Goal: Navigation & Orientation: Find specific page/section

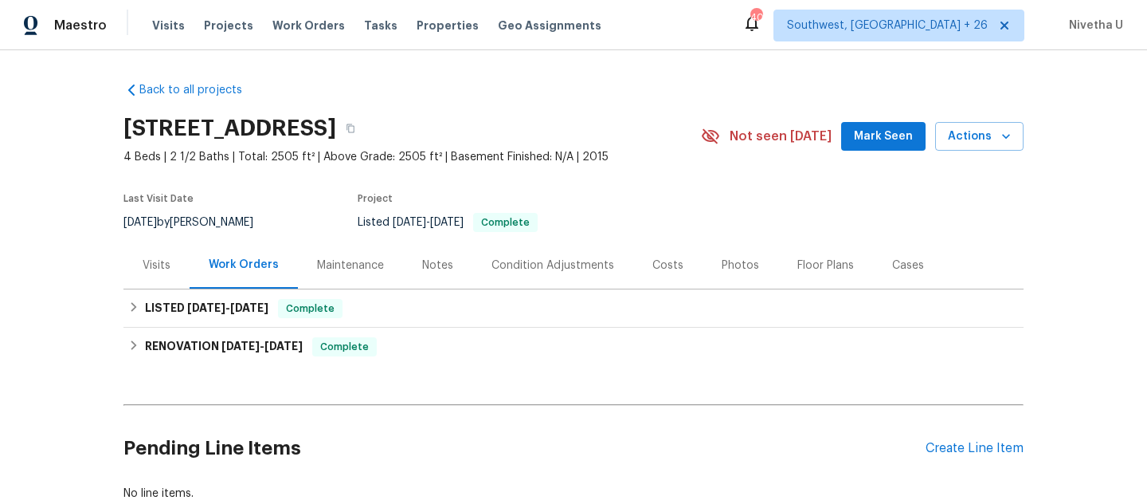
click at [282, 31] on span "Work Orders" at bounding box center [309, 26] width 73 height 16
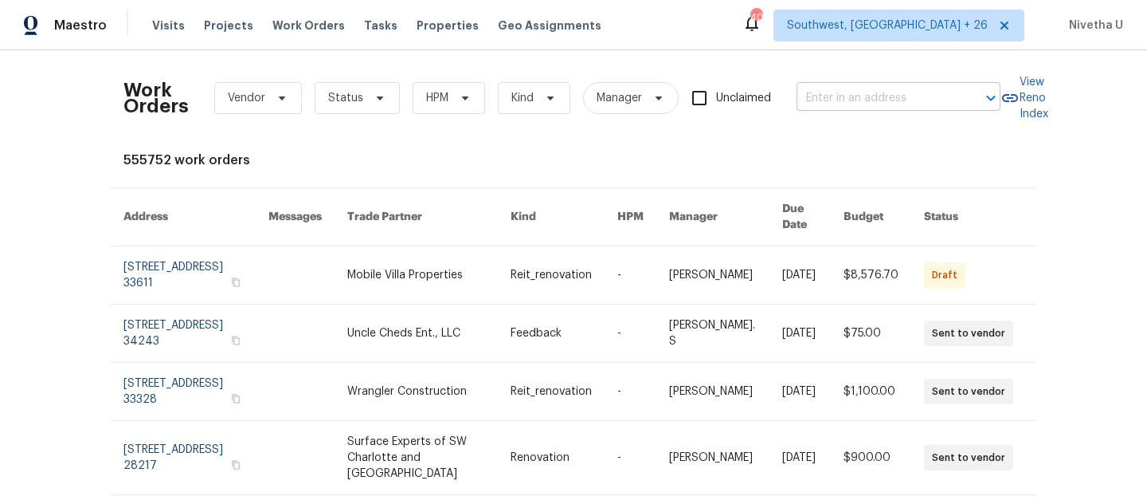
click at [812, 108] on input "text" at bounding box center [876, 98] width 159 height 25
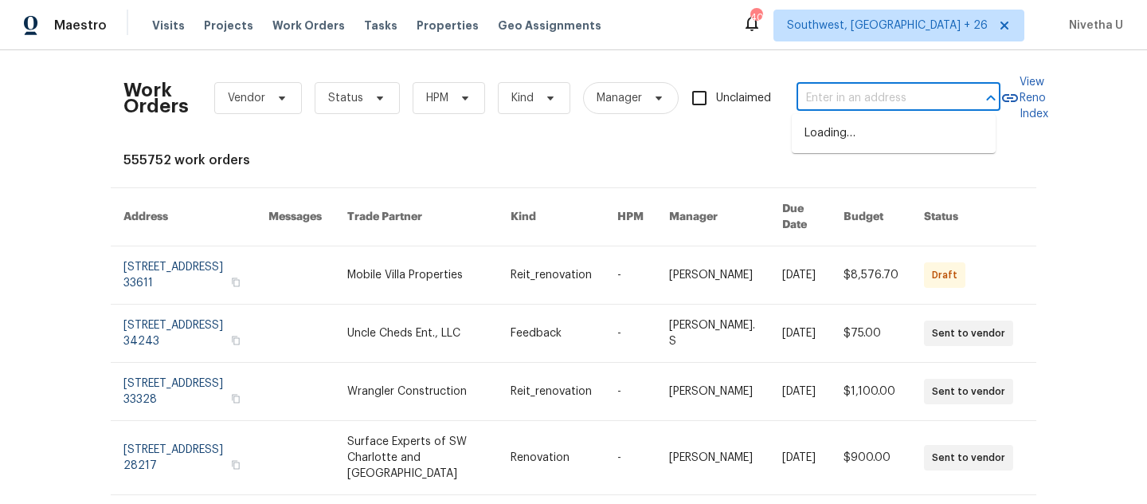
paste input "[STREET_ADDRESS][PERSON_NAME][PERSON_NAME]"
type input "[STREET_ADDRESS][PERSON_NAME][PERSON_NAME]"
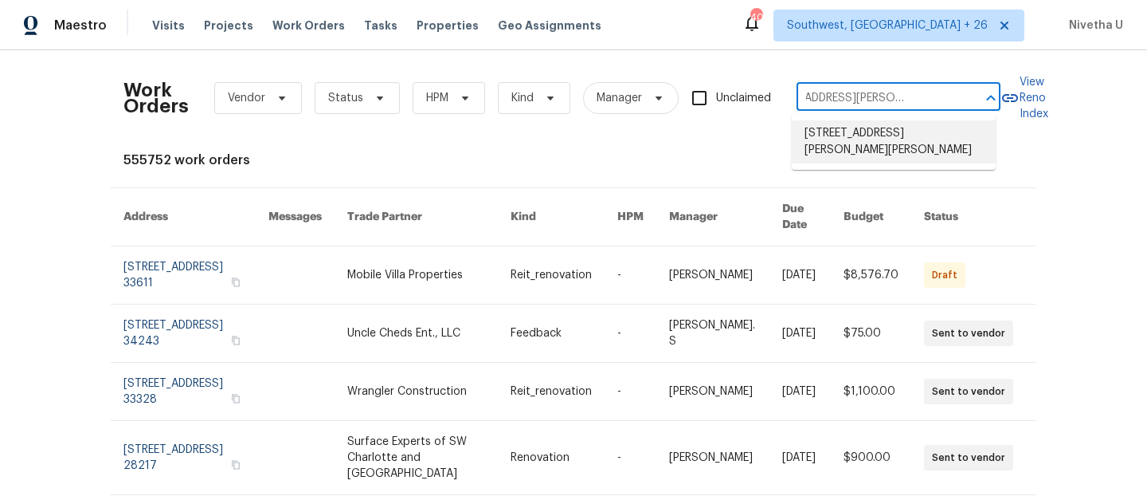
click at [842, 147] on li "[STREET_ADDRESS][PERSON_NAME][PERSON_NAME]" at bounding box center [894, 141] width 204 height 43
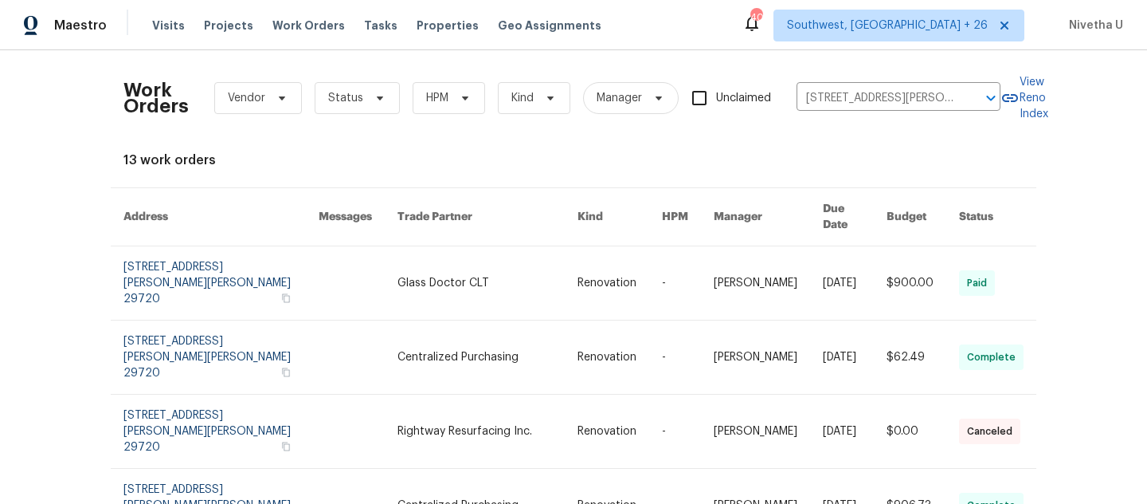
click at [146, 261] on link at bounding box center [221, 282] width 195 height 73
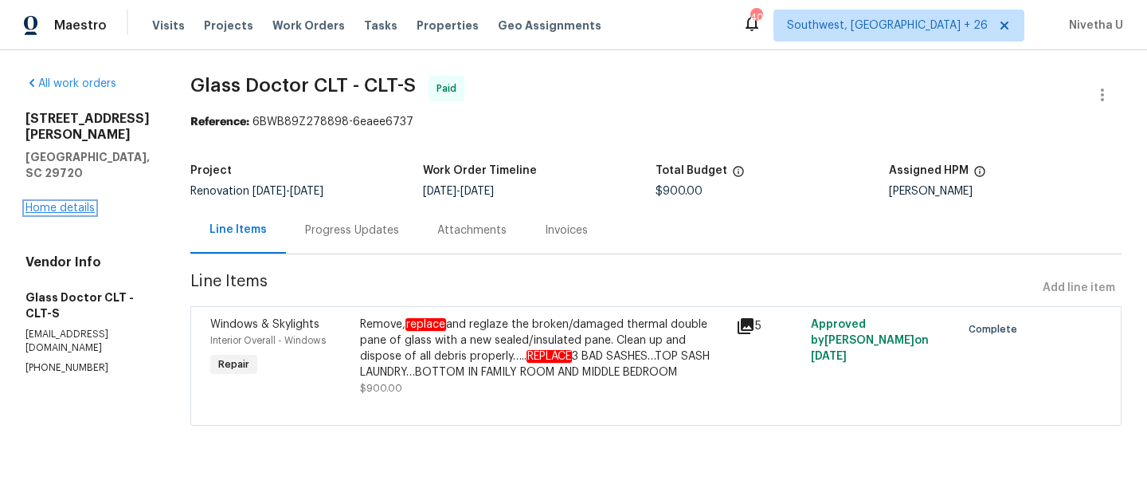
click at [47, 202] on link "Home details" at bounding box center [59, 207] width 69 height 11
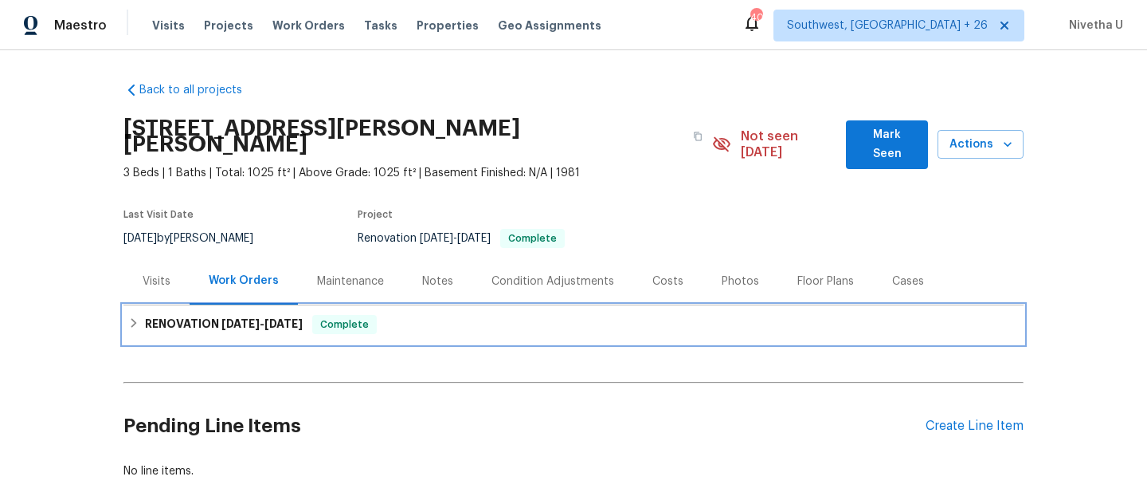
click at [463, 305] on div "RENOVATION [DATE] - [DATE] Complete" at bounding box center [574, 324] width 900 height 38
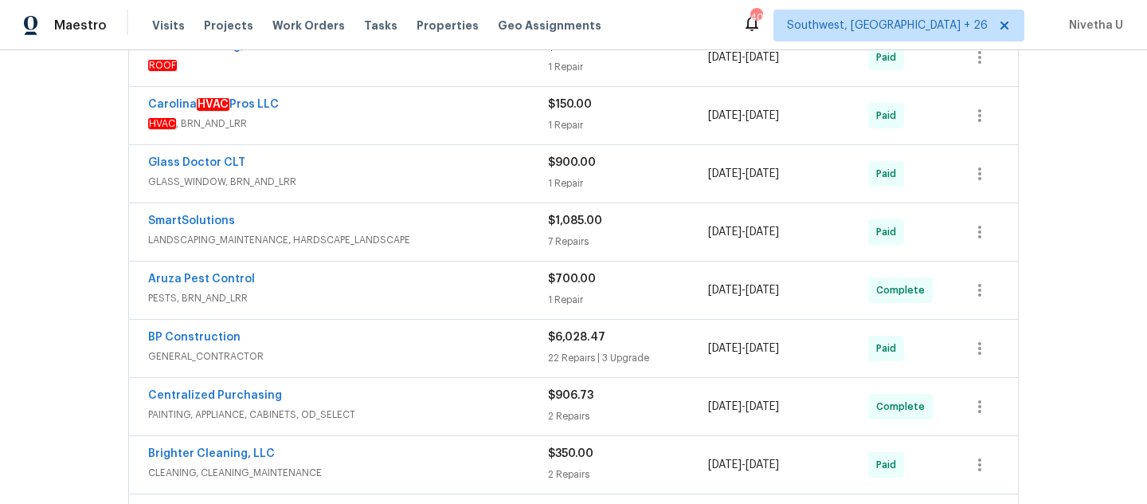
scroll to position [695, 0]
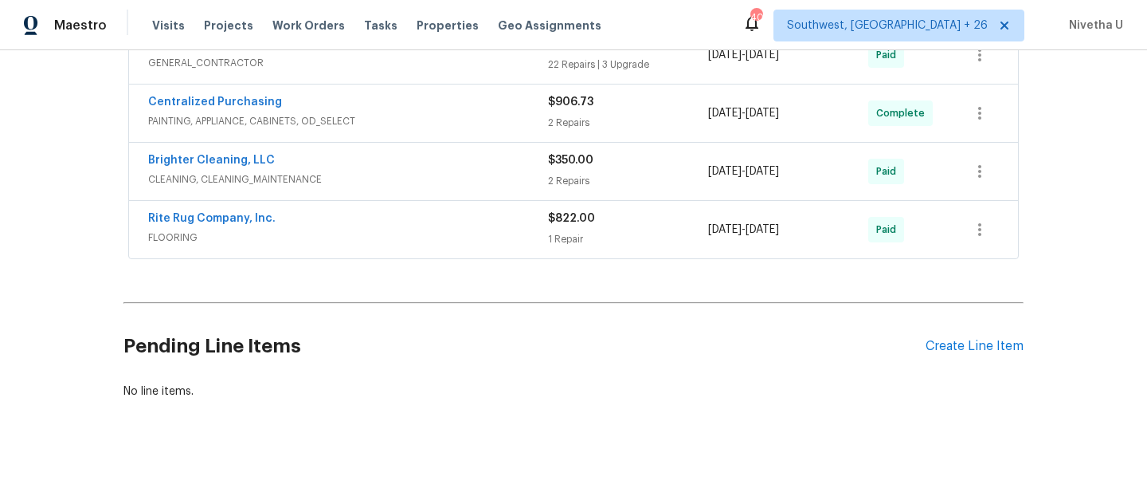
click at [414, 231] on div "Rite Rug Company, Inc. FLOORING" at bounding box center [348, 229] width 400 height 38
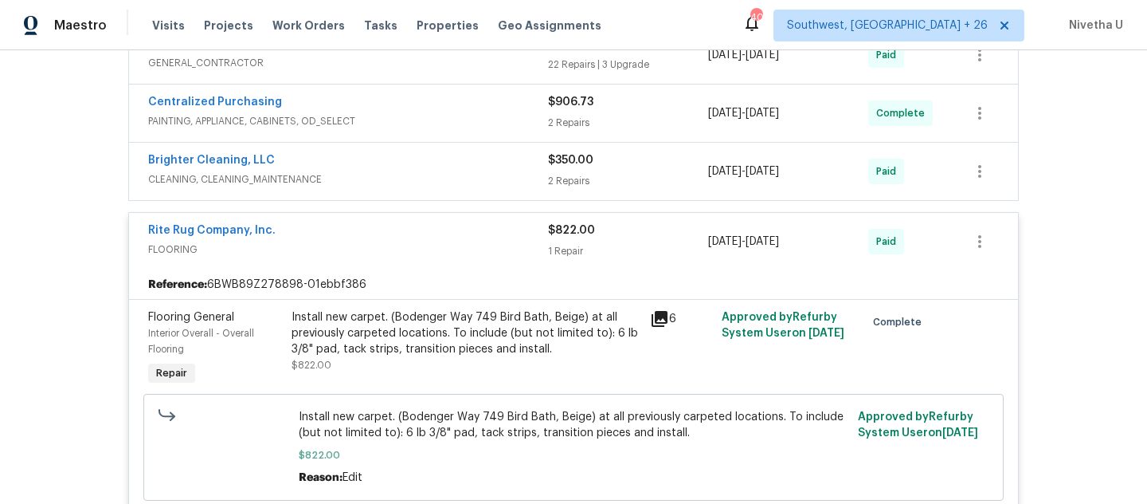
click at [408, 223] on div "Rite Rug Company, Inc." at bounding box center [348, 231] width 400 height 19
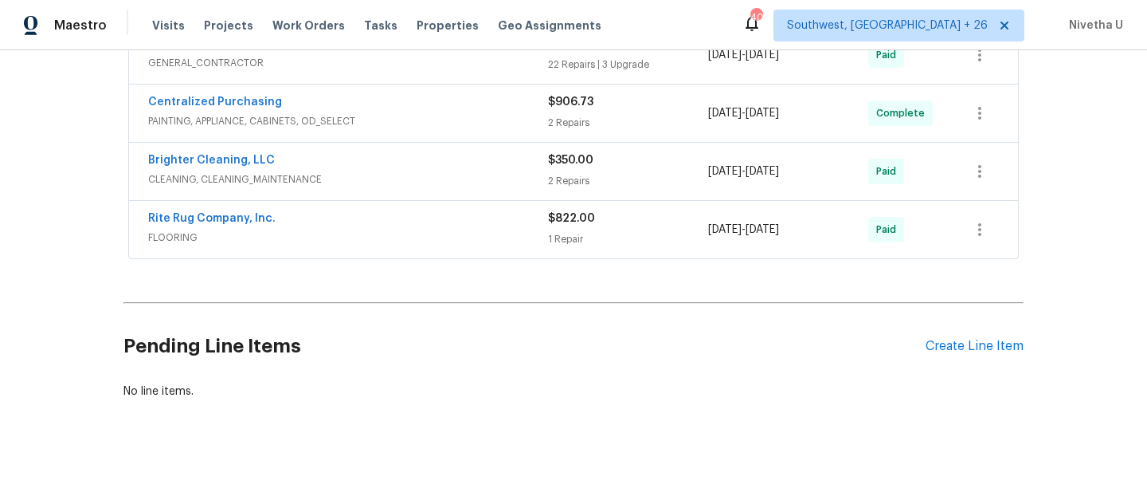
click at [404, 171] on span "CLEANING, CLEANING_MAINTENANCE" at bounding box center [348, 179] width 400 height 16
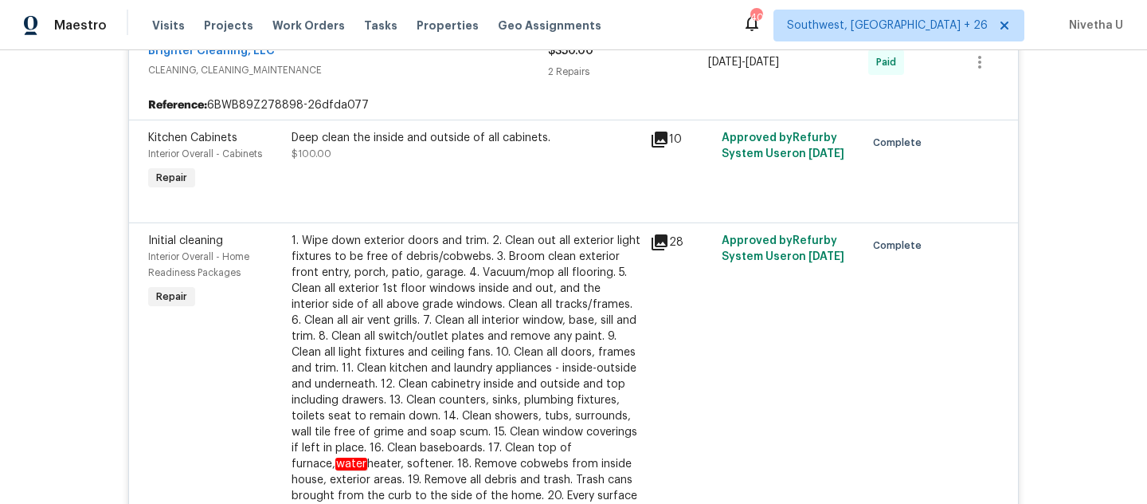
scroll to position [642, 0]
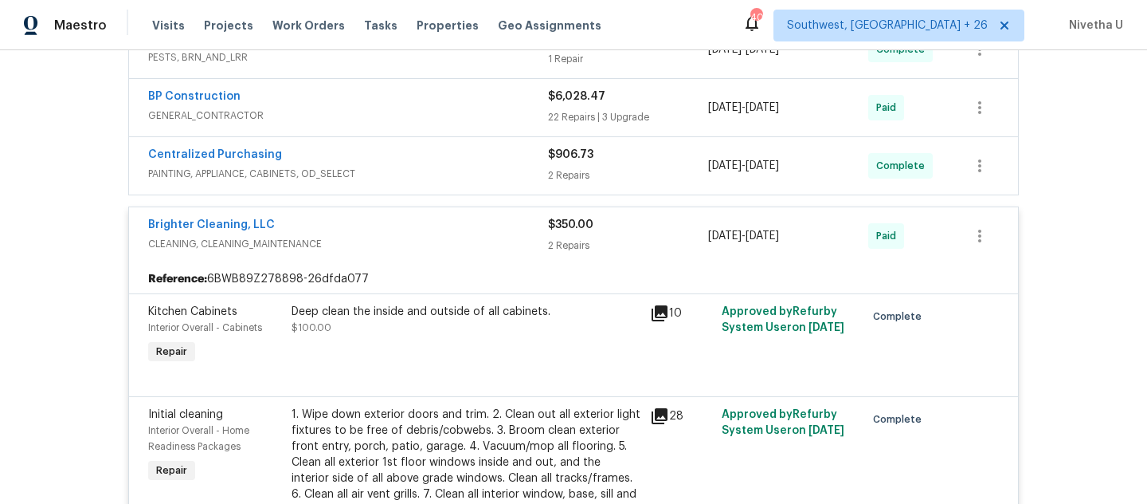
click at [443, 236] on span "CLEANING, CLEANING_MAINTENANCE" at bounding box center [348, 244] width 400 height 16
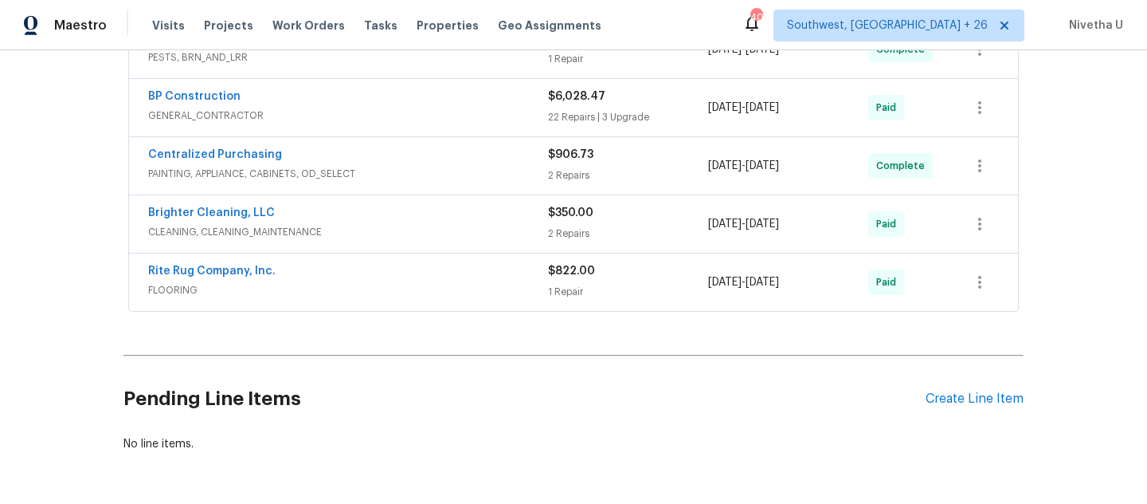
click at [437, 171] on div "Centralized Purchasing PAINTING, APPLIANCE, CABINETS, OD_SELECT $906.73 2 Repai…" at bounding box center [573, 165] width 889 height 57
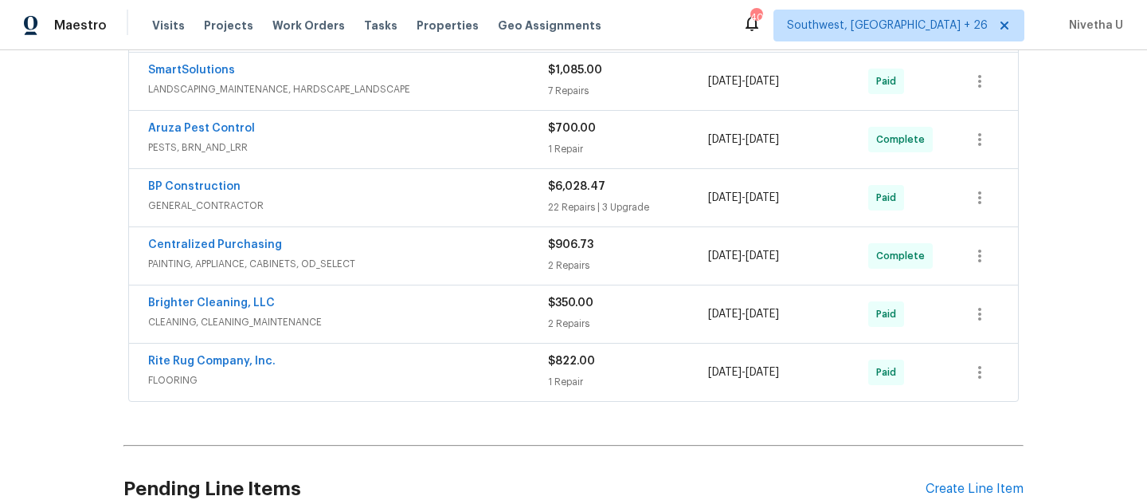
scroll to position [549, 0]
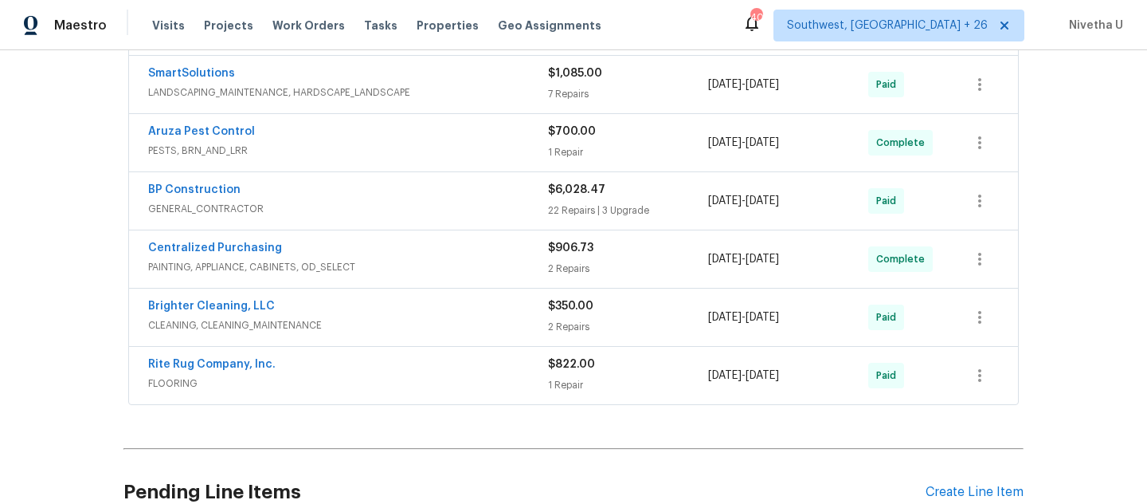
click at [421, 261] on div "Centralized Purchasing PAINTING, APPLIANCE, CABINETS, OD_SELECT" at bounding box center [348, 259] width 400 height 38
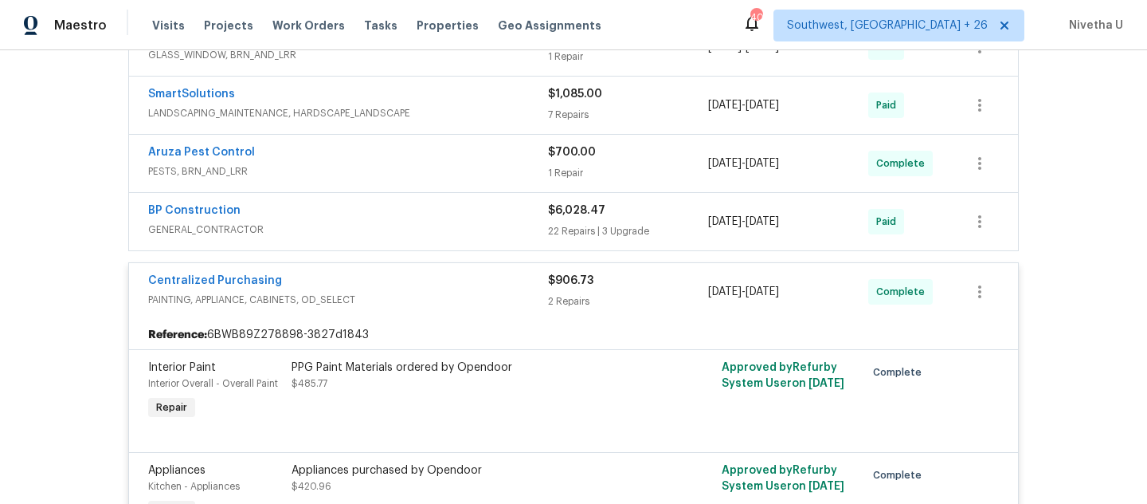
scroll to position [526, 0]
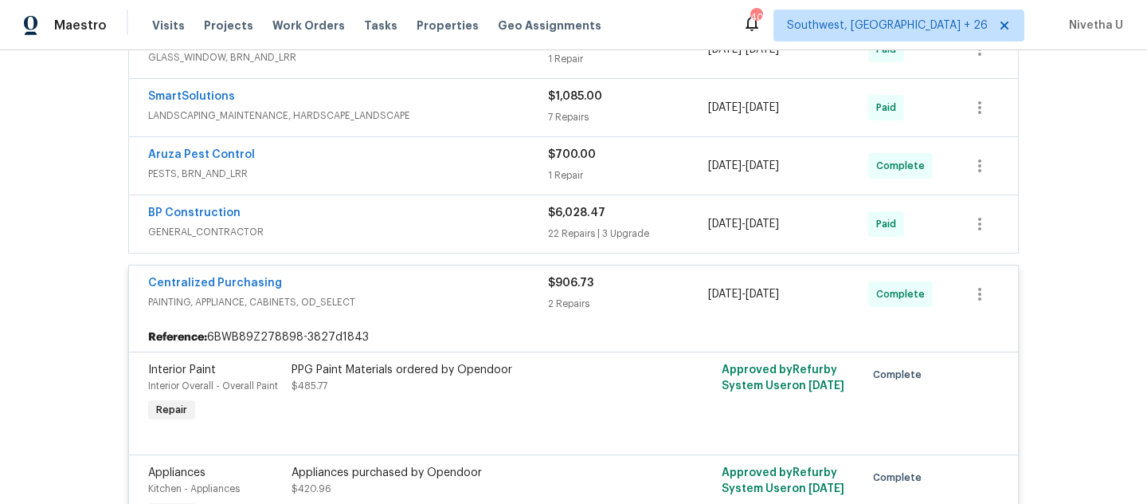
click at [399, 294] on span "PAINTING, APPLIANCE, CABINETS, OD_SELECT" at bounding box center [348, 302] width 400 height 16
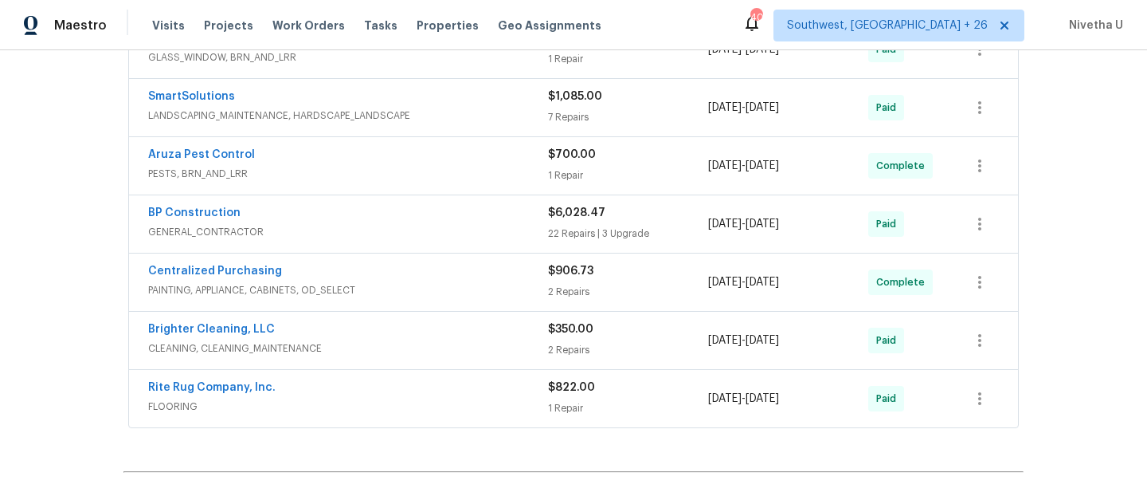
click at [389, 224] on span "GENERAL_CONTRACTOR" at bounding box center [348, 232] width 400 height 16
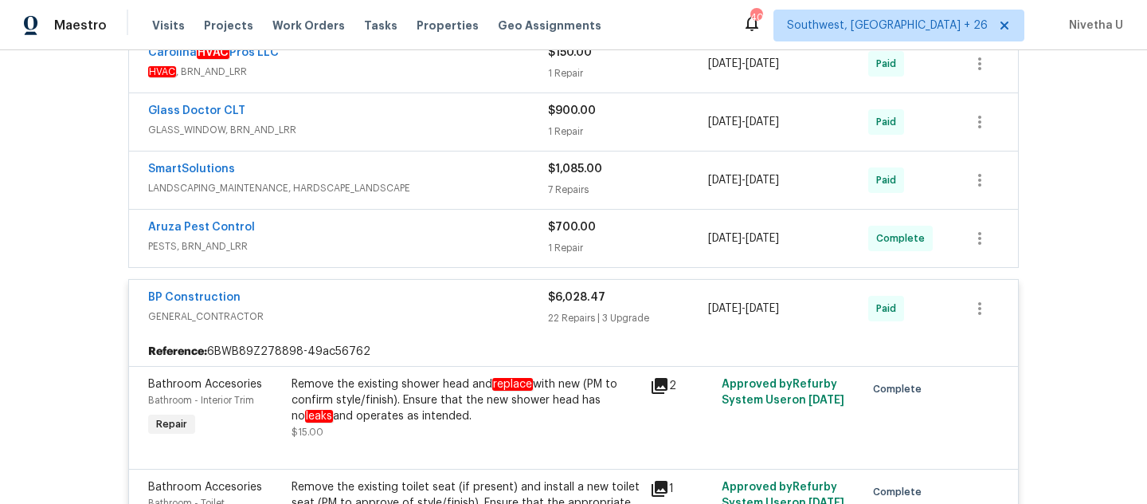
scroll to position [453, 0]
click at [430, 309] on span "GENERAL_CONTRACTOR" at bounding box center [348, 317] width 400 height 16
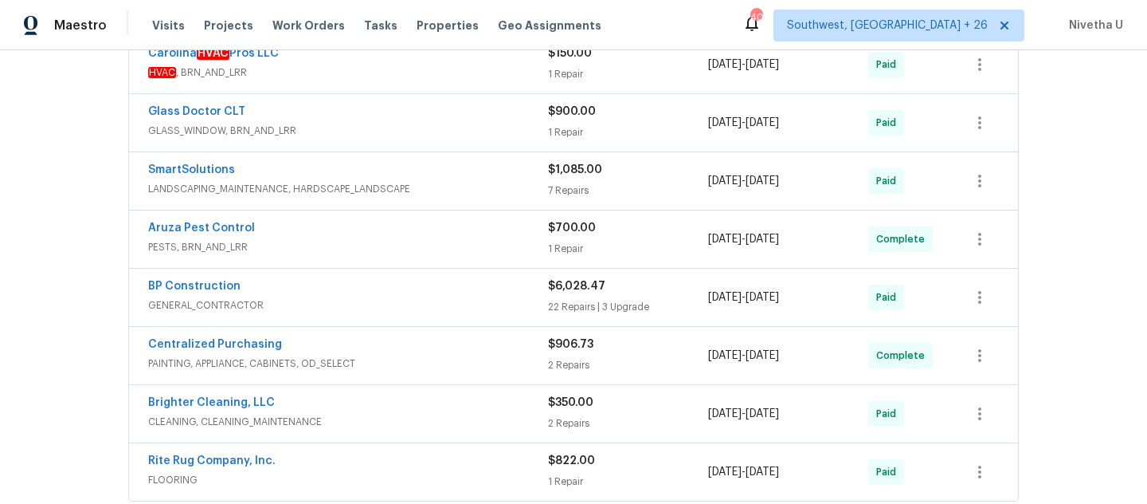
click at [424, 221] on div "Aruza Pest Control" at bounding box center [348, 229] width 400 height 19
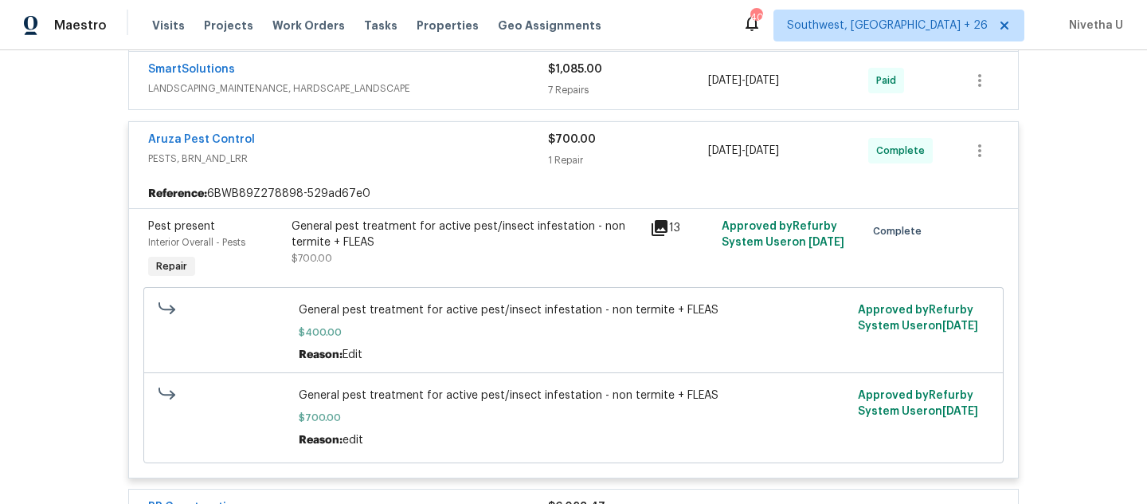
scroll to position [417, 0]
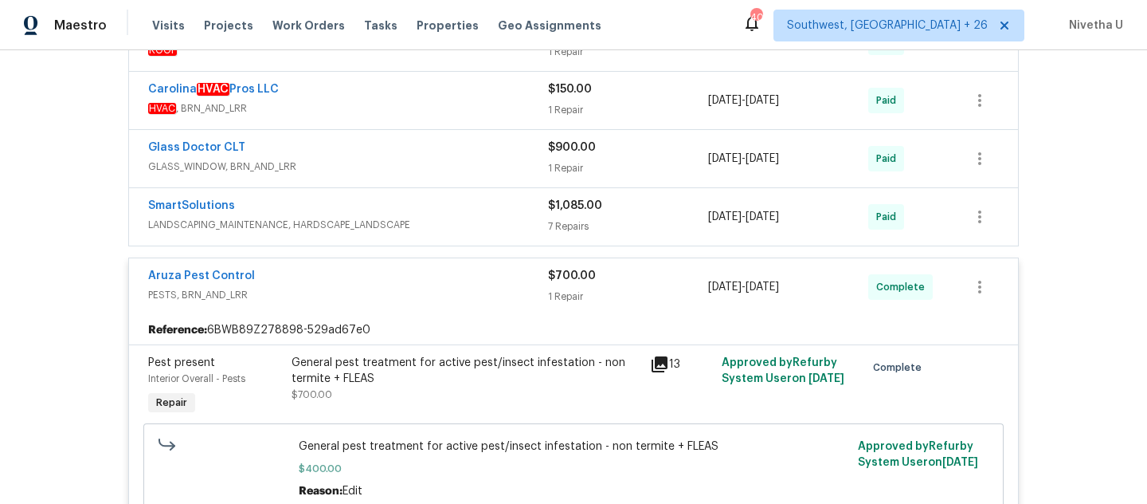
click at [509, 217] on span "LANDSCAPING_MAINTENANCE, HARDSCAPE_LANDSCAPE" at bounding box center [348, 225] width 400 height 16
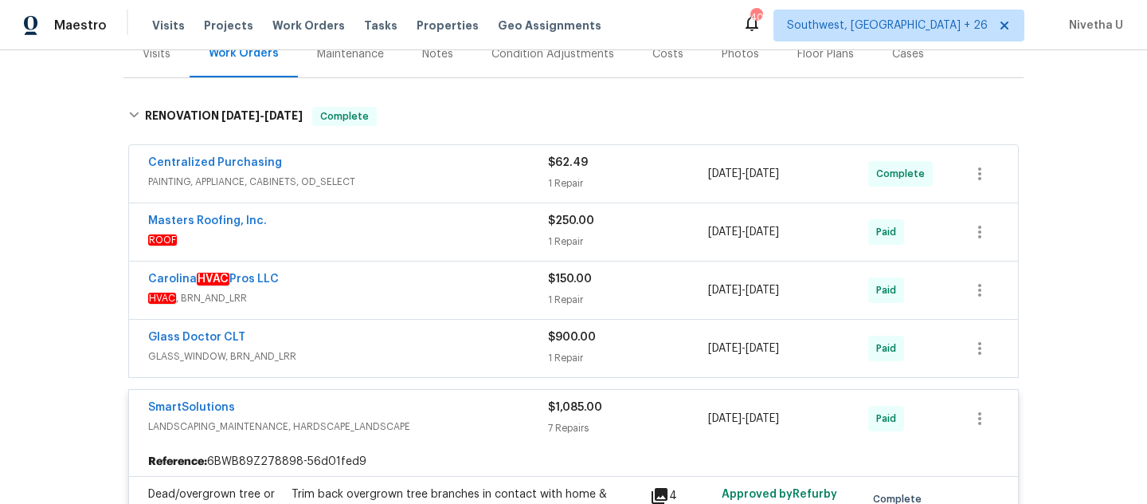
scroll to position [223, 0]
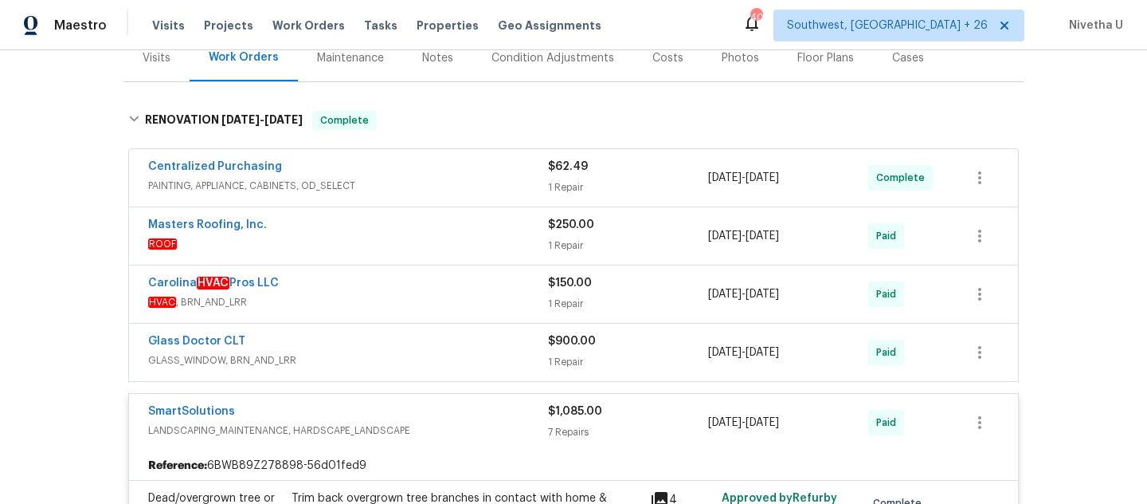
click at [406, 359] on div "Glass Doctor CLT GLASS_WINDOW, BRN_AND_LRR $900.00 1 Repair [DATE] - [DATE] Paid" at bounding box center [573, 352] width 889 height 57
click at [404, 352] on span "GLASS_WINDOW, BRN_AND_LRR" at bounding box center [348, 360] width 400 height 16
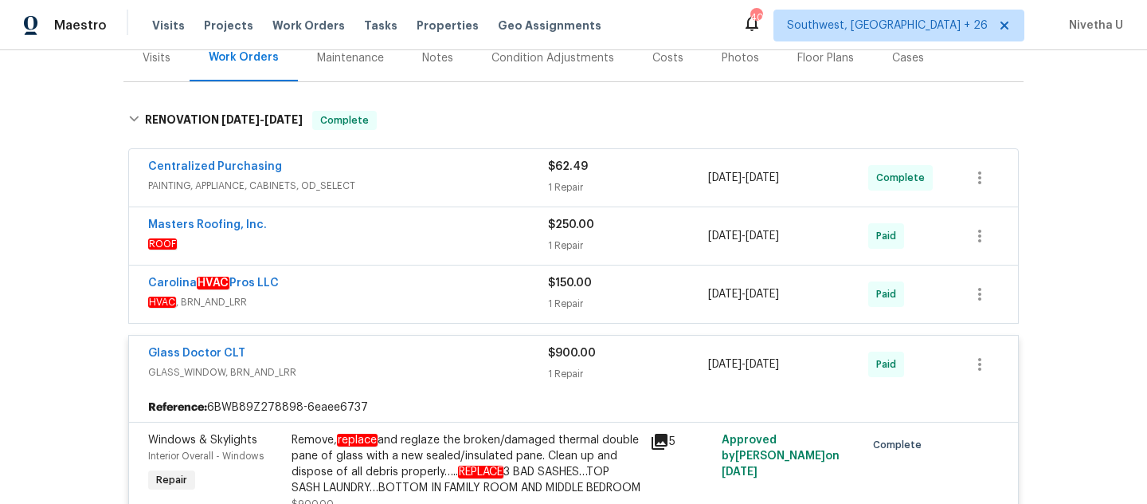
click at [391, 275] on div "Carolina HVAC Pros LLC" at bounding box center [348, 284] width 400 height 19
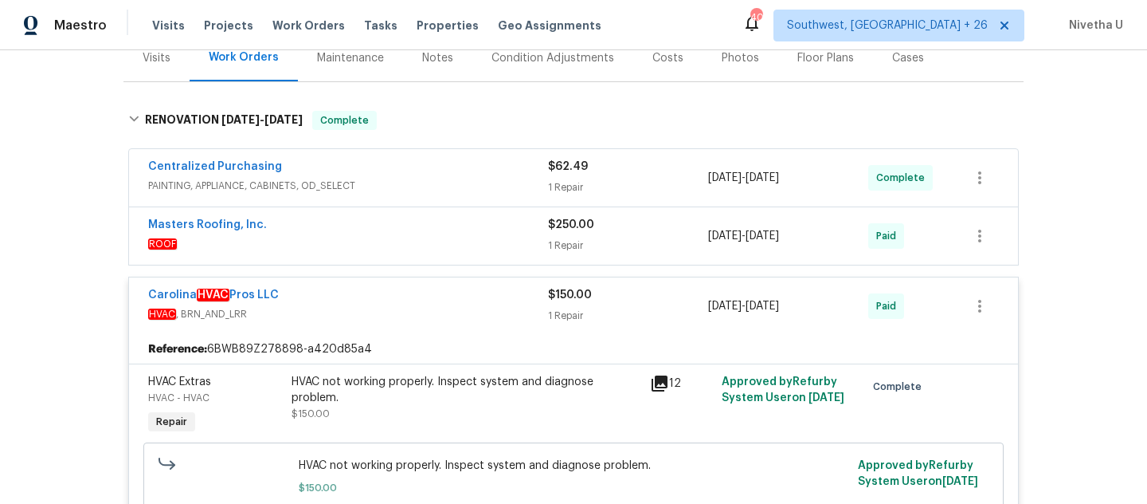
click at [382, 236] on span "ROOF" at bounding box center [348, 244] width 400 height 16
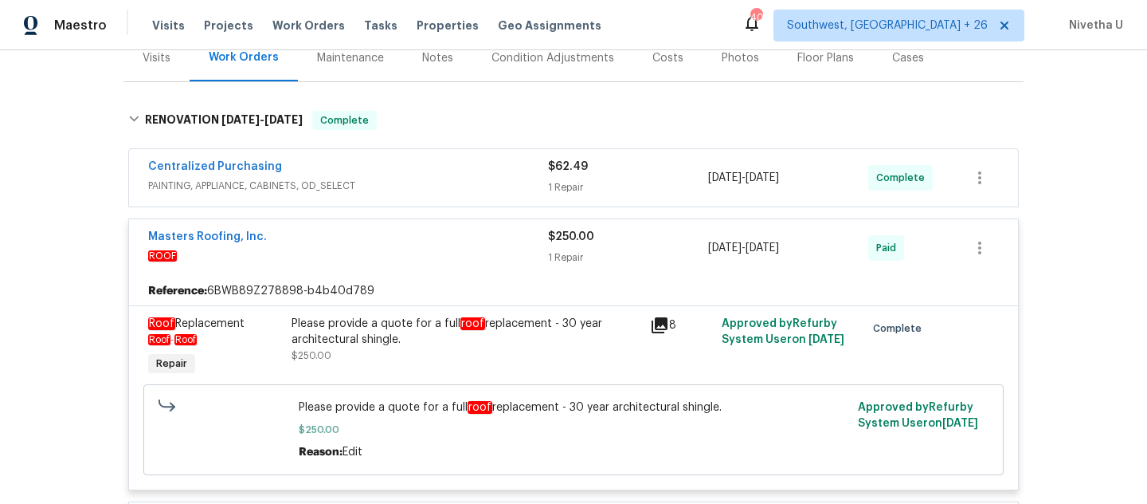
click at [386, 178] on span "PAINTING, APPLIANCE, CABINETS, OD_SELECT" at bounding box center [348, 186] width 400 height 16
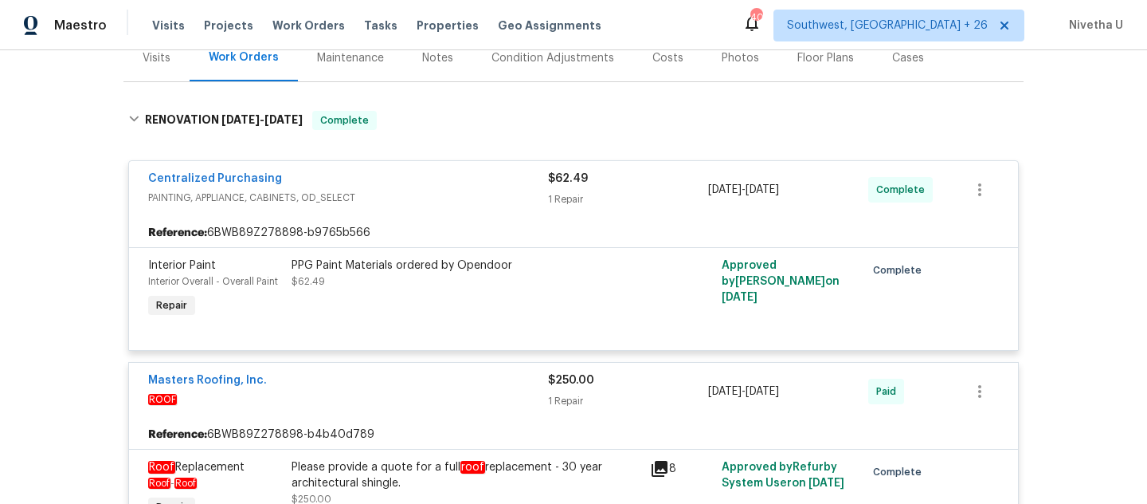
click at [427, 171] on div "Centralized Purchasing" at bounding box center [348, 180] width 400 height 19
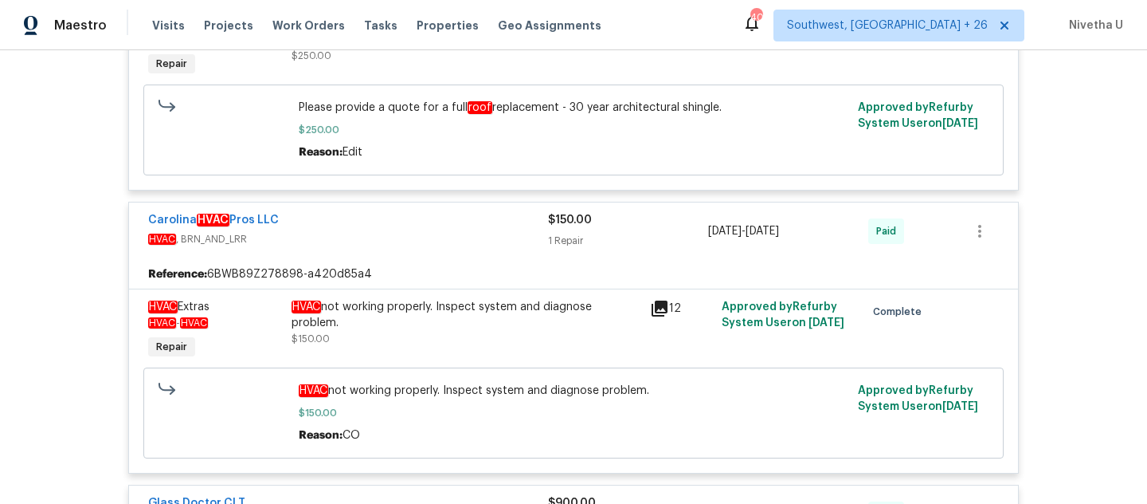
scroll to position [527, 0]
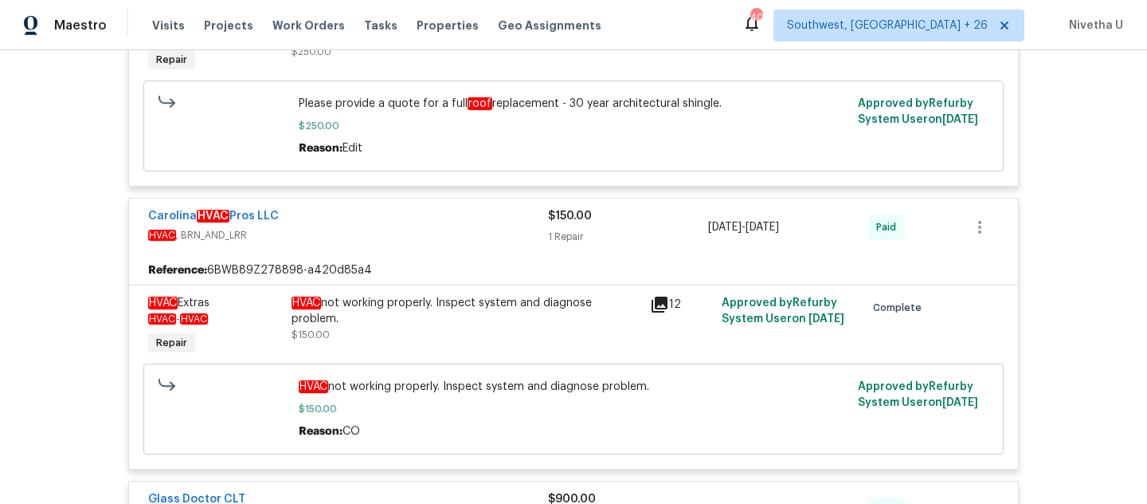
click at [440, 209] on div "Carolina HVAC Pros LLC" at bounding box center [348, 217] width 400 height 19
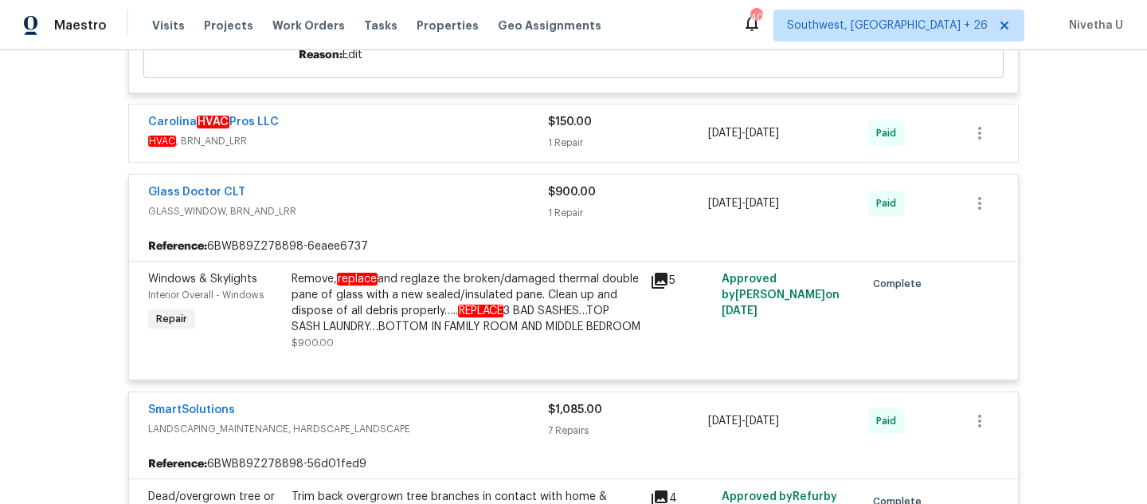
scroll to position [621, 0]
click at [432, 202] on span "GLASS_WINDOW, BRN_AND_LRR" at bounding box center [348, 210] width 400 height 16
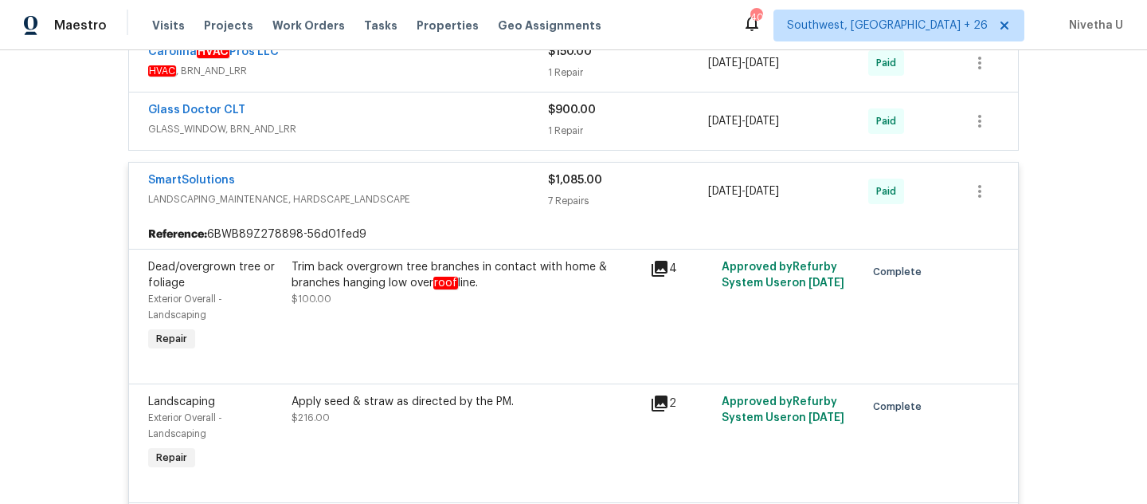
scroll to position [627, 0]
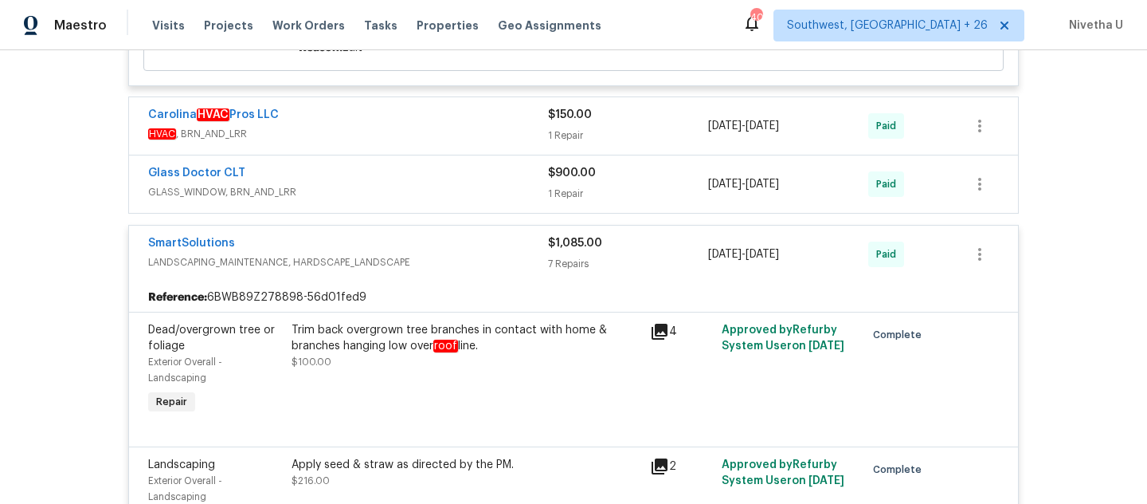
click at [424, 254] on span "LANDSCAPING_MAINTENANCE, HARDSCAPE_LANDSCAPE" at bounding box center [348, 262] width 400 height 16
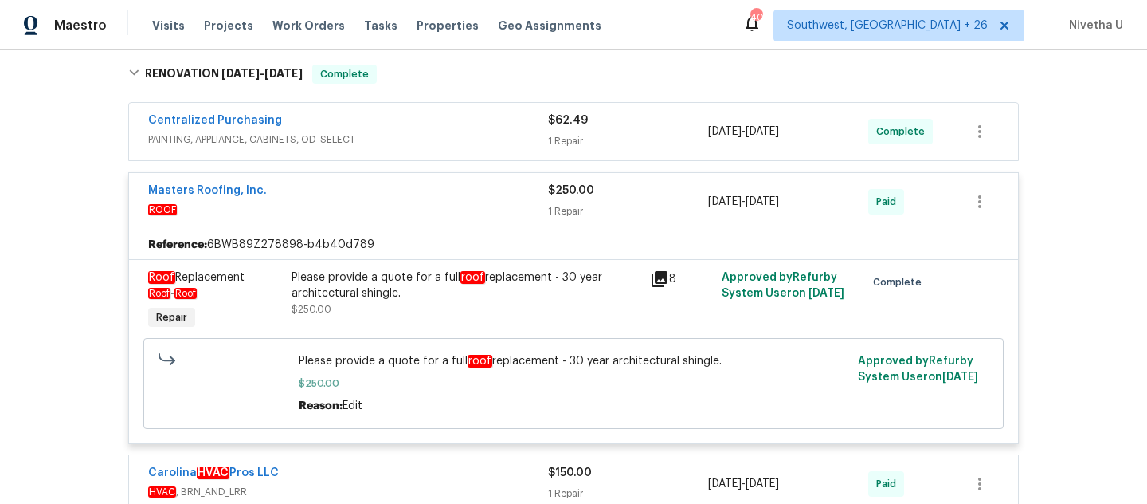
scroll to position [266, 0]
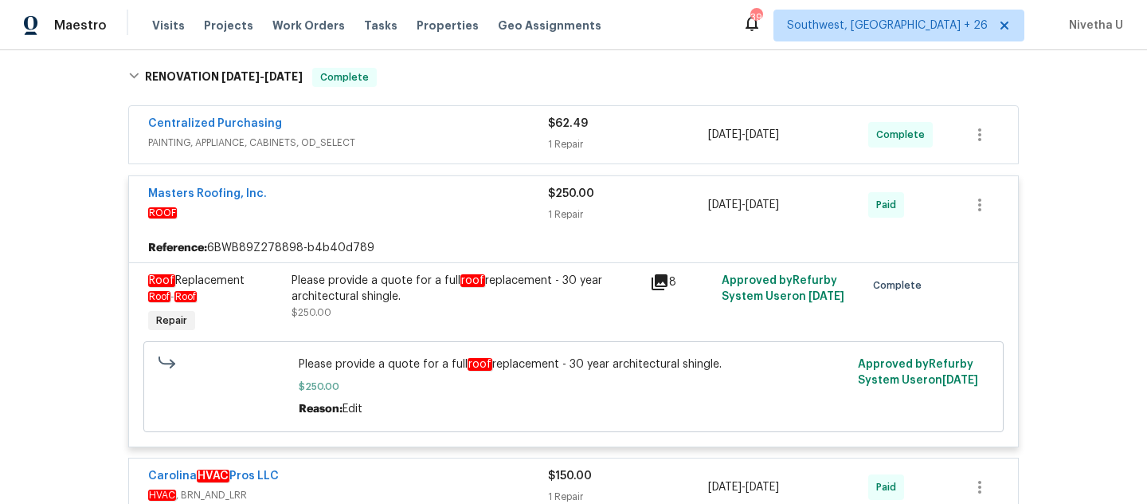
click at [394, 205] on span "ROOF" at bounding box center [348, 213] width 400 height 16
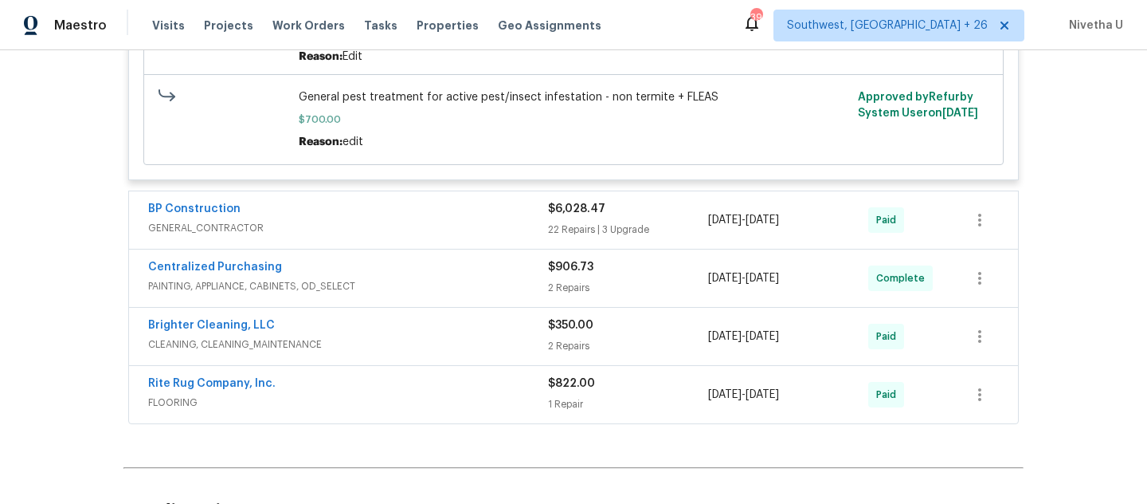
scroll to position [855, 0]
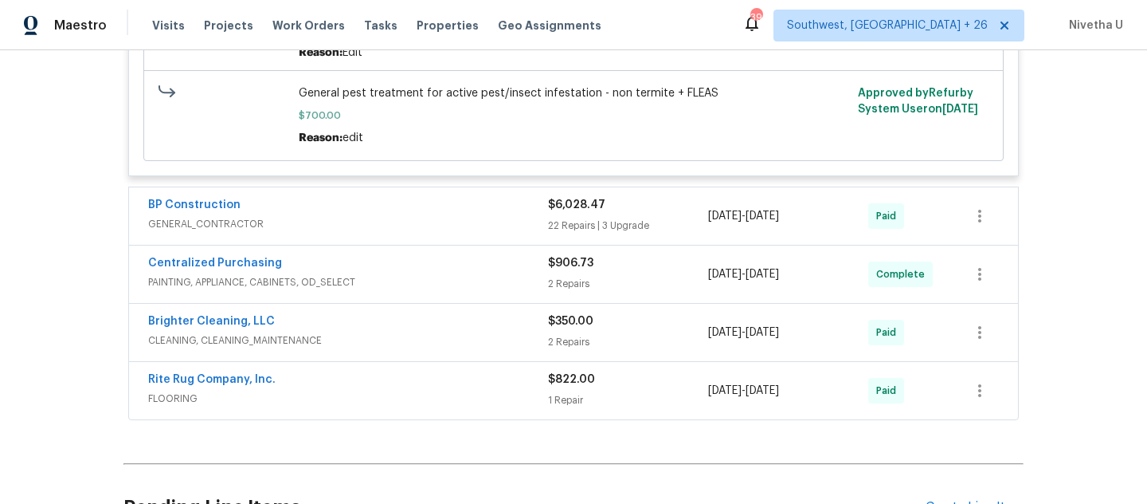
click at [426, 216] on span "GENERAL_CONTRACTOR" at bounding box center [348, 224] width 400 height 16
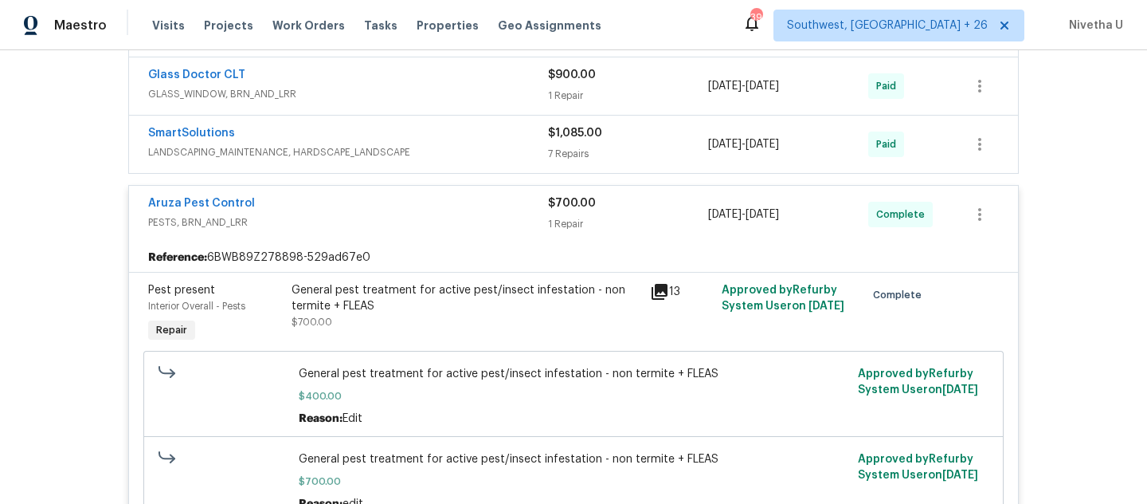
scroll to position [571, 0]
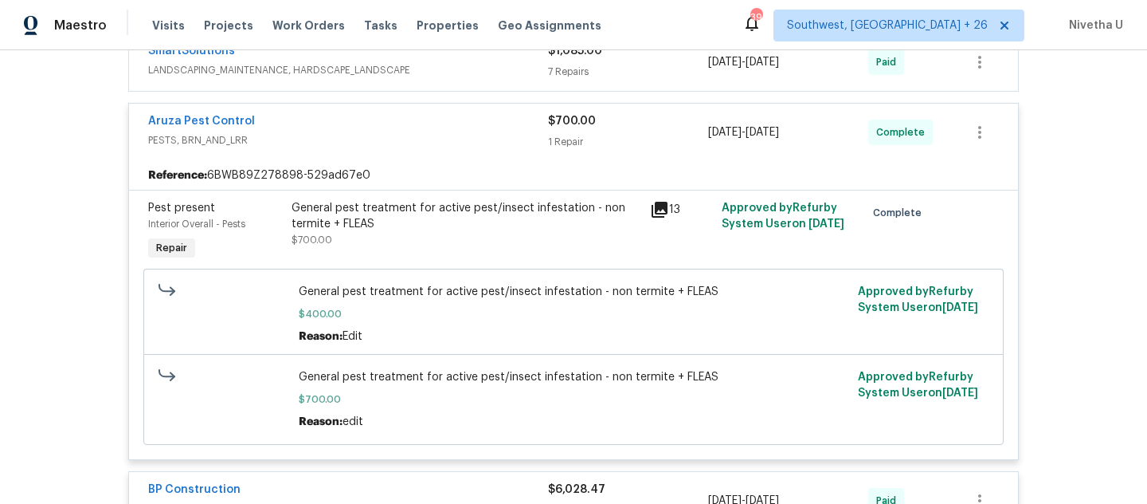
click at [419, 481] on div "BP Construction" at bounding box center [348, 490] width 400 height 19
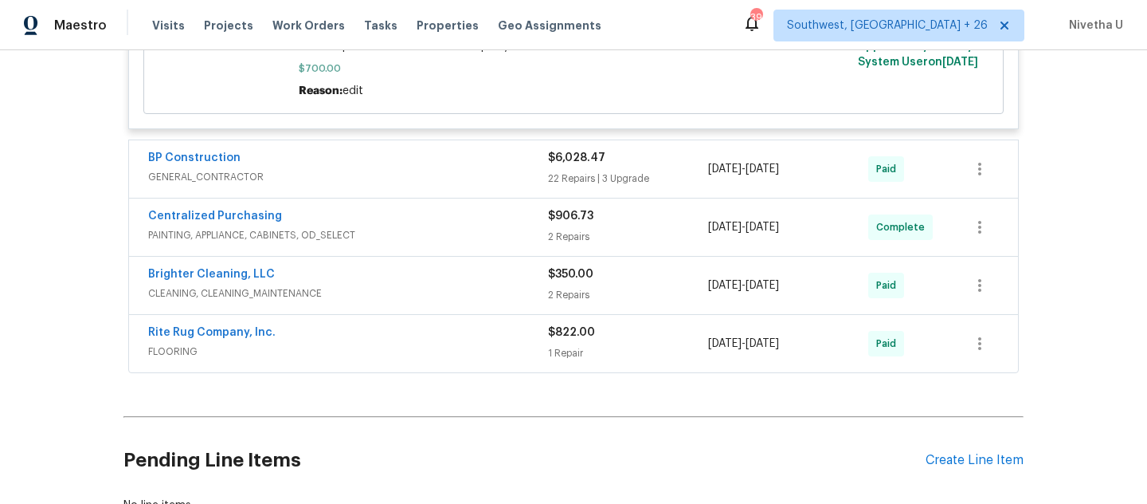
scroll to position [936, 0]
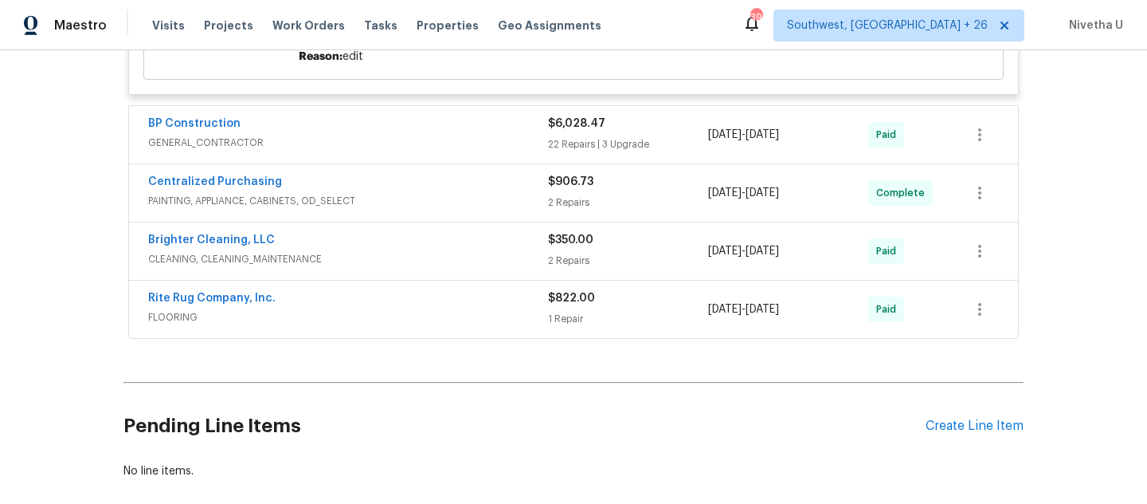
click at [463, 251] on span "CLEANING, CLEANING_MAINTENANCE" at bounding box center [348, 259] width 400 height 16
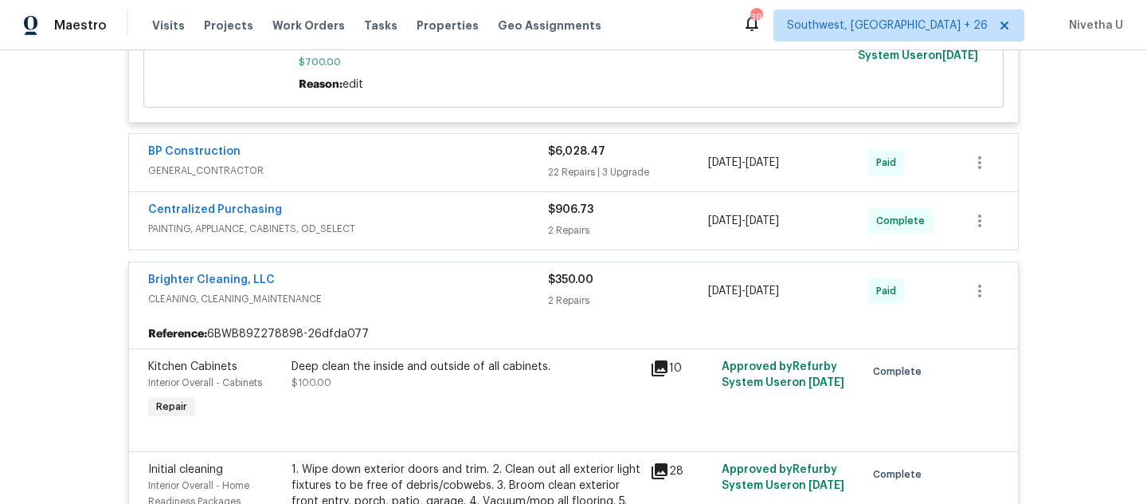
scroll to position [861, 0]
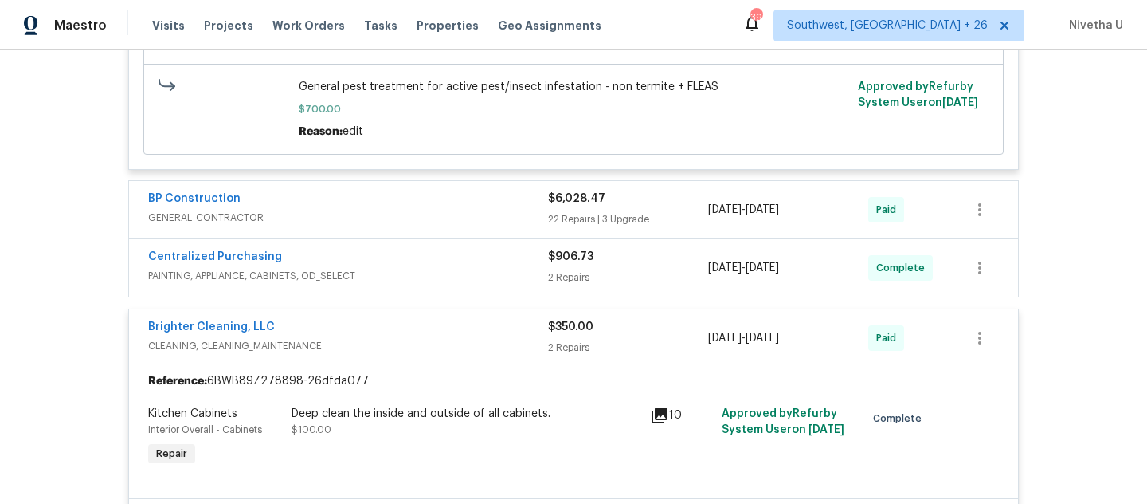
click at [447, 319] on div "Brighter Cleaning, LLC" at bounding box center [348, 328] width 400 height 19
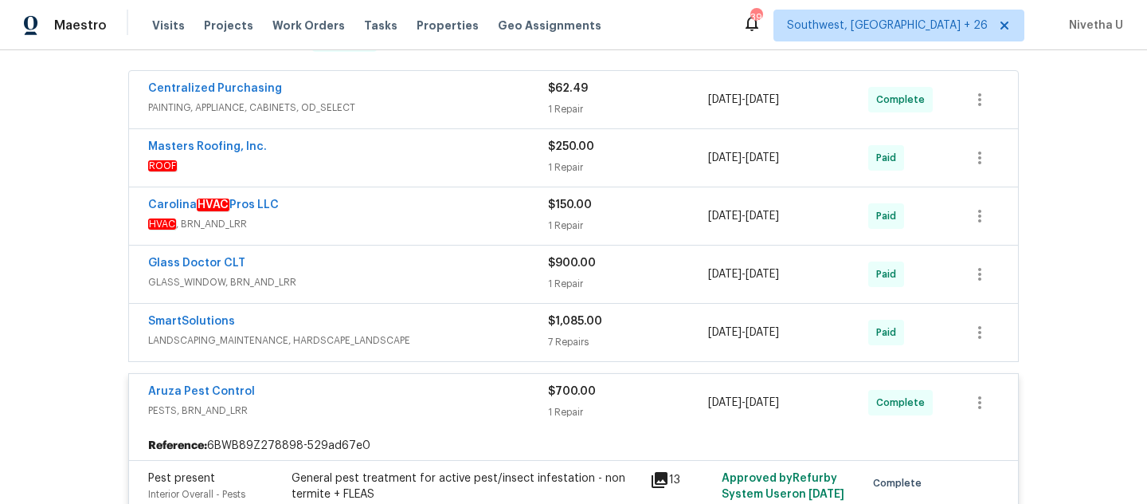
scroll to position [273, 0]
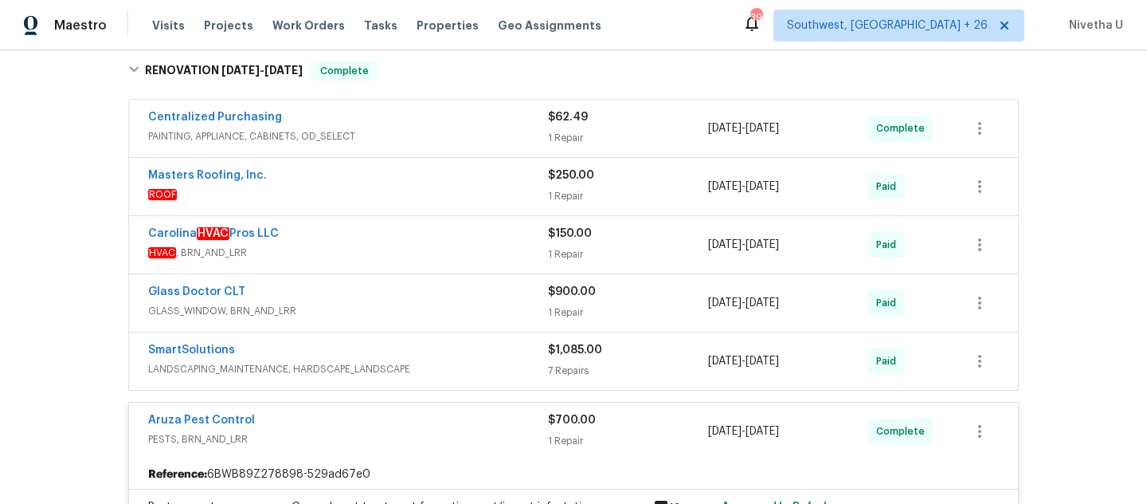
click at [421, 303] on span "GLASS_WINDOW, BRN_AND_LRR" at bounding box center [348, 311] width 400 height 16
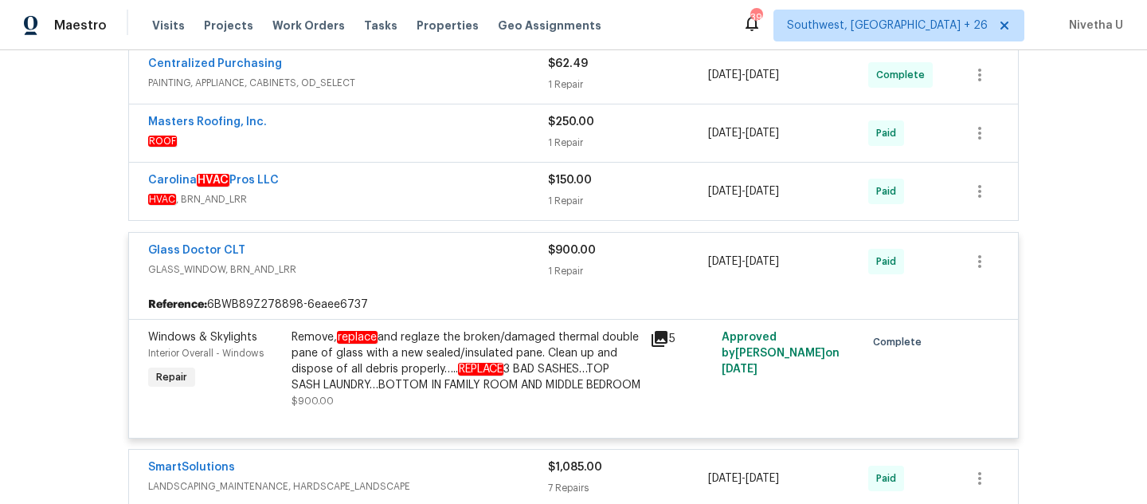
scroll to position [323, 0]
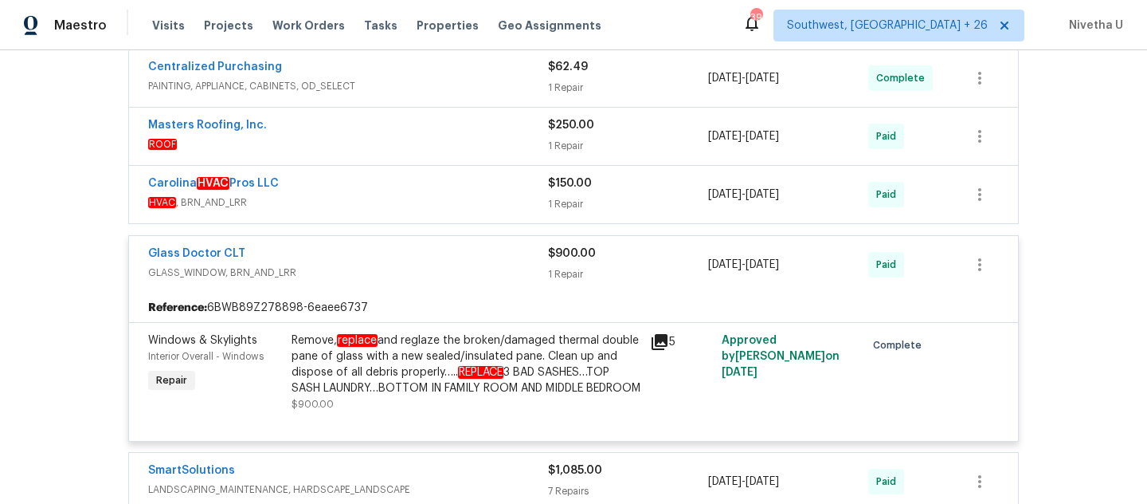
click at [411, 265] on span "GLASS_WINDOW, BRN_AND_LRR" at bounding box center [348, 273] width 400 height 16
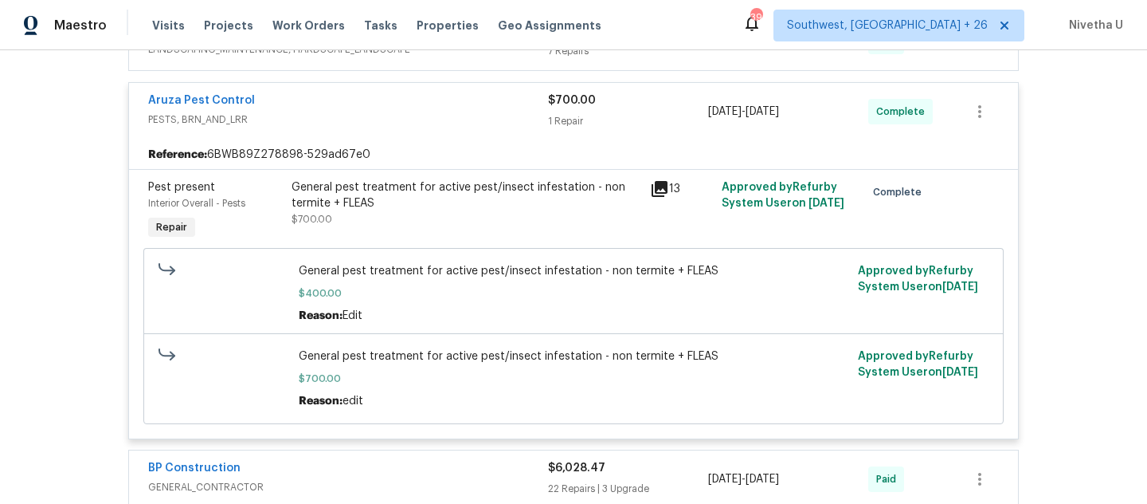
scroll to position [595, 0]
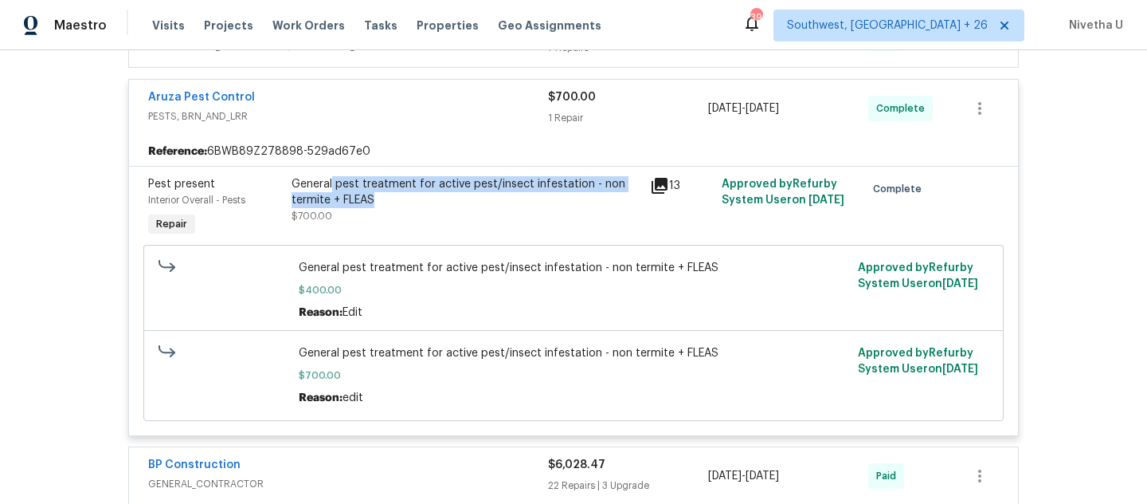
drag, startPoint x: 327, startPoint y: 171, endPoint x: 379, endPoint y: 184, distance: 54.1
click at [379, 184] on div "General pest treatment for active pest/insect infestation - non termite + FLEAS" at bounding box center [466, 192] width 349 height 32
copy div "pest treatment for active pest/insect infestation - non termite + FLEAS"
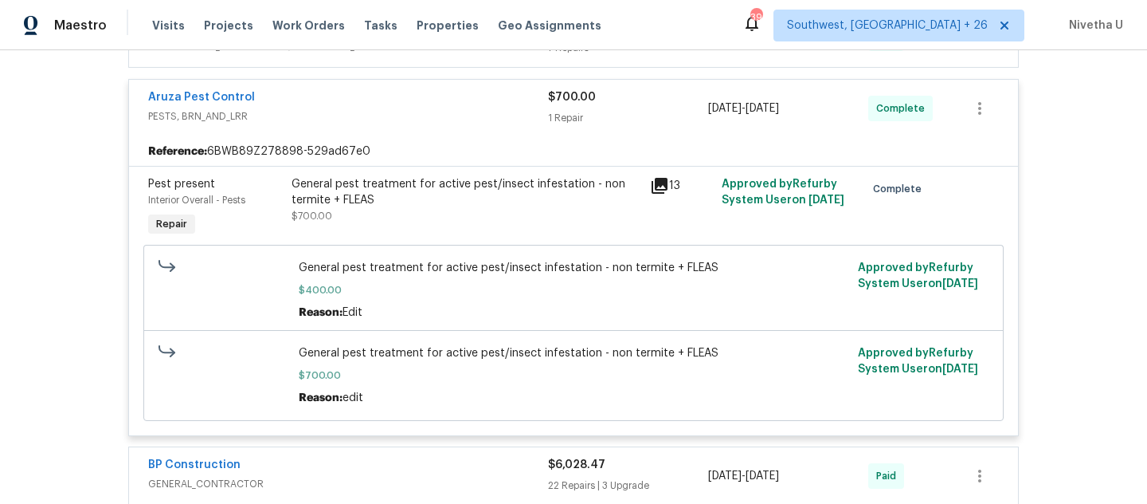
click at [267, 89] on div "Aruza Pest Control" at bounding box center [348, 98] width 400 height 19
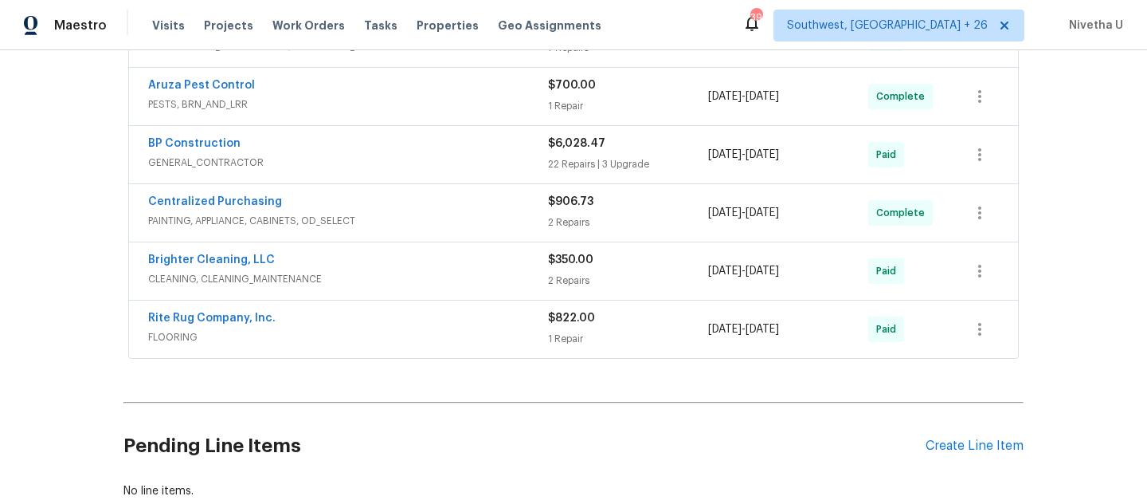
click at [269, 77] on div "Aruza Pest Control" at bounding box center [348, 86] width 400 height 19
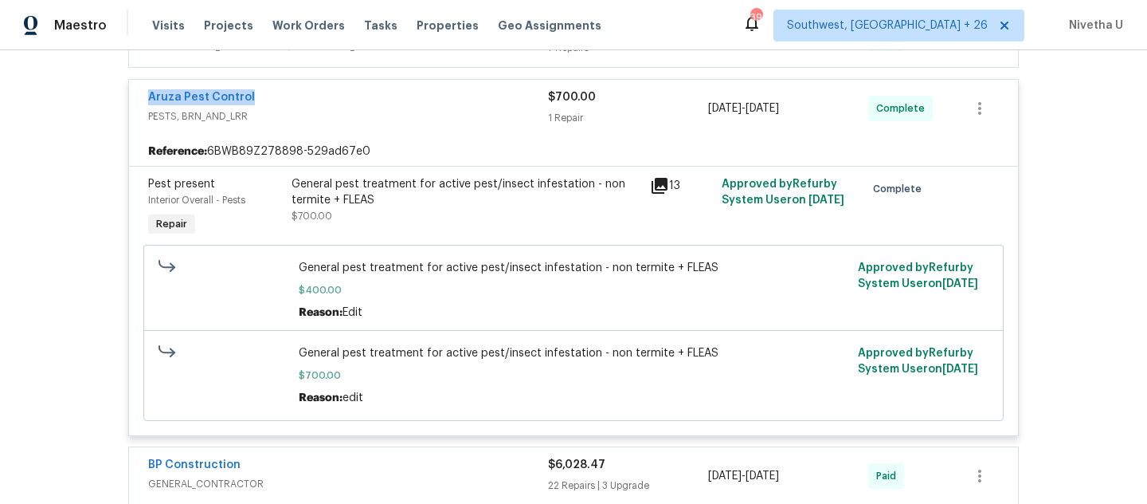
drag, startPoint x: 267, startPoint y: 91, endPoint x: 108, endPoint y: 84, distance: 158.7
click at [108, 84] on div "Back to all projects [STREET_ADDRESS][PERSON_NAME][PERSON_NAME] 3 Beds | 1 Bath…" at bounding box center [573, 276] width 1147 height 453
copy link "Aruza Pest Control"
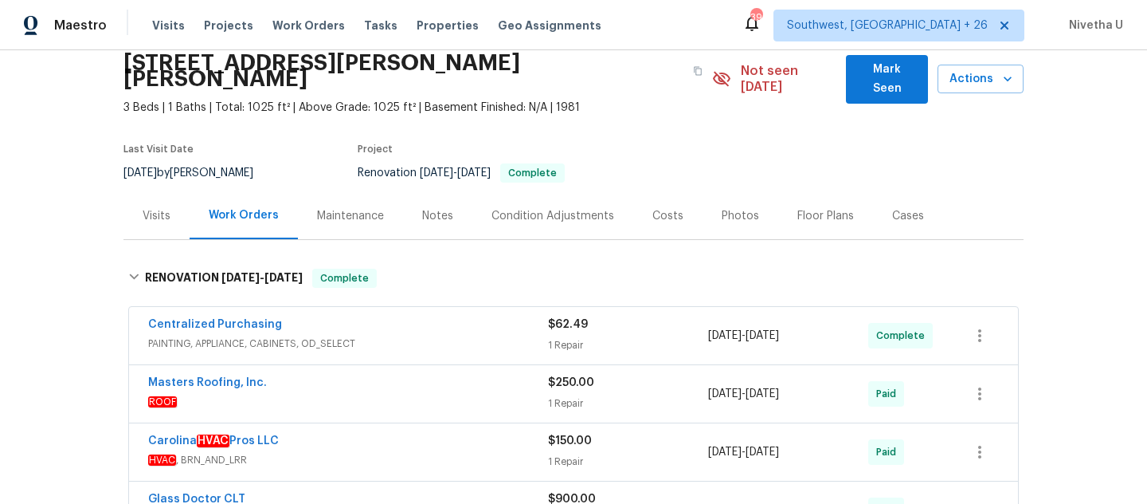
scroll to position [0, 0]
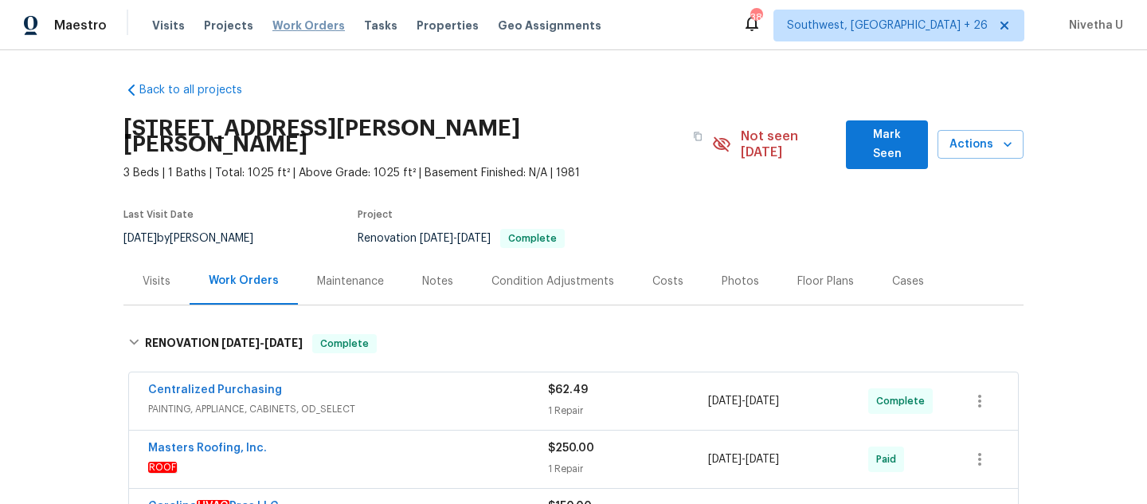
click at [298, 24] on span "Work Orders" at bounding box center [309, 26] width 73 height 16
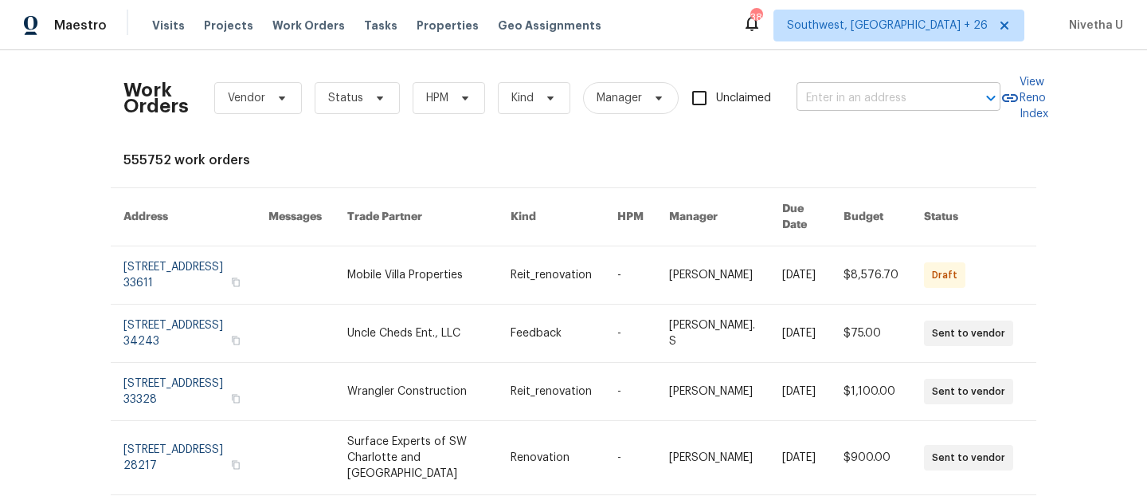
click at [836, 88] on input "text" at bounding box center [876, 98] width 159 height 25
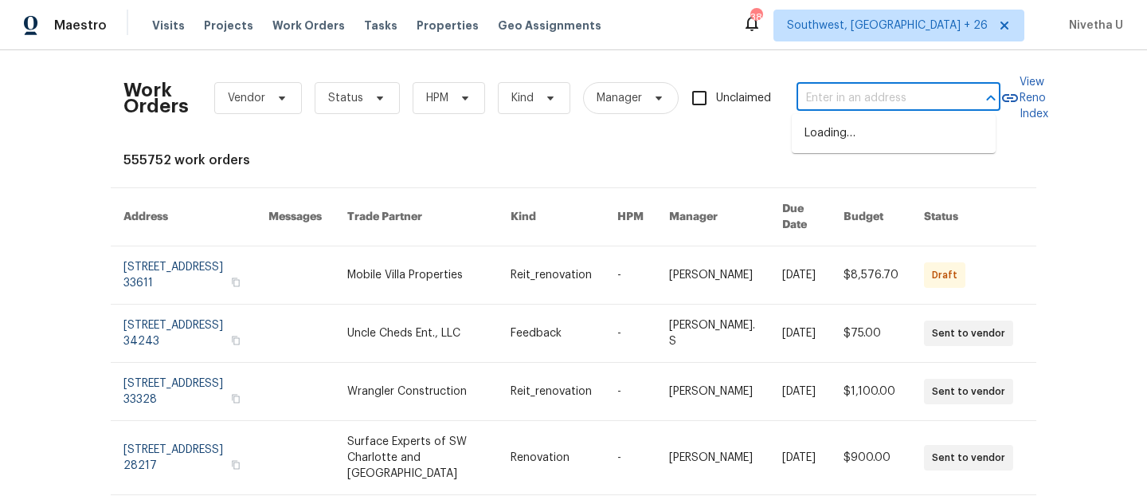
paste input "[STREET_ADDRESS]"
type input "[STREET_ADDRESS]"
click at [907, 51] on div "Work Orders Vendor Status HPM Kind Manager Unclaimed ​ View Reno Index 555752 w…" at bounding box center [573, 276] width 1147 height 453
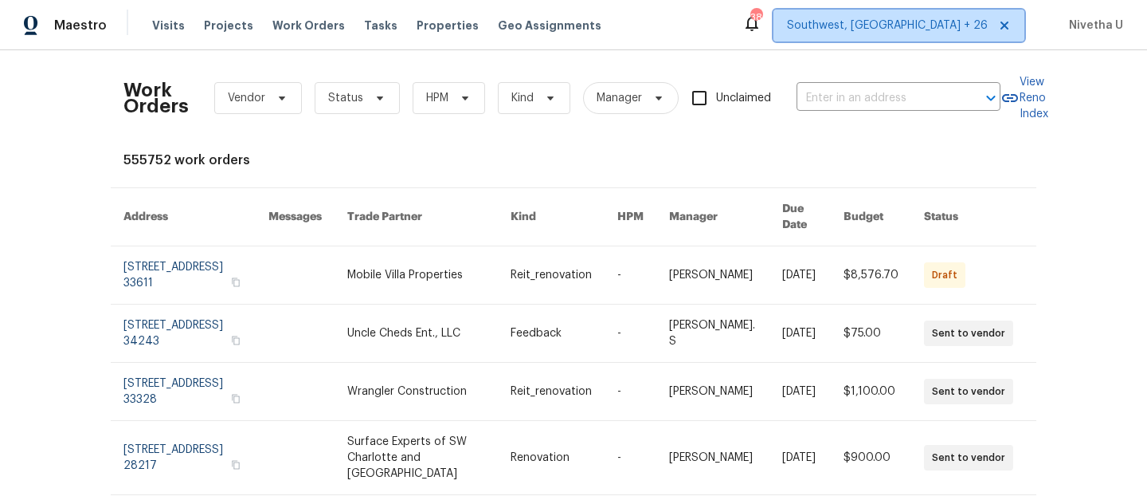
click at [907, 37] on span "Southwest, [GEOGRAPHIC_DATA] + 26" at bounding box center [899, 26] width 251 height 32
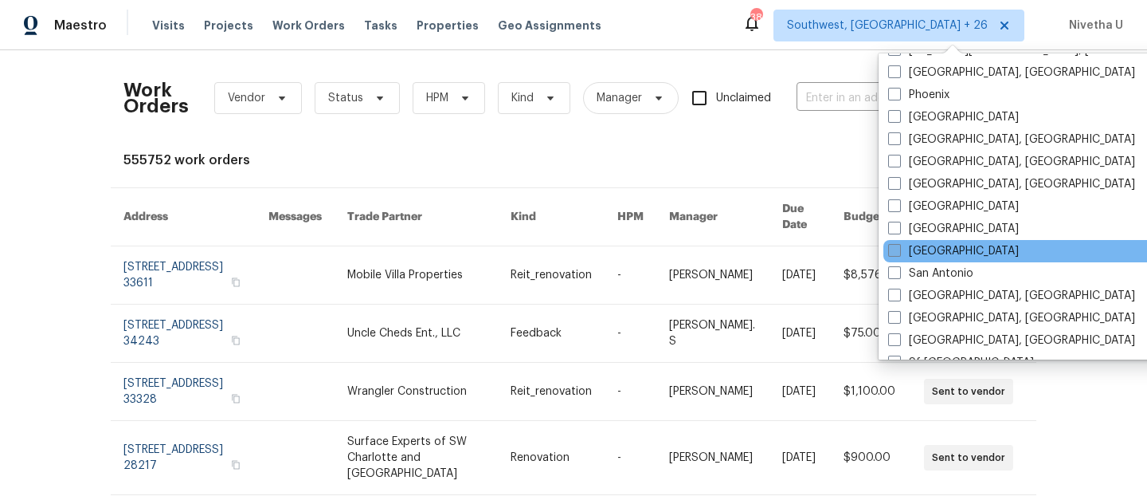
scroll to position [1000, 0]
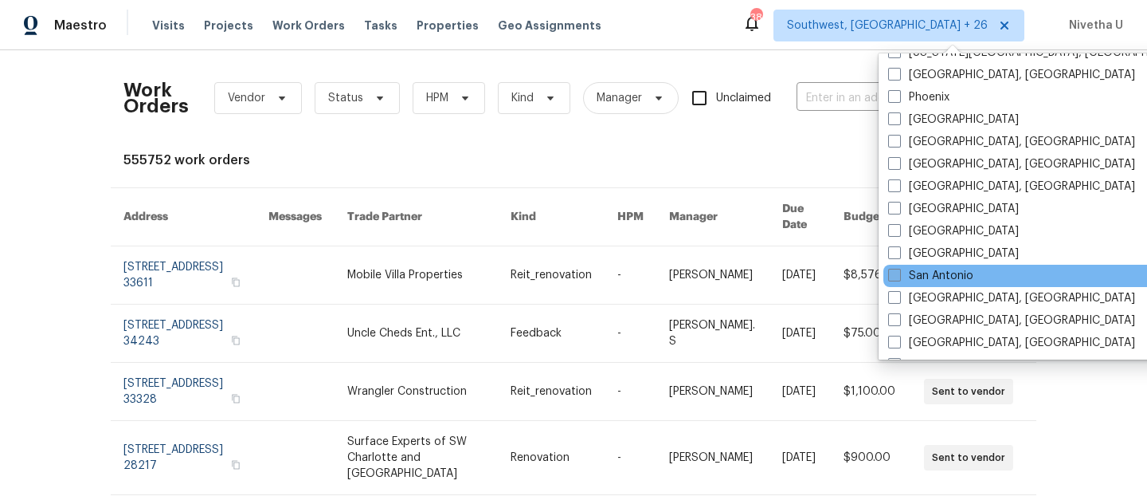
click at [930, 268] on label "San Antonio" at bounding box center [930, 276] width 85 height 16
click at [899, 268] on input "San Antonio" at bounding box center [893, 273] width 10 height 10
checkbox input "true"
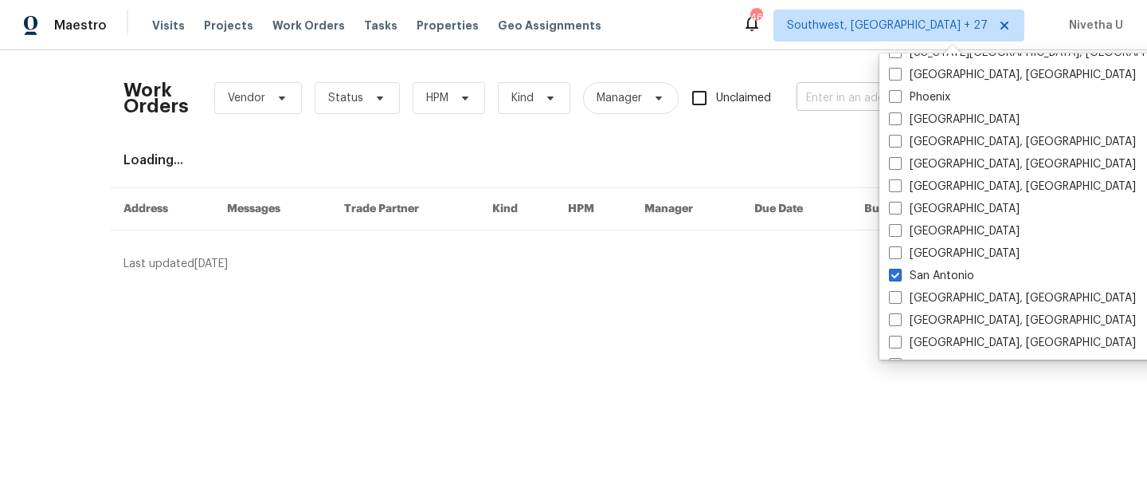
click at [817, 103] on input "text" at bounding box center [876, 98] width 159 height 25
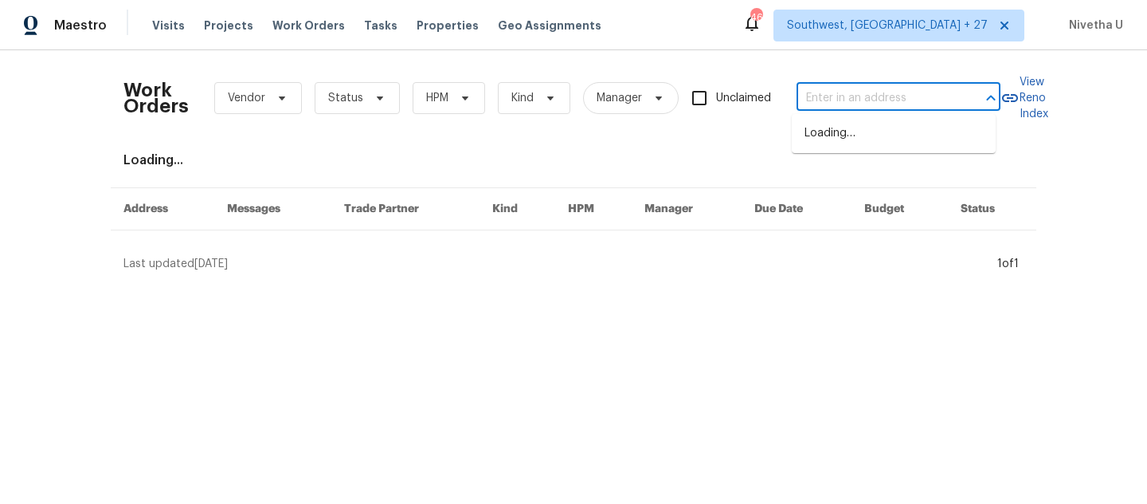
paste input "[STREET_ADDRESS]"
type input "[STREET_ADDRESS]"
click at [839, 139] on li "[STREET_ADDRESS]" at bounding box center [894, 133] width 204 height 26
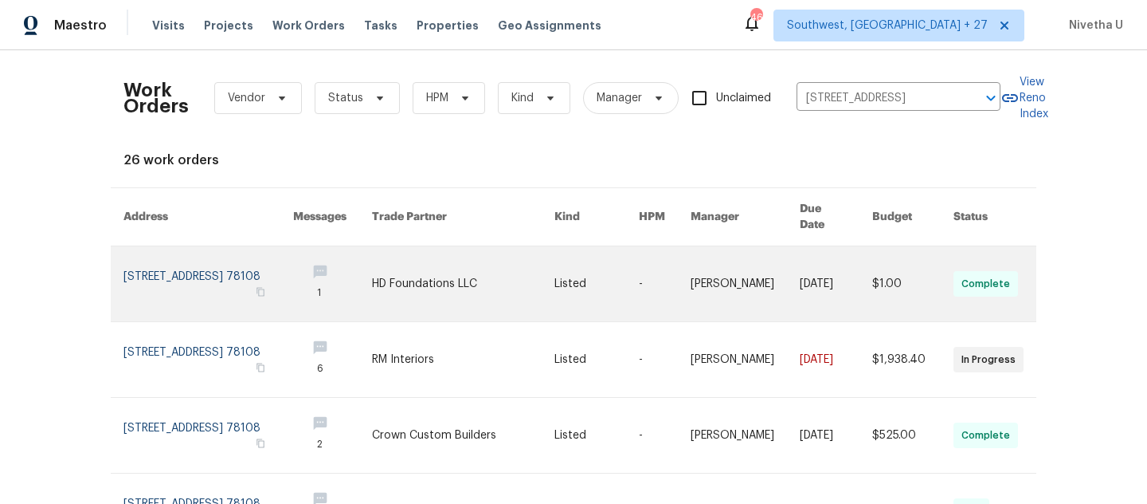
click at [176, 265] on link at bounding box center [209, 283] width 170 height 75
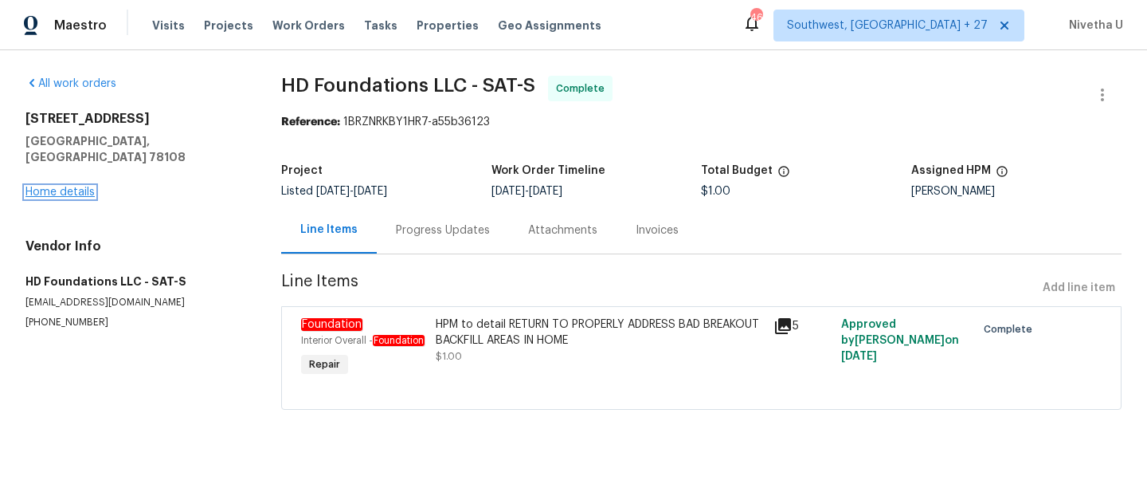
click at [60, 186] on link "Home details" at bounding box center [59, 191] width 69 height 11
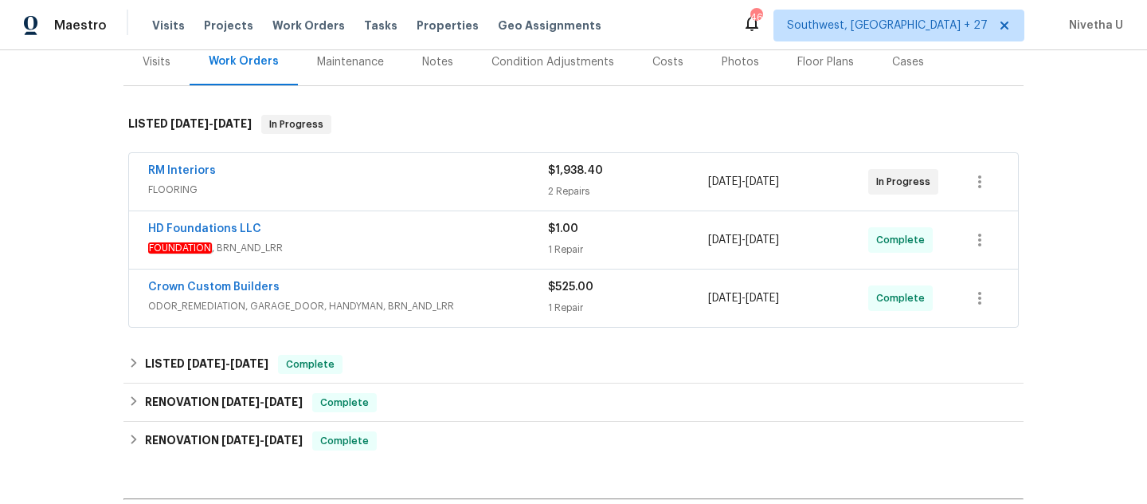
scroll to position [202, 0]
click at [483, 305] on span "ODOR_REMEDIATION, GARAGE_DOOR, HANDYMAN, BRN_AND_LRR" at bounding box center [348, 308] width 400 height 16
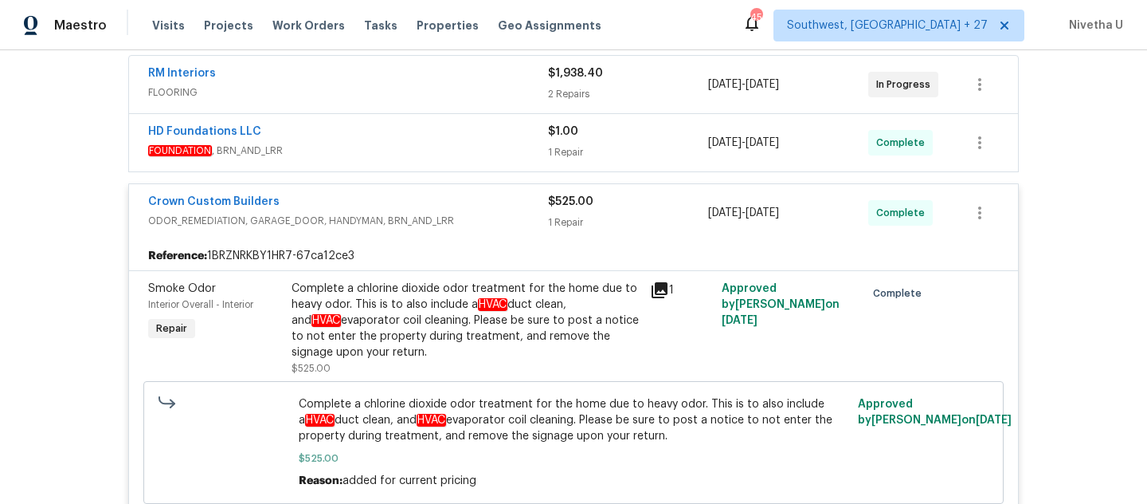
scroll to position [295, 0]
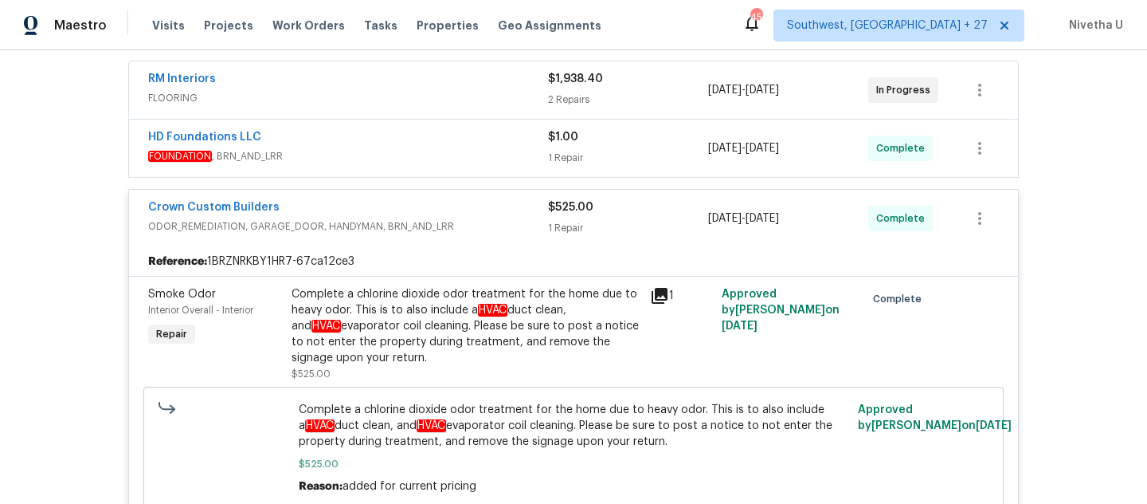
click at [487, 131] on div "HD Foundations LLC" at bounding box center [348, 138] width 400 height 19
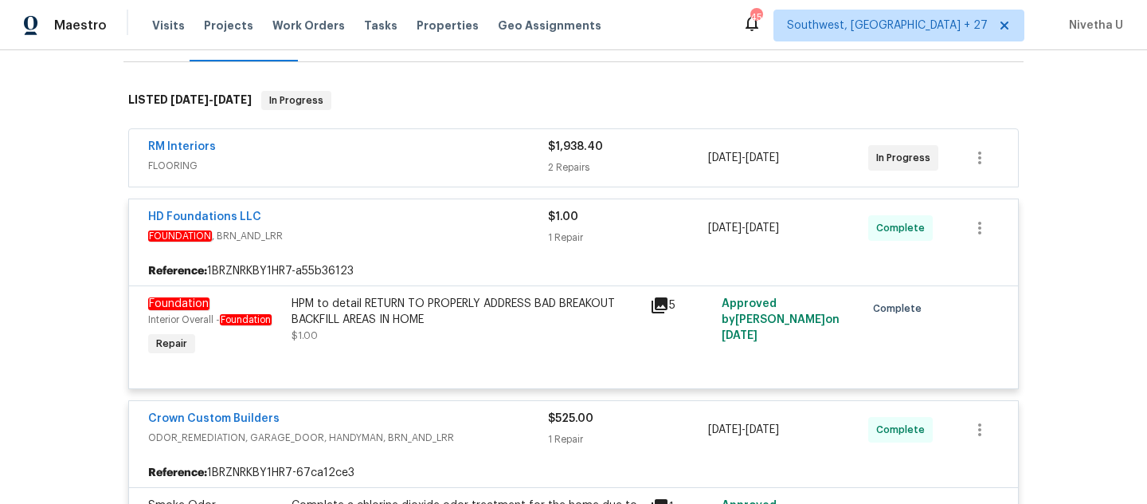
scroll to position [206, 0]
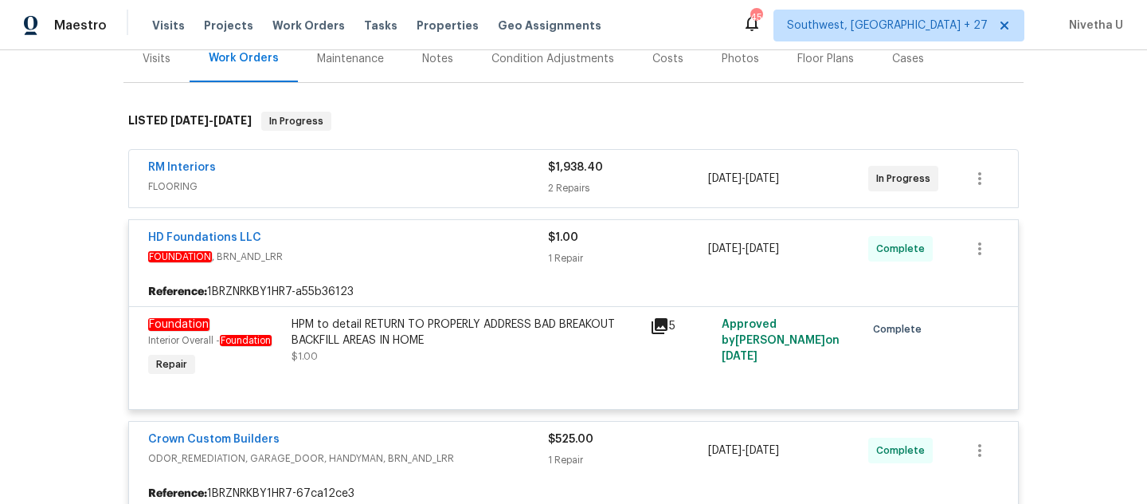
click at [434, 182] on span "FLOORING" at bounding box center [348, 186] width 400 height 16
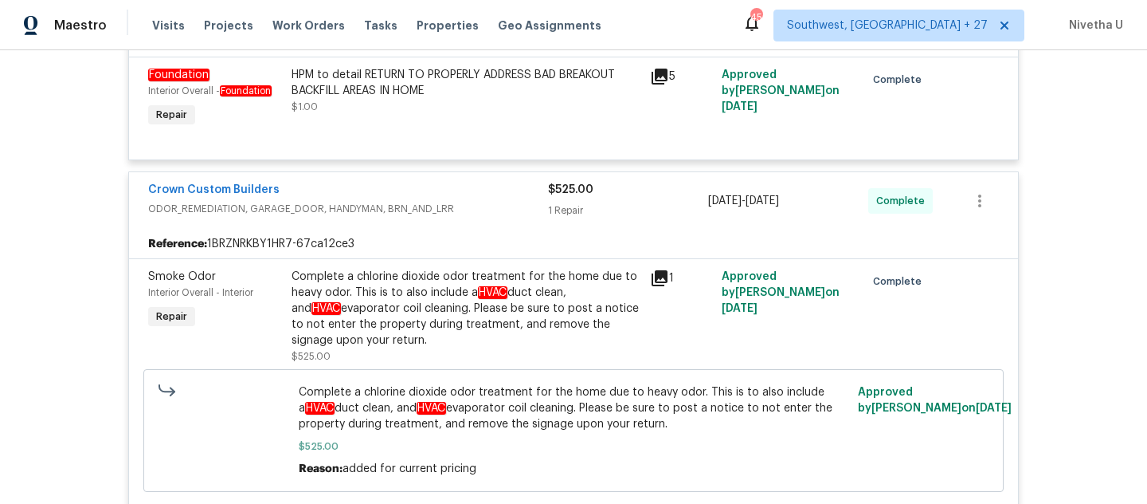
scroll to position [1097, 0]
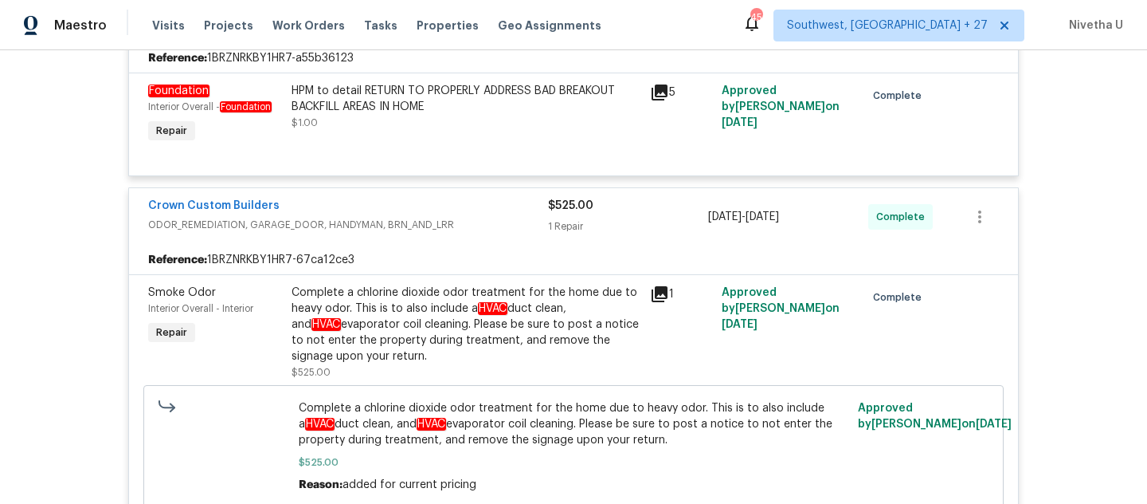
click at [480, 217] on span "ODOR_REMEDIATION, GARAGE_DOOR, HANDYMAN, BRN_AND_LRR" at bounding box center [348, 225] width 400 height 16
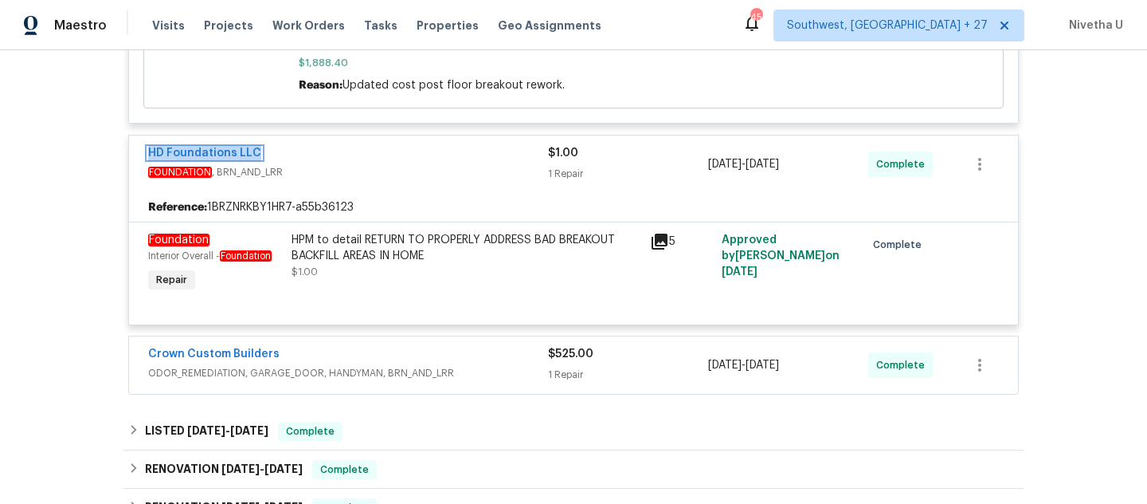
scroll to position [950, 0]
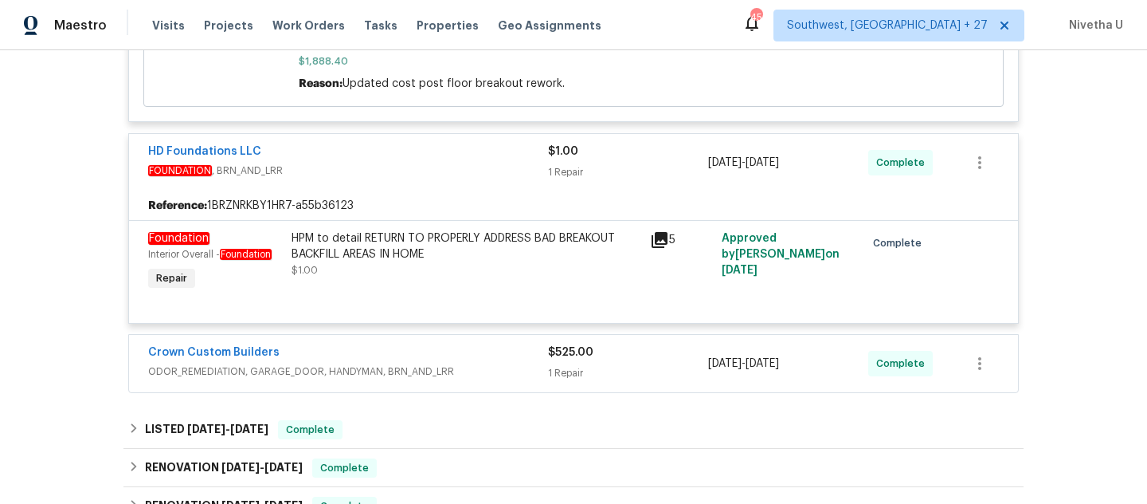
click at [415, 233] on div "HPM to detail RETURN TO PROPERLY ADDRESS BAD BREAKOUT BACKFILL AREAS IN HOME" at bounding box center [466, 246] width 349 height 32
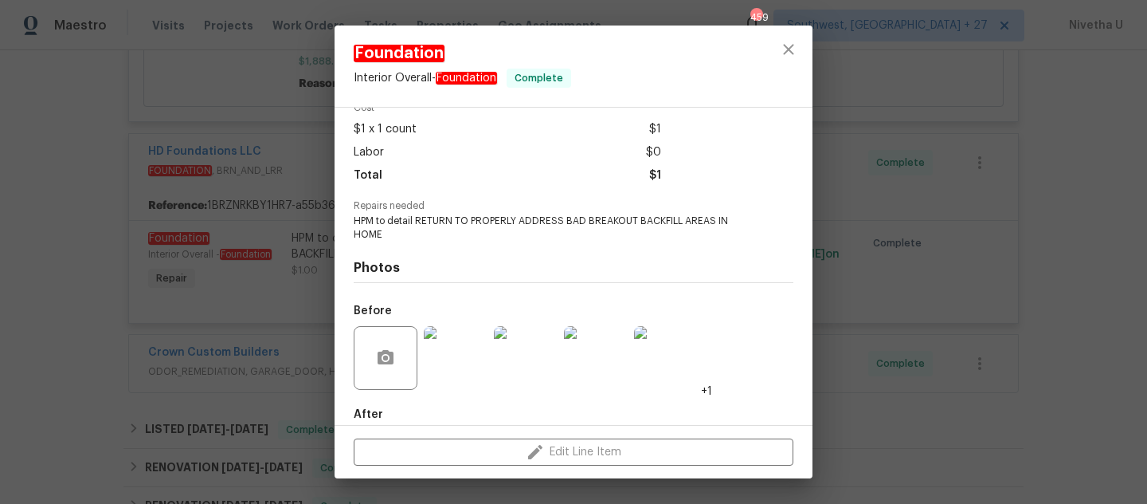
scroll to position [163, 0]
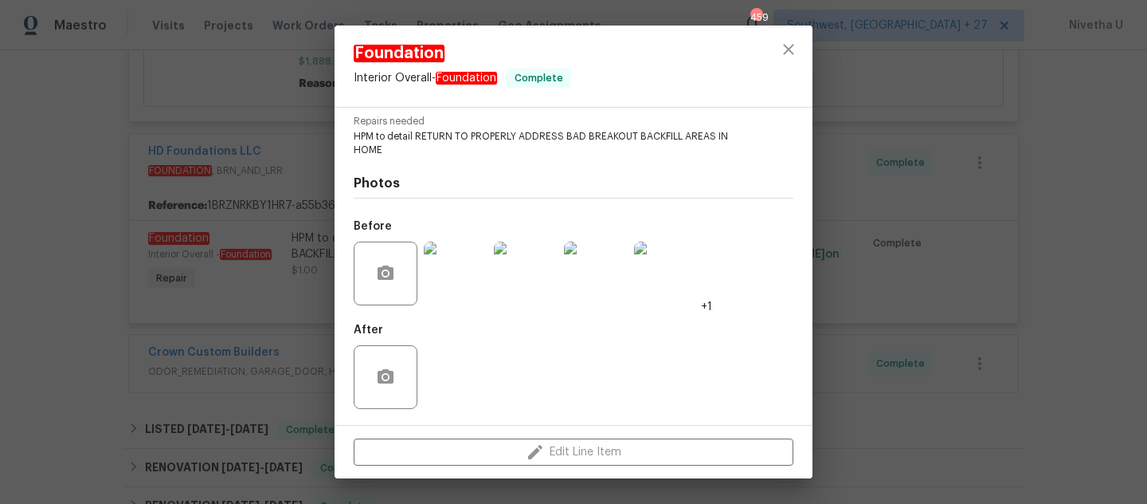
click at [461, 266] on img at bounding box center [456, 273] width 64 height 64
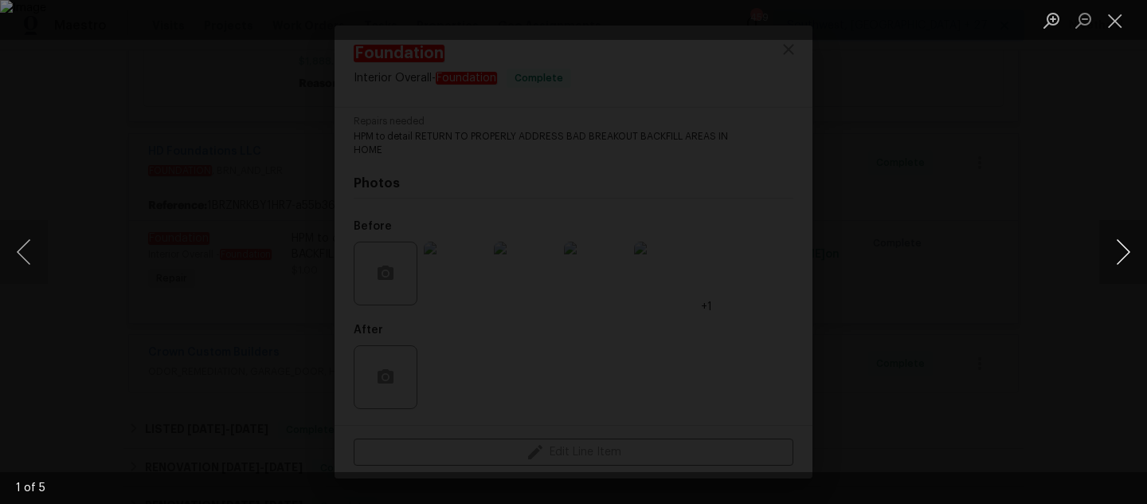
click at [1136, 253] on button "Next image" at bounding box center [1124, 252] width 48 height 64
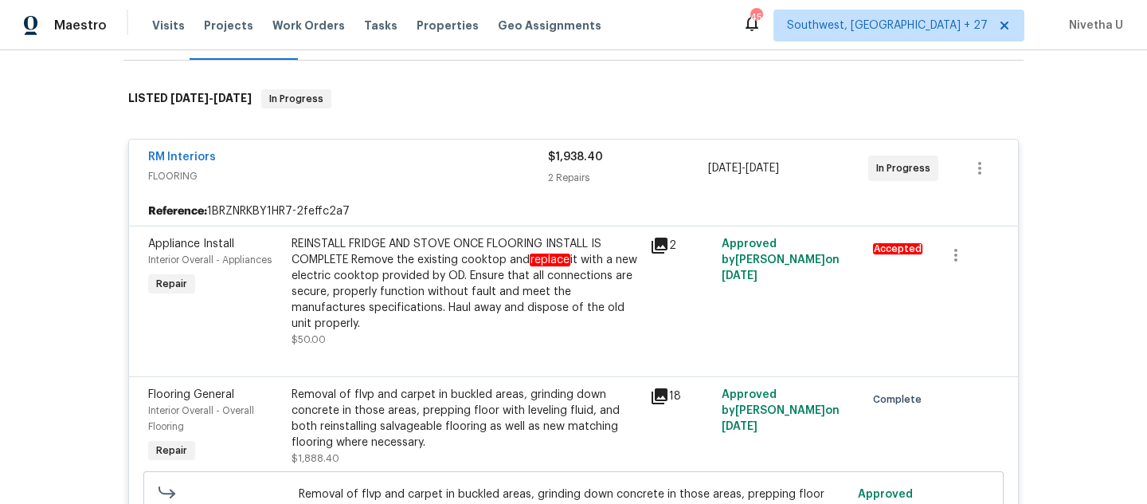
scroll to position [355, 0]
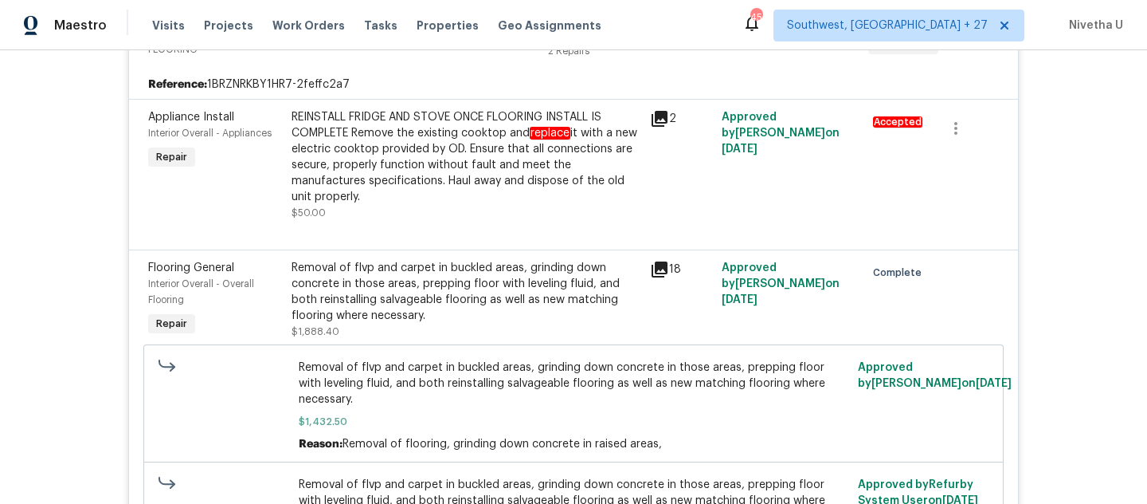
click at [500, 287] on div "Removal of flvp and carpet in buckled areas, grinding down concrete in those ar…" at bounding box center [466, 292] width 349 height 64
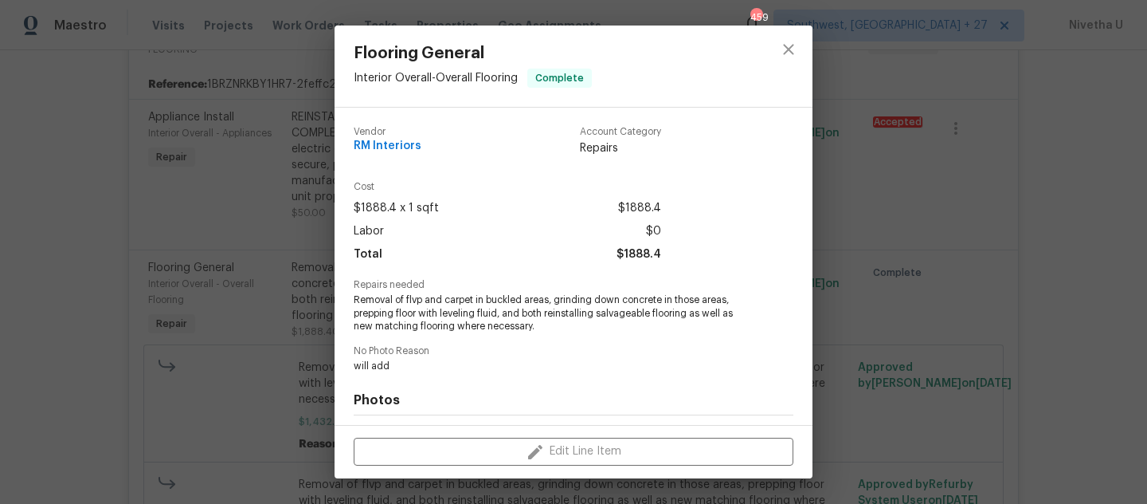
scroll to position [217, 0]
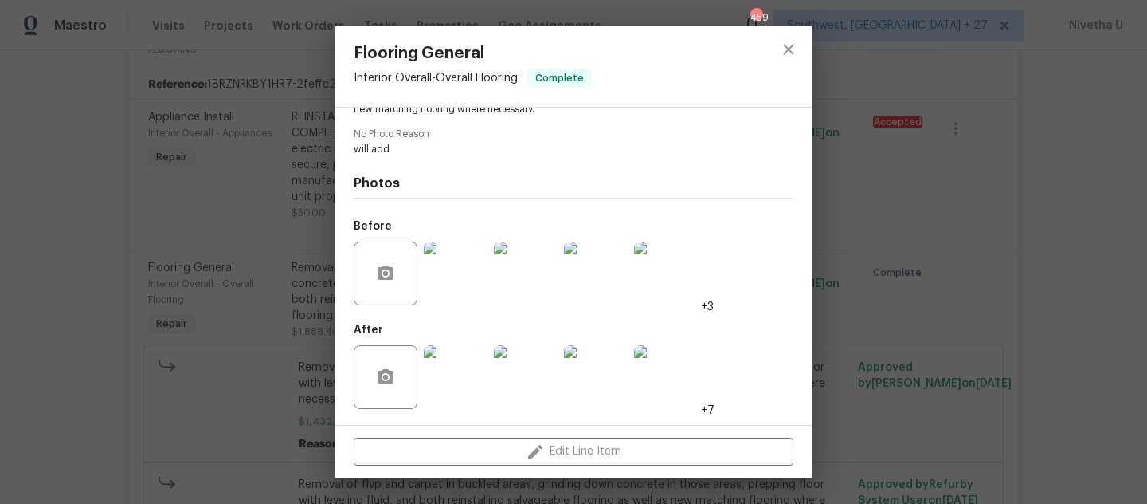
click at [445, 274] on img at bounding box center [456, 273] width 64 height 64
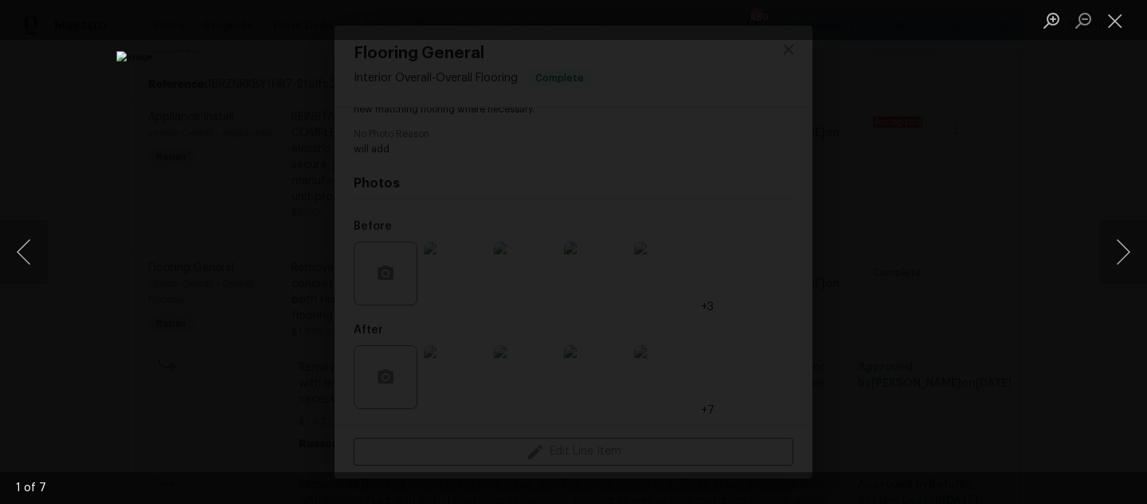
click at [1096, 259] on div "Lightbox" at bounding box center [573, 252] width 1147 height 504
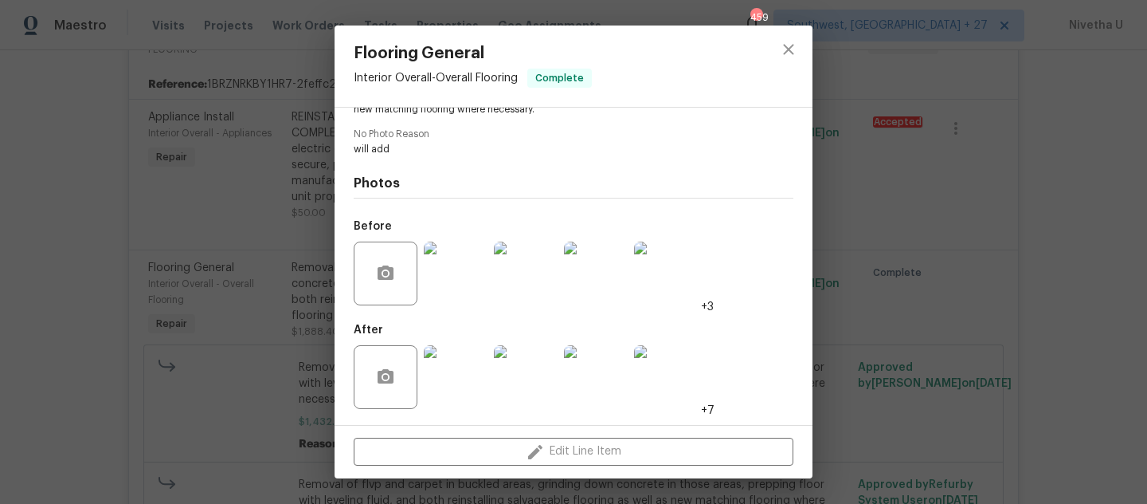
click at [504, 264] on img at bounding box center [526, 273] width 64 height 64
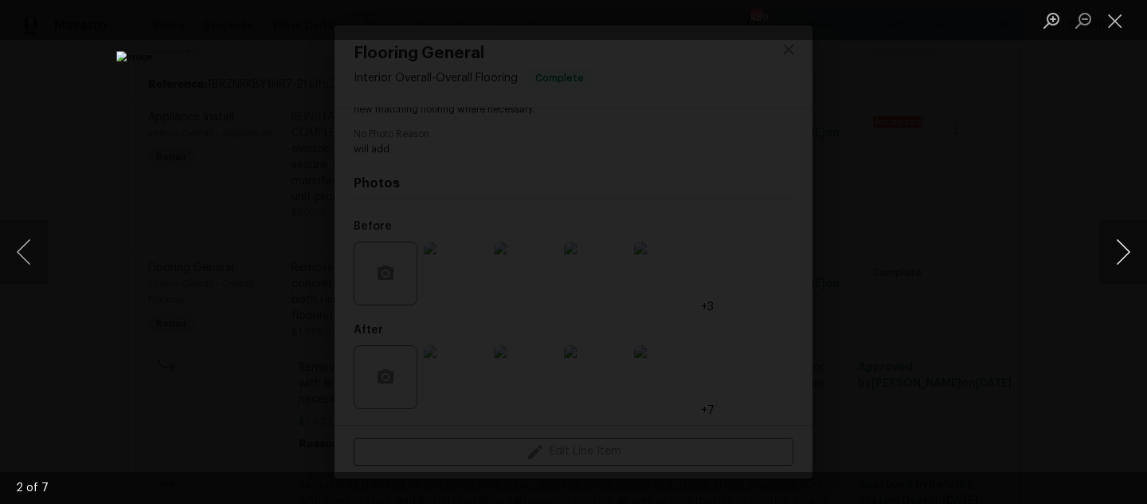
click at [1125, 251] on button "Next image" at bounding box center [1124, 252] width 48 height 64
click at [1125, 252] on button "Next image" at bounding box center [1124, 252] width 48 height 64
click at [17, 259] on button "Previous image" at bounding box center [24, 252] width 48 height 64
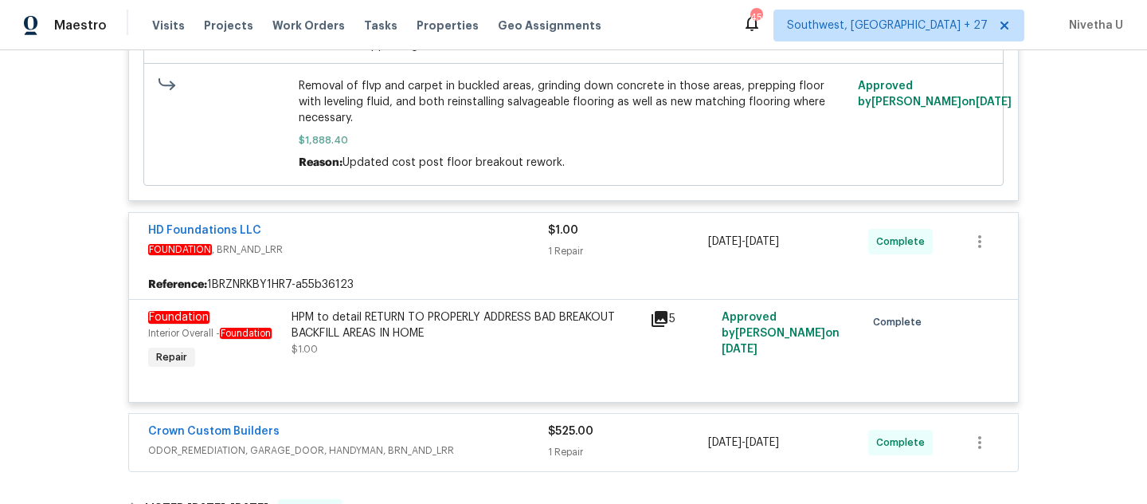
scroll to position [872, 0]
click at [471, 308] on div "HPM to detail RETURN TO PROPERLY ADDRESS BAD BREAKOUT BACKFILL AREAS IN HOME" at bounding box center [466, 324] width 349 height 32
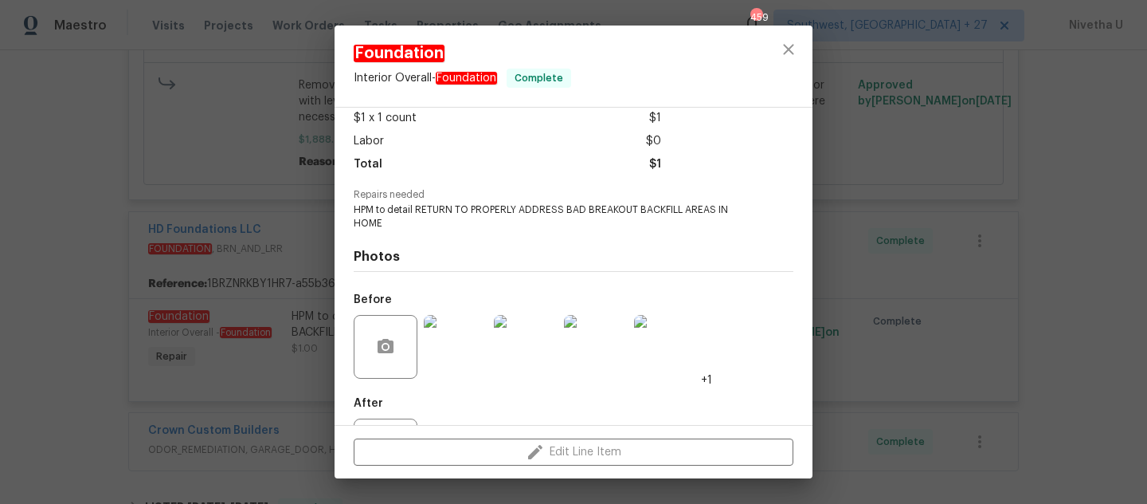
scroll to position [163, 0]
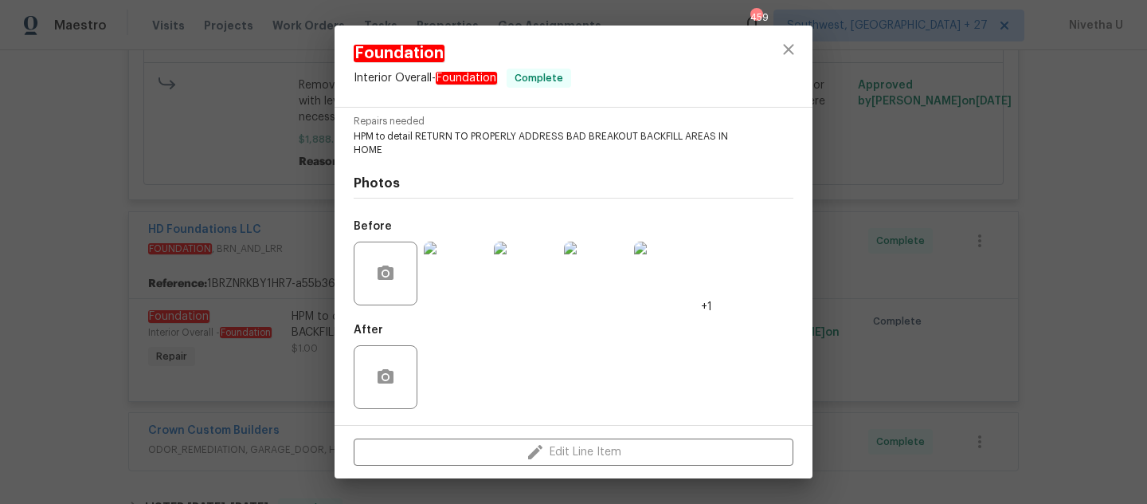
click at [457, 282] on img at bounding box center [456, 273] width 64 height 64
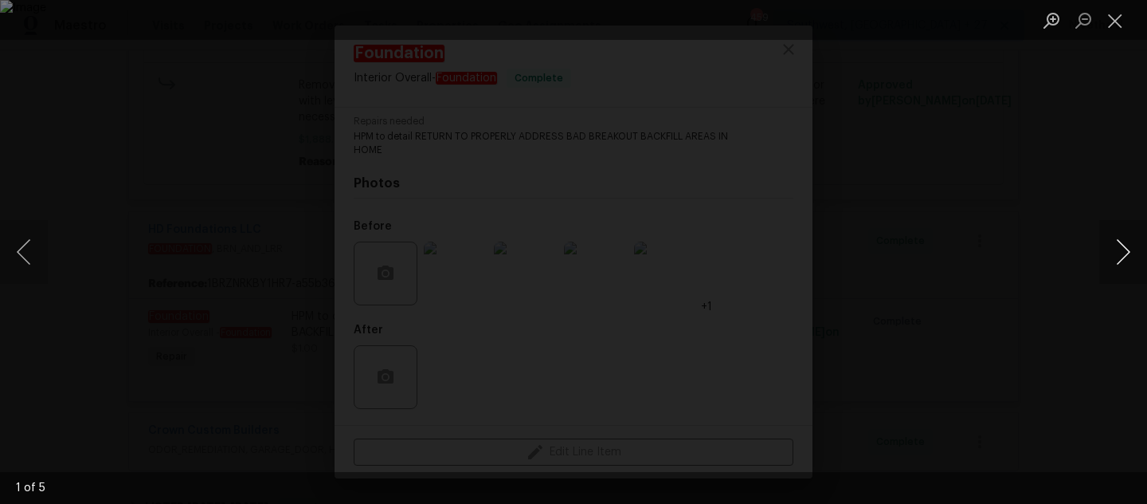
click at [1117, 257] on button "Next image" at bounding box center [1124, 252] width 48 height 64
click at [1117, 258] on button "Next image" at bounding box center [1124, 252] width 48 height 64
click at [1117, 259] on button "Next image" at bounding box center [1124, 252] width 48 height 64
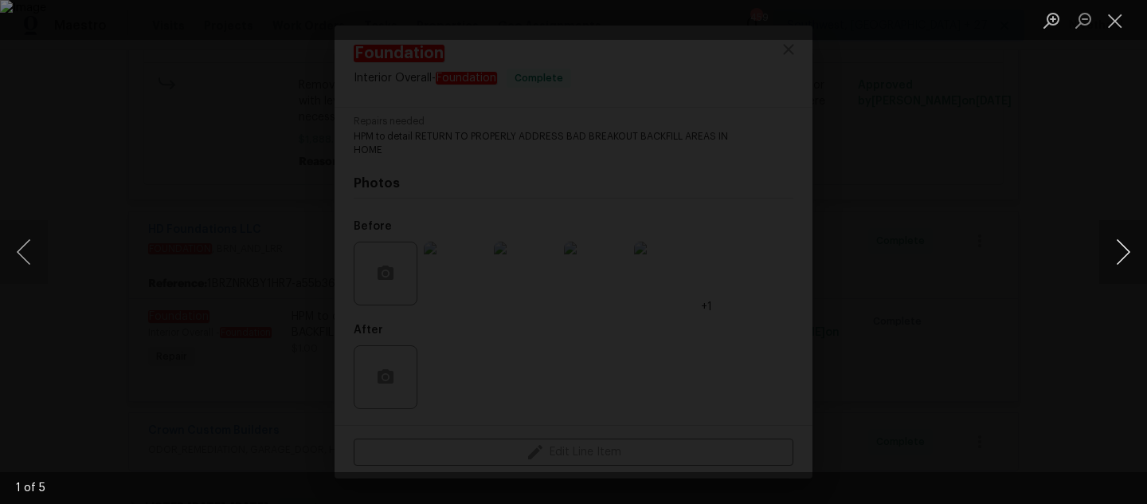
click at [1117, 259] on button "Next image" at bounding box center [1124, 252] width 48 height 64
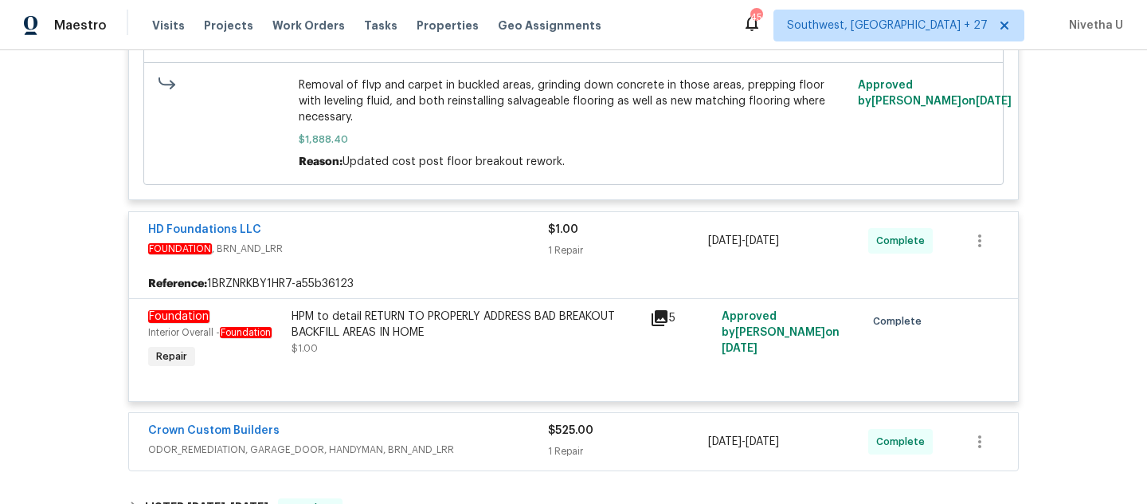
click at [457, 241] on span "FOUNDATION , BRN_AND_LRR" at bounding box center [348, 249] width 400 height 16
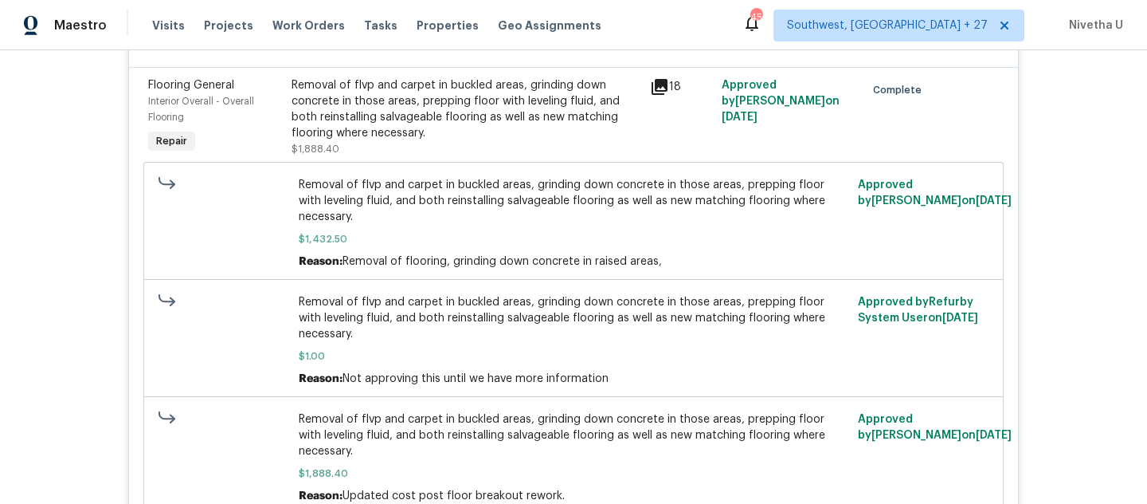
scroll to position [539, 0]
click at [430, 120] on div "Removal of flvp and carpet in buckled areas, grinding down concrete in those ar…" at bounding box center [466, 108] width 349 height 64
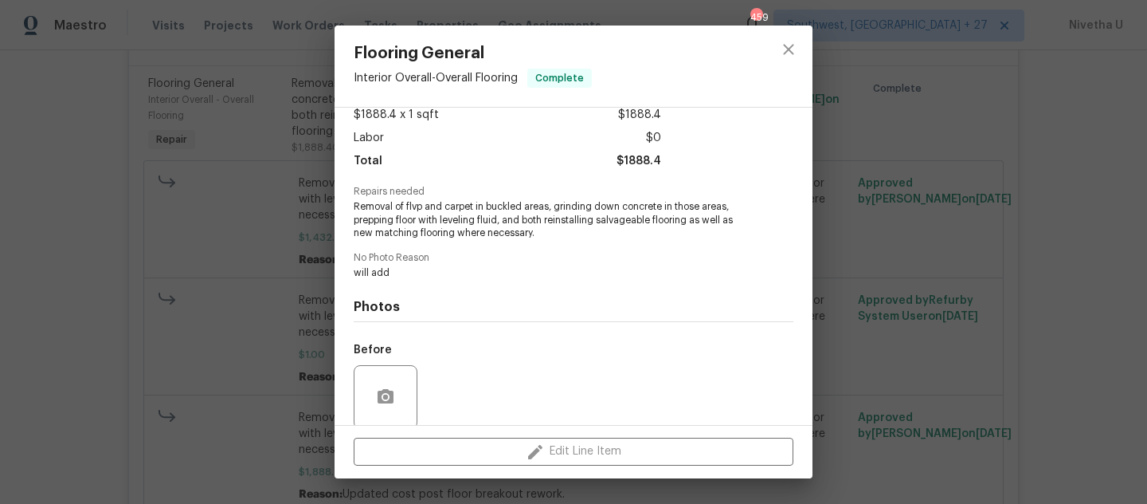
scroll to position [217, 0]
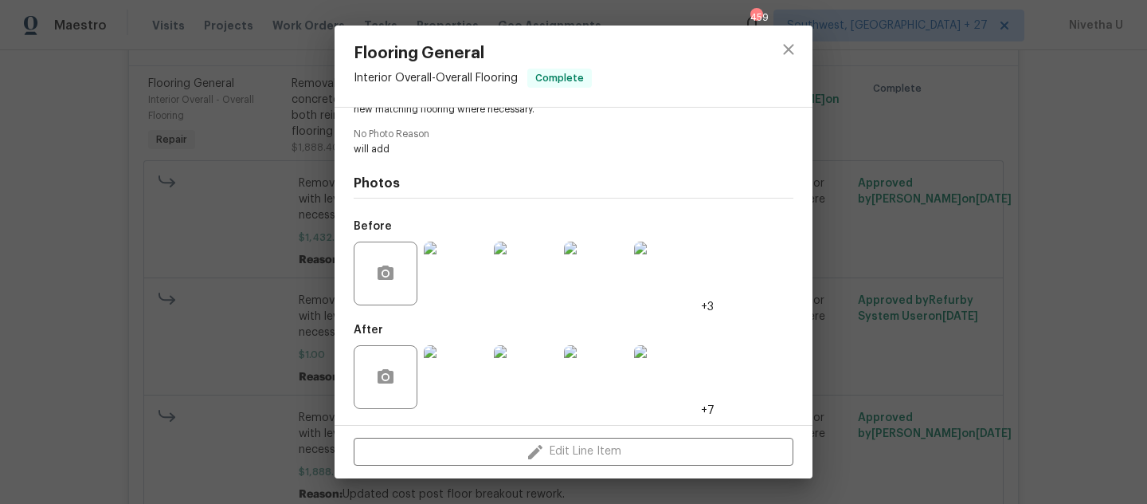
click at [441, 296] on img at bounding box center [456, 273] width 64 height 64
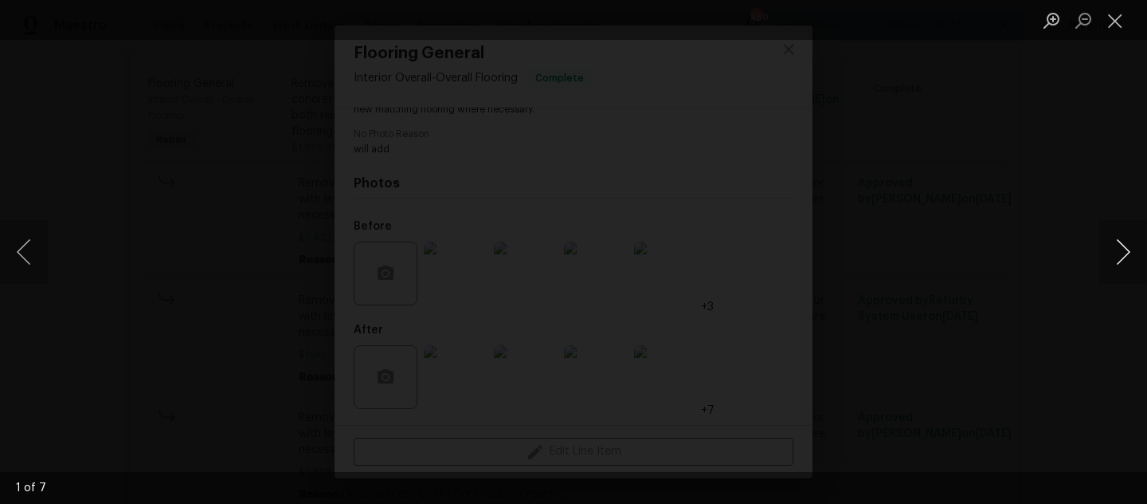
click at [1104, 257] on button "Next image" at bounding box center [1124, 252] width 48 height 64
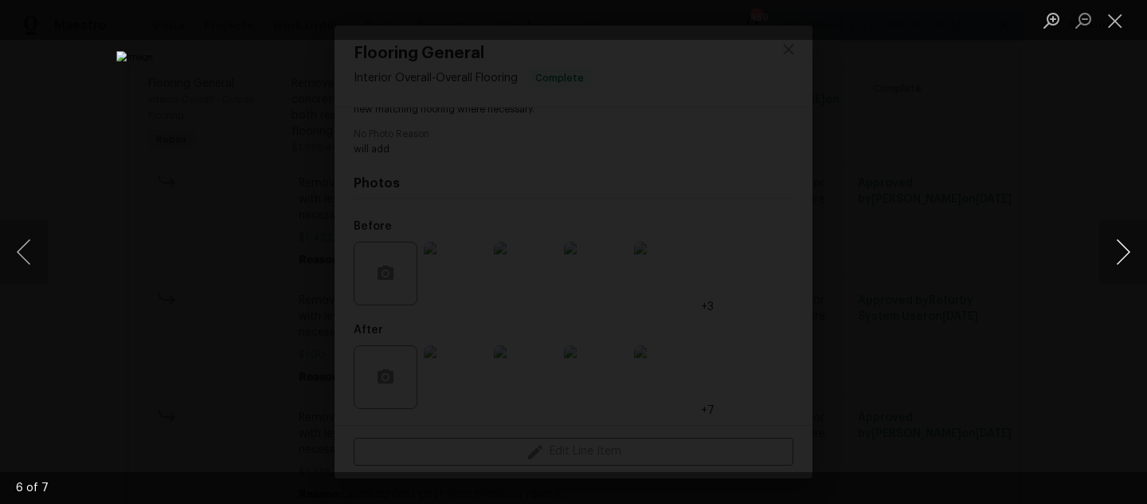
click at [1104, 257] on button "Next image" at bounding box center [1124, 252] width 48 height 64
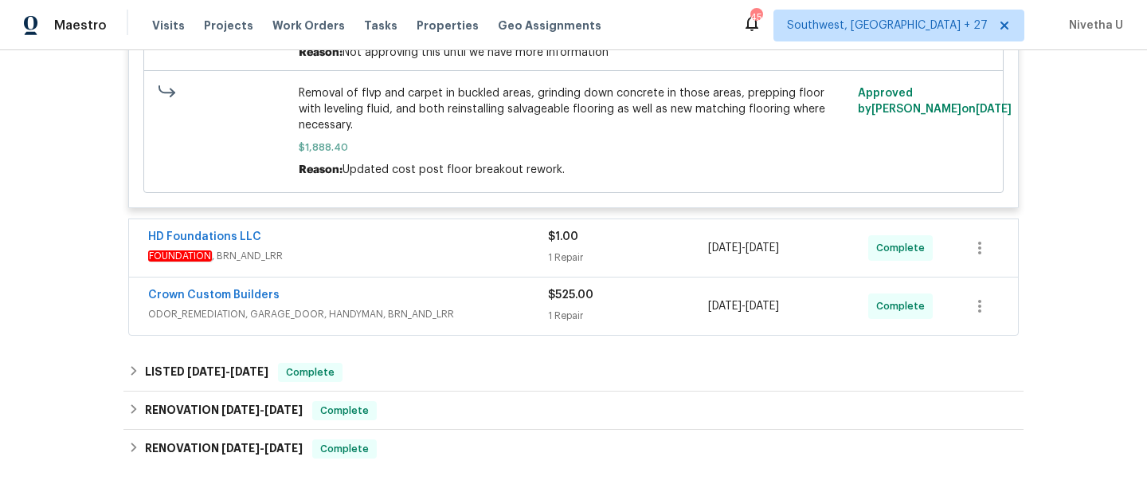
scroll to position [979, 0]
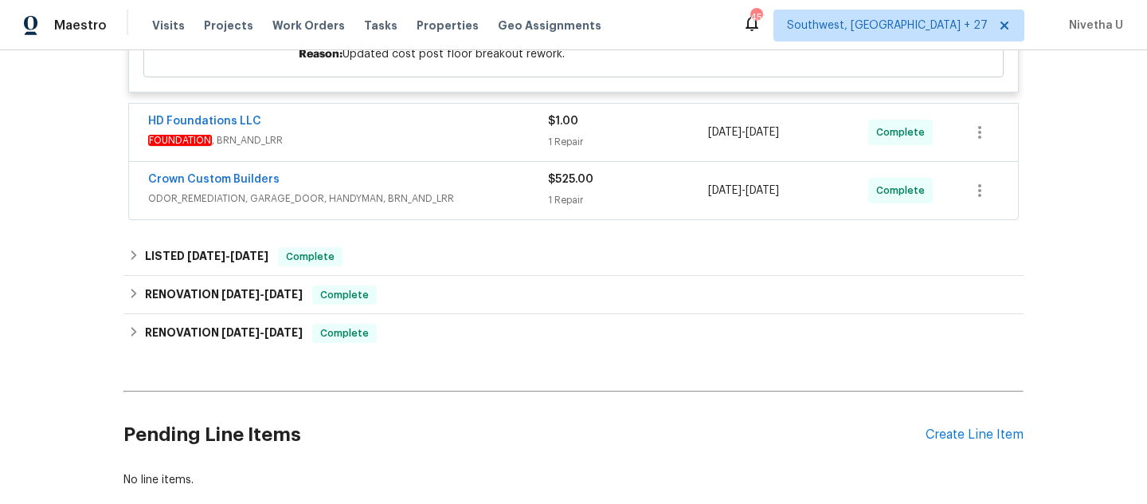
click at [491, 118] on div "HD Foundations LLC" at bounding box center [348, 122] width 400 height 19
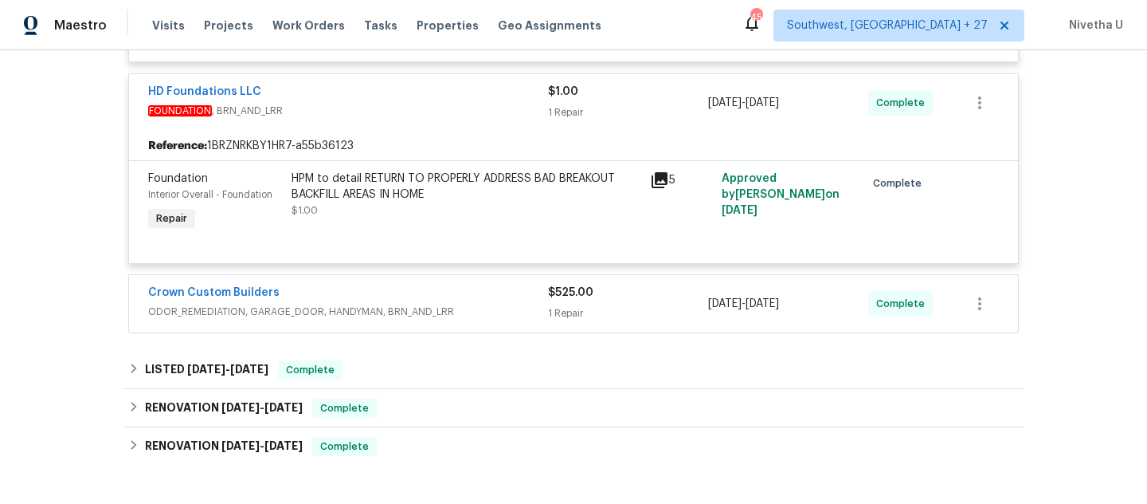
scroll to position [1011, 0]
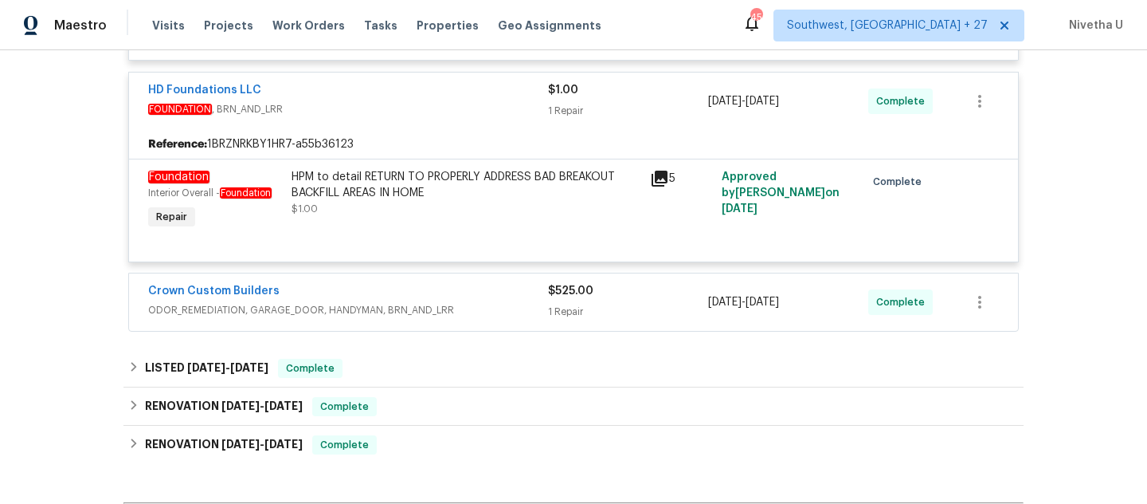
click at [519, 194] on div "HPM to detail RETURN TO PROPERLY ADDRESS BAD BREAKOUT BACKFILL AREAS IN HOME $1…" at bounding box center [466, 193] width 349 height 48
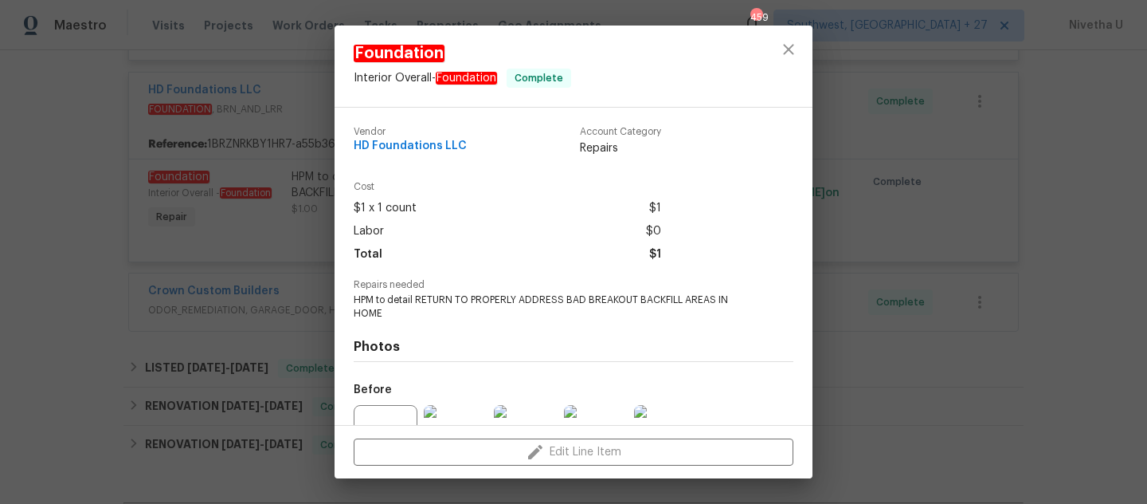
scroll to position [163, 0]
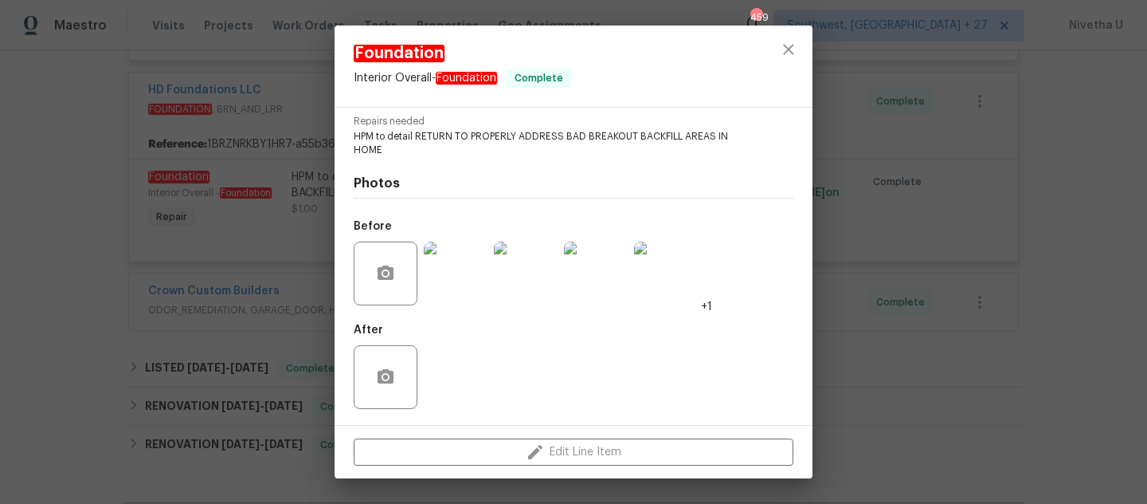
click at [466, 283] on img at bounding box center [456, 273] width 64 height 64
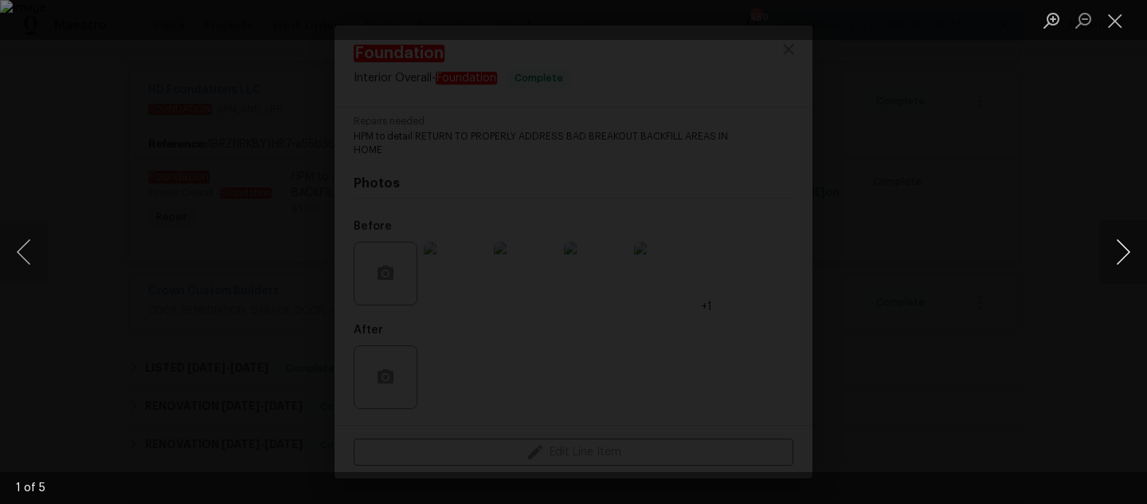
click at [1124, 266] on button "Next image" at bounding box center [1124, 252] width 48 height 64
click at [1123, 266] on button "Next image" at bounding box center [1124, 252] width 48 height 64
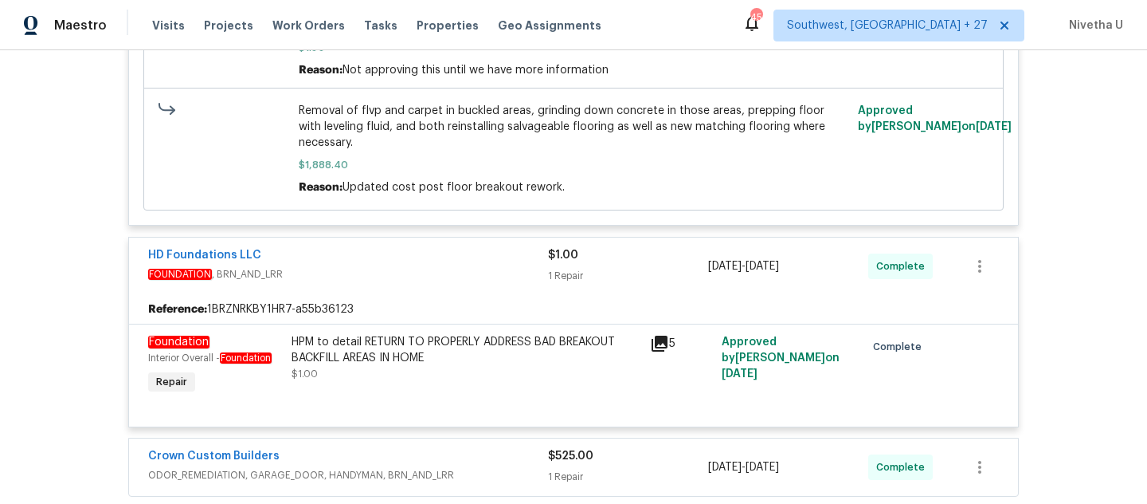
scroll to position [845, 0]
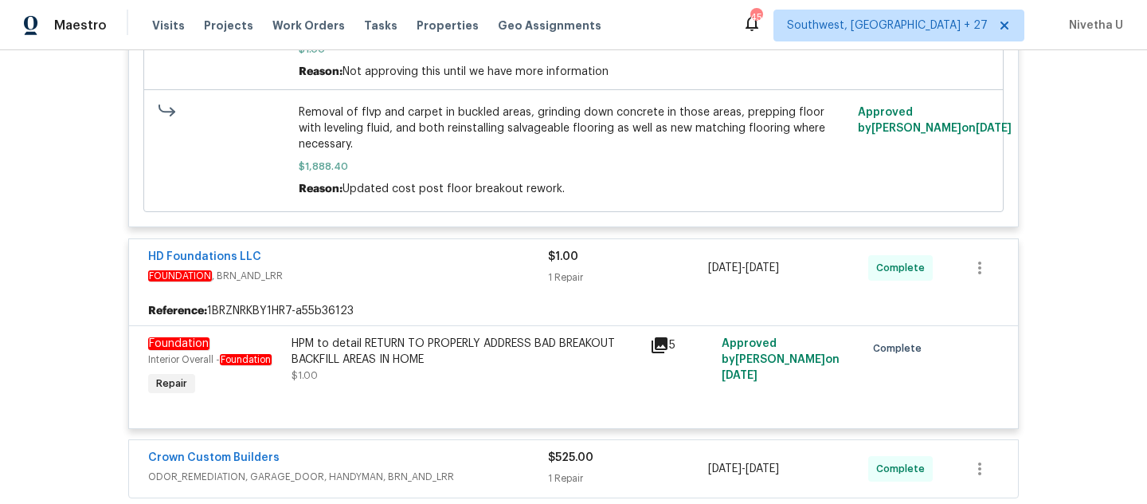
click at [473, 239] on div "HD Foundations LLC FOUNDATION , BRN_AND_LRR $1.00 1 Repair [DATE] - [DATE] Comp…" at bounding box center [573, 267] width 889 height 57
click at [469, 268] on span "FOUNDATION , BRN_AND_LRR" at bounding box center [348, 276] width 400 height 16
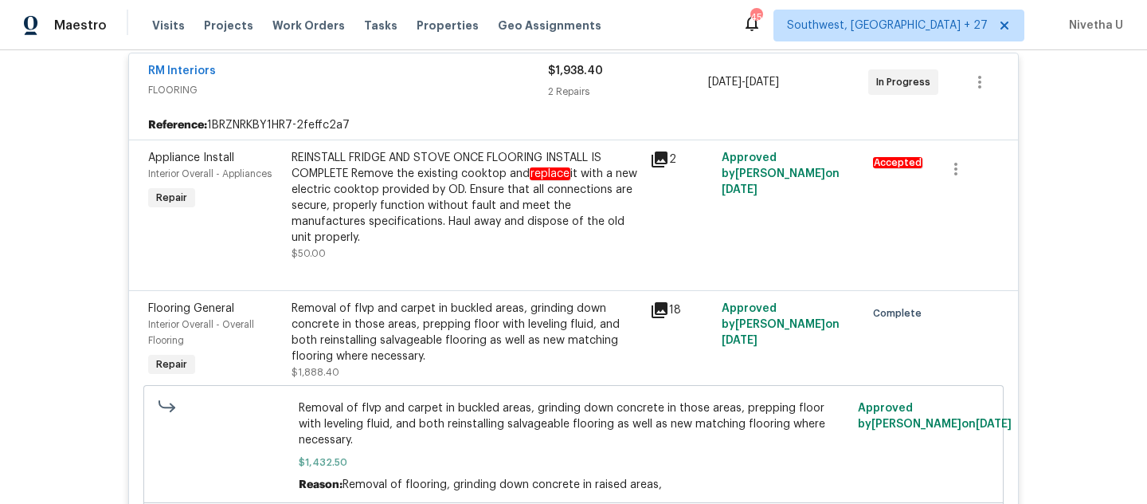
scroll to position [92, 0]
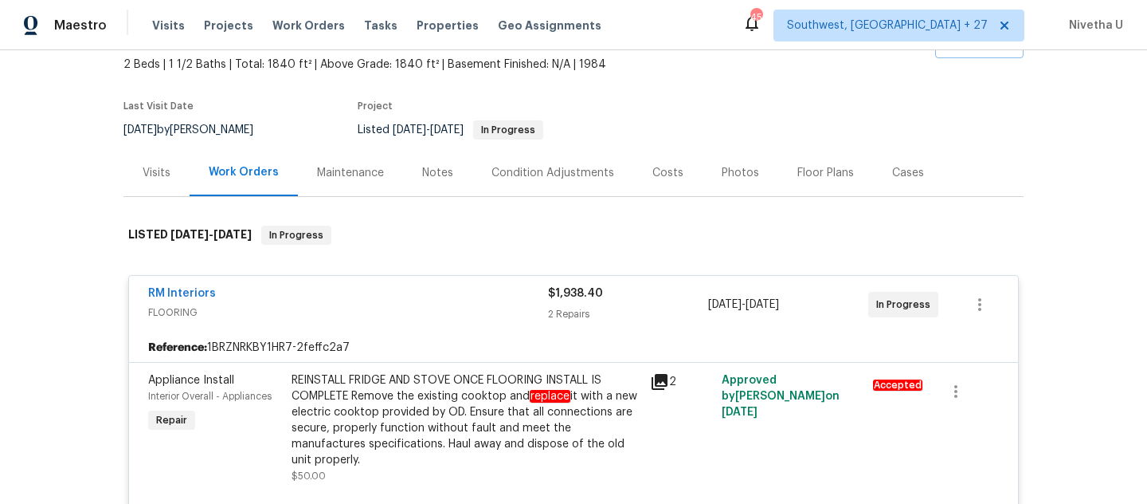
click at [369, 304] on span "FLOORING" at bounding box center [348, 312] width 400 height 16
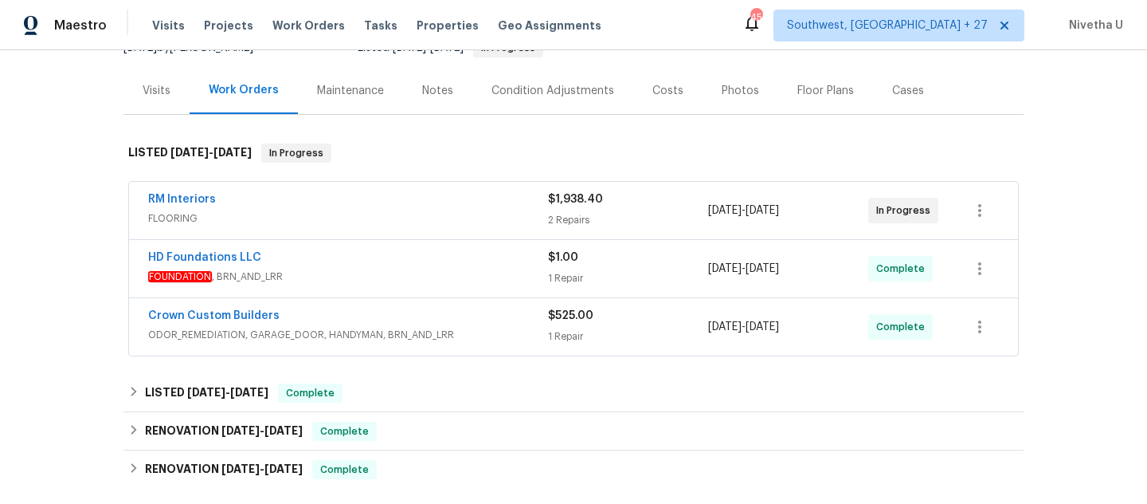
scroll to position [202, 0]
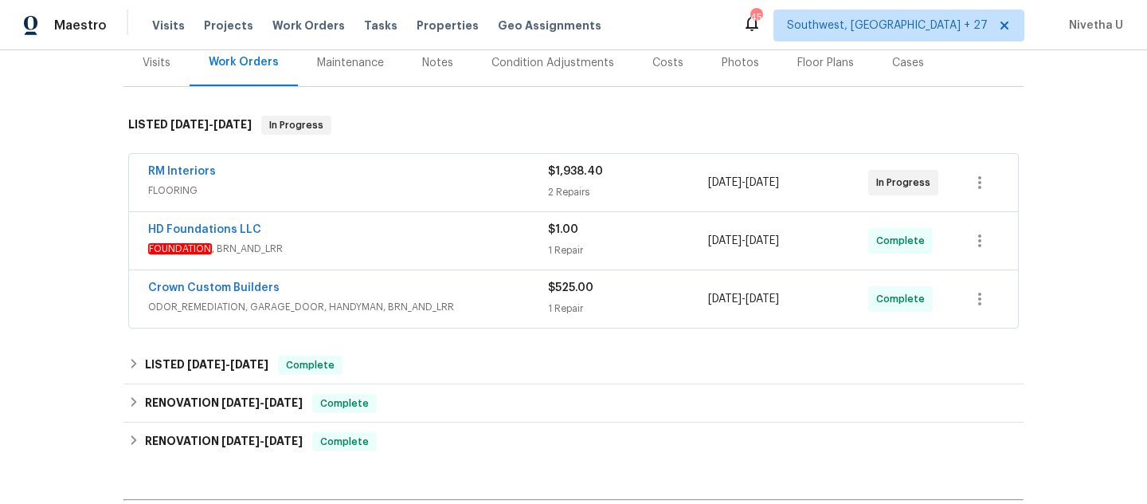
click at [165, 69] on div "Visits" at bounding box center [157, 62] width 66 height 47
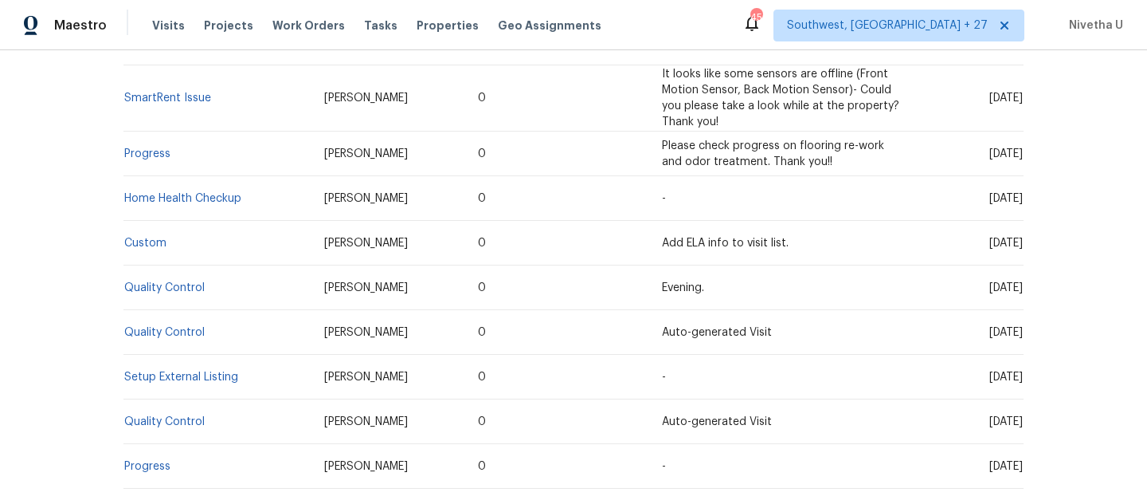
scroll to position [430, 0]
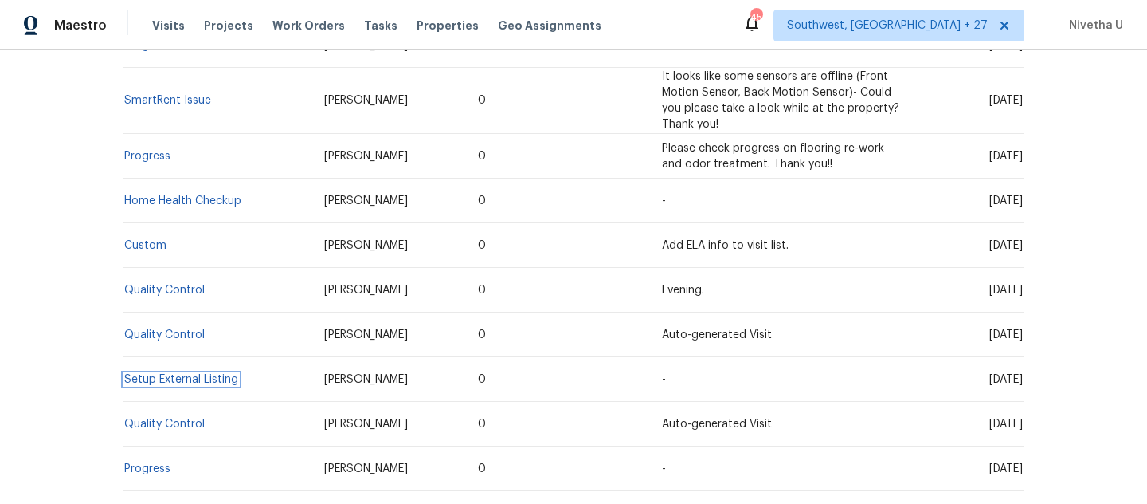
click at [213, 384] on link "Setup External Listing" at bounding box center [181, 379] width 114 height 11
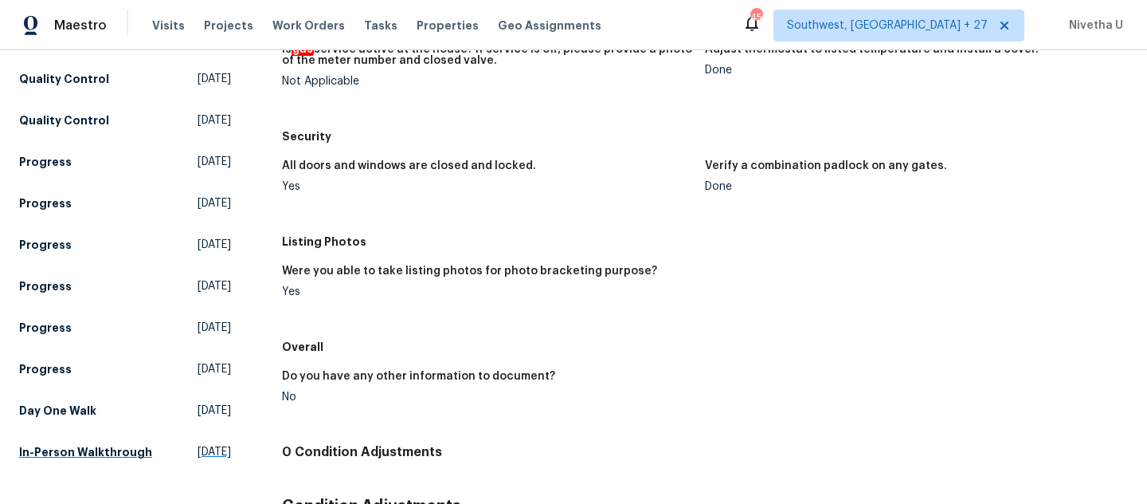
scroll to position [574, 0]
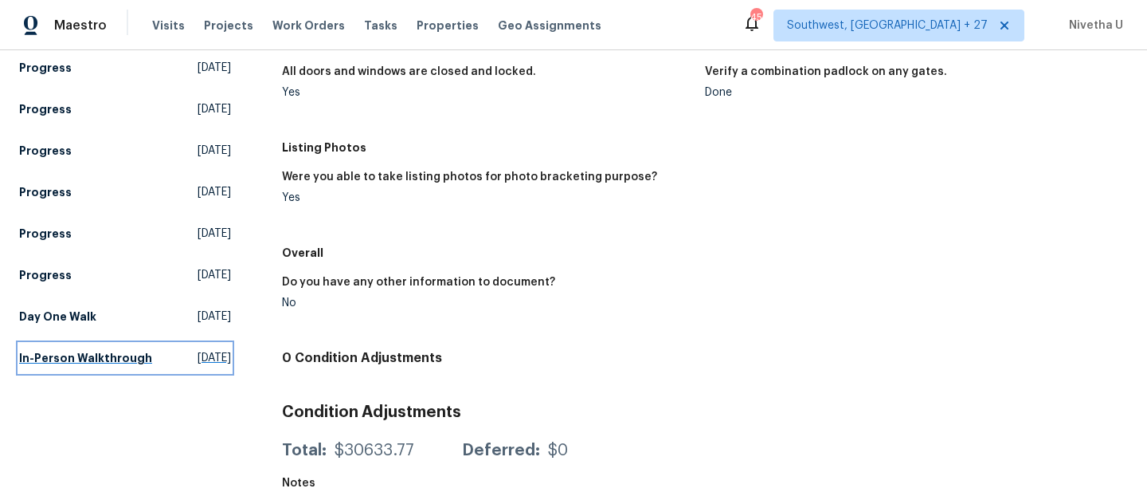
click at [90, 352] on h5 "In-Person Walkthrough" at bounding box center [85, 358] width 133 height 16
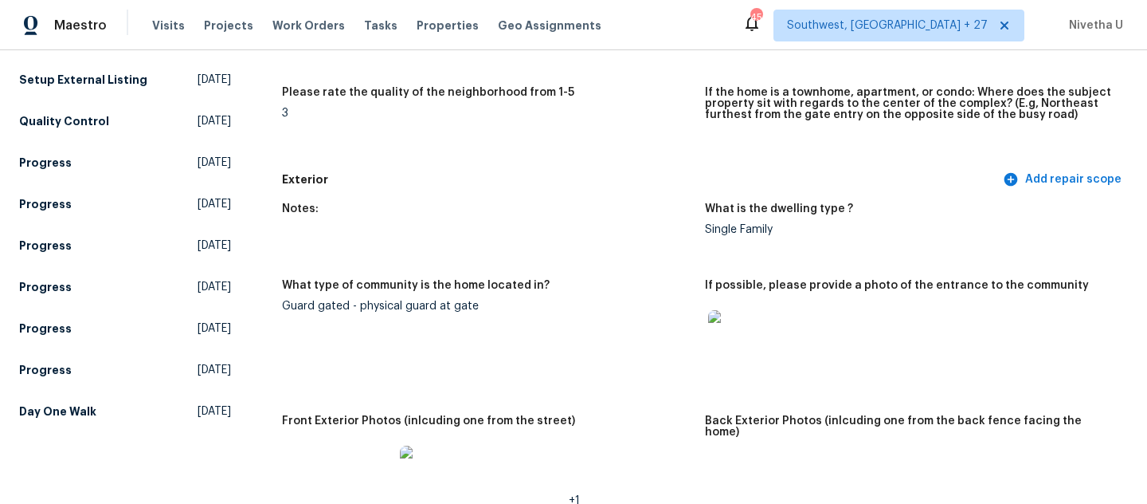
scroll to position [525, 0]
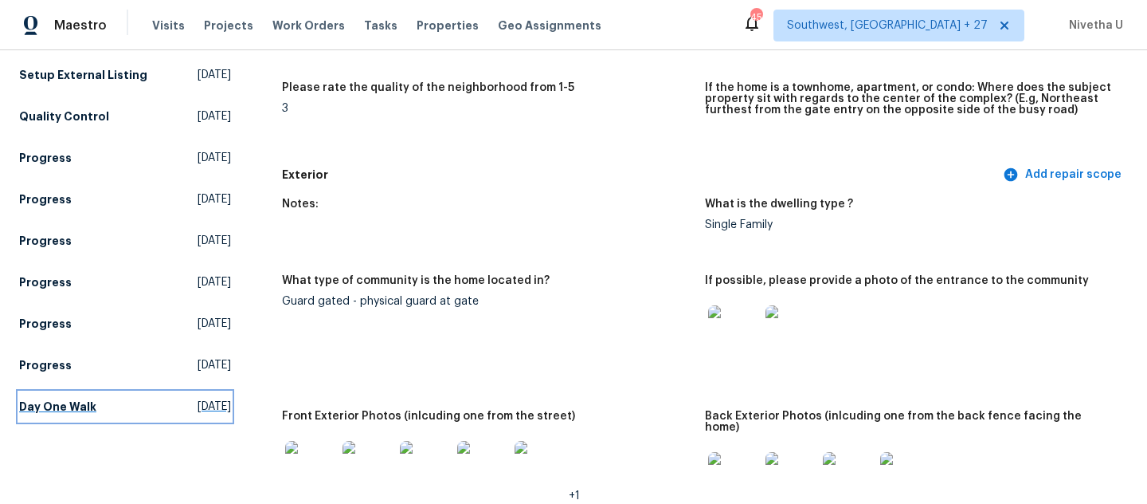
click at [58, 412] on h5 "Day One Walk" at bounding box center [57, 406] width 77 height 16
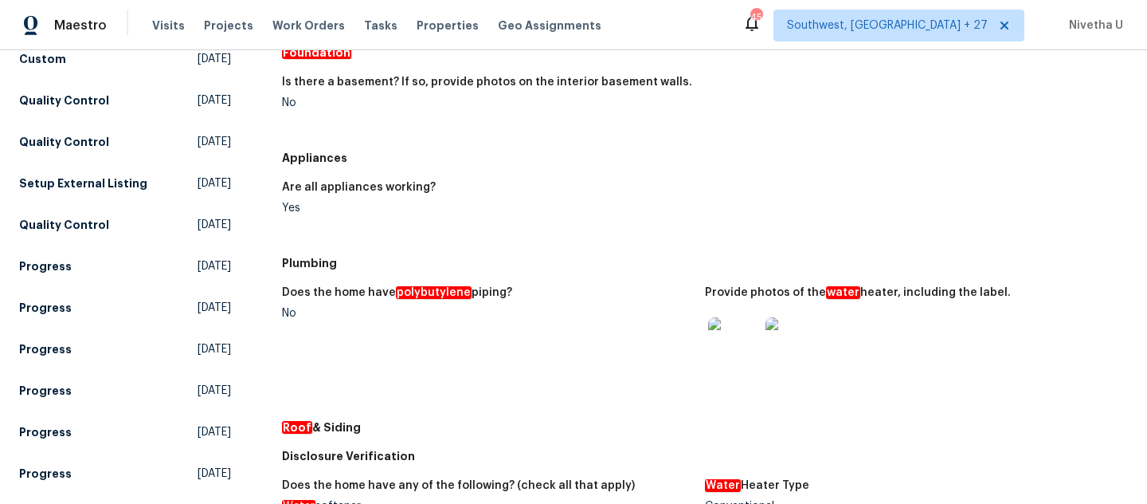
scroll to position [422, 0]
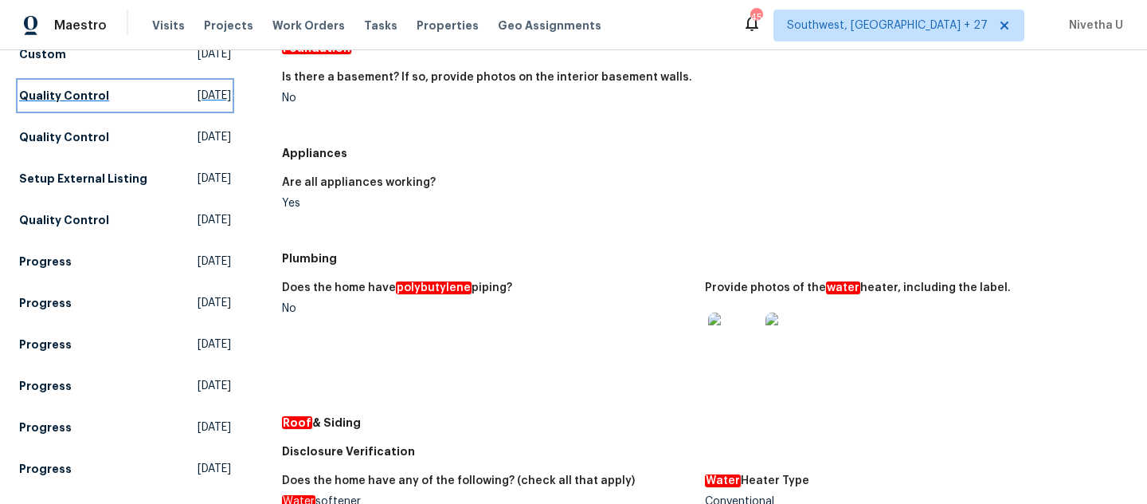
click at [120, 108] on link "Quality Control [DATE]" at bounding box center [125, 95] width 212 height 29
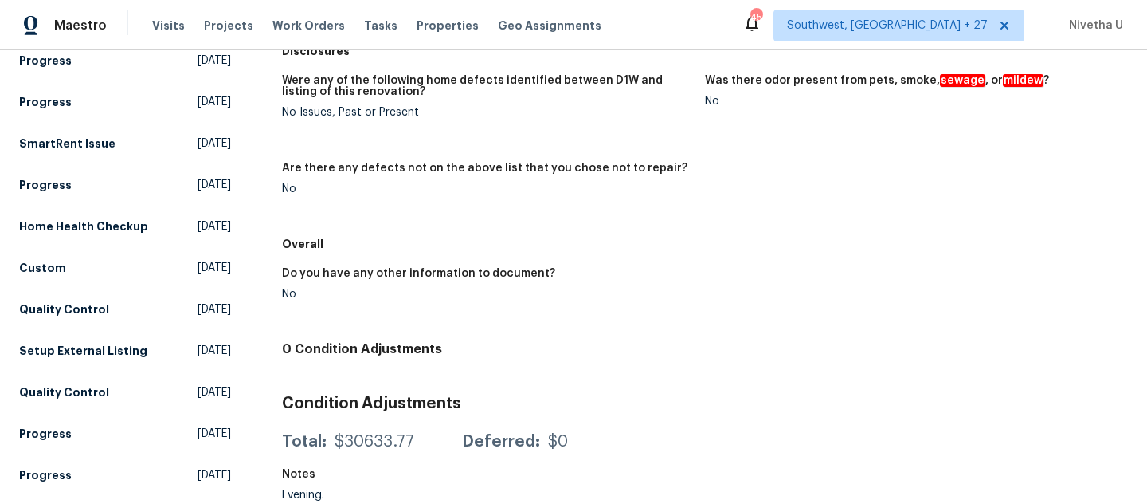
scroll to position [221, 0]
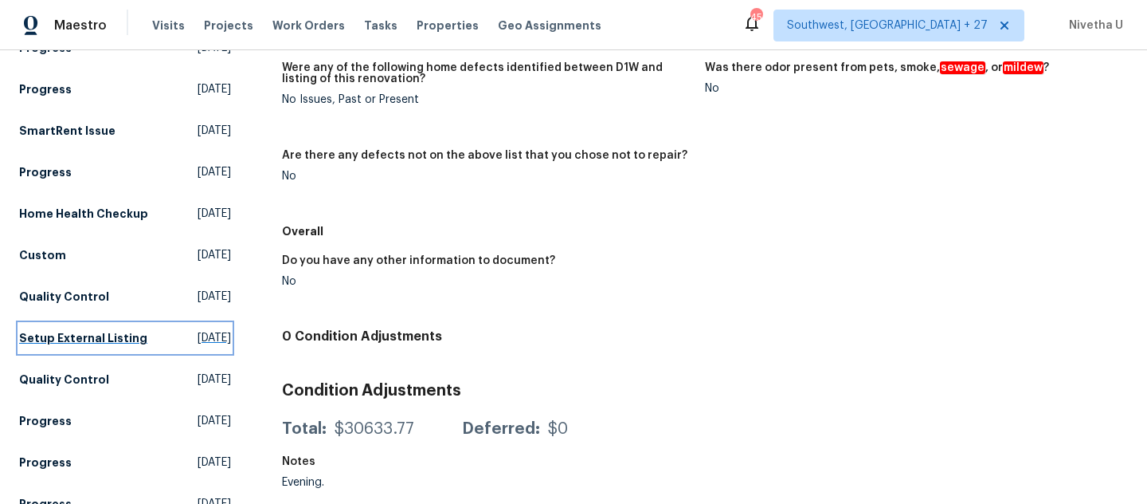
click at [92, 344] on h5 "Setup External Listing" at bounding box center [83, 338] width 128 height 16
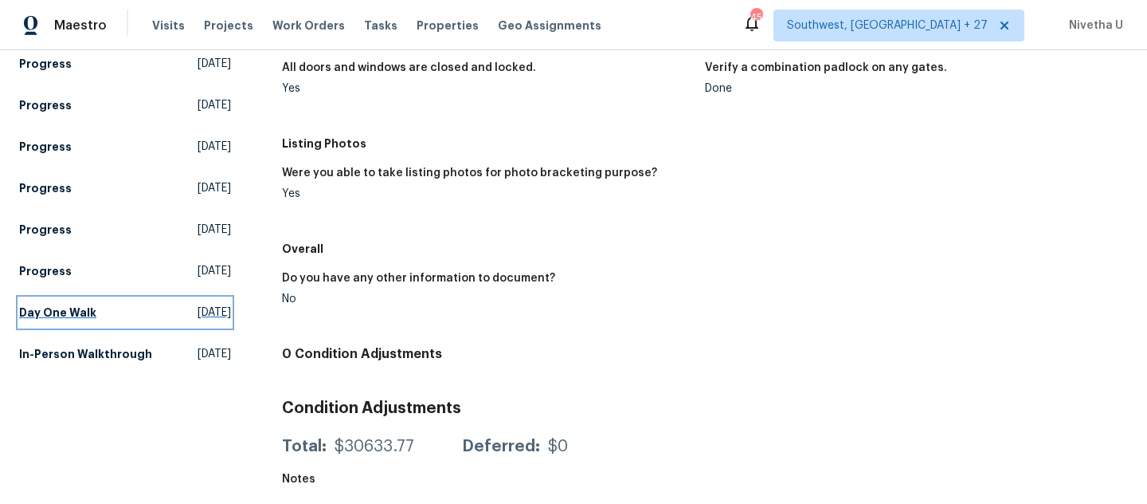
click at [111, 317] on link "Day One Walk [DATE]" at bounding box center [125, 312] width 212 height 29
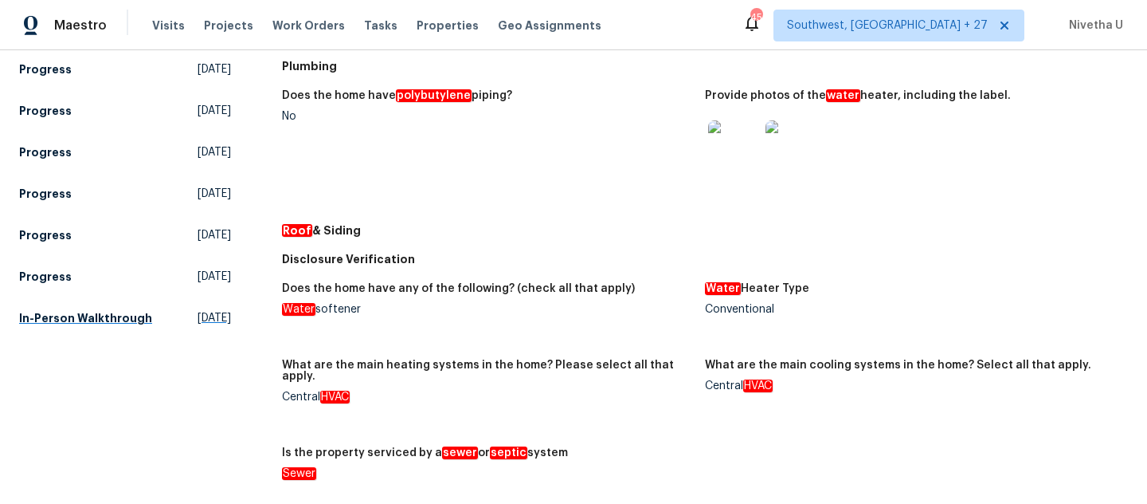
scroll to position [613, 0]
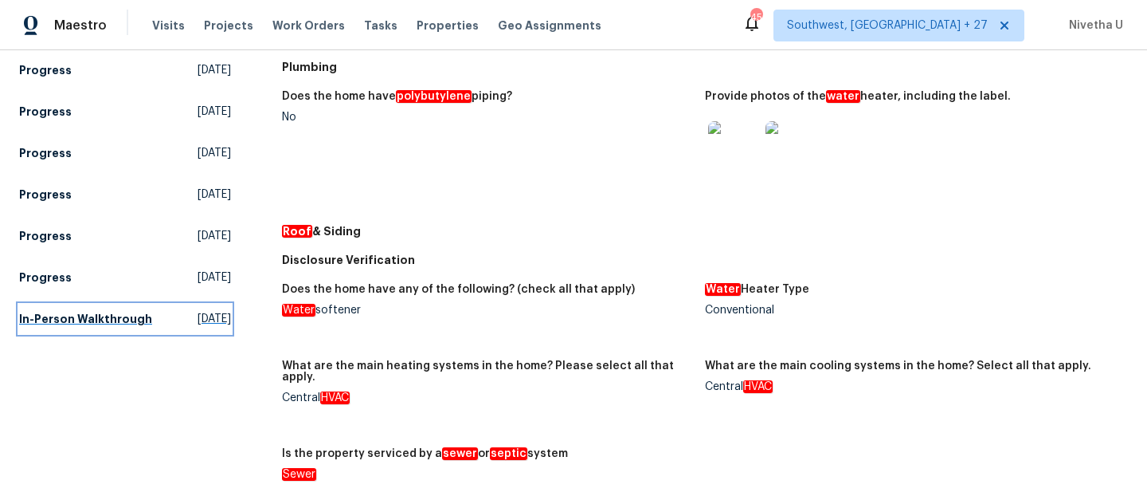
click at [100, 326] on h5 "In-Person Walkthrough" at bounding box center [85, 319] width 133 height 16
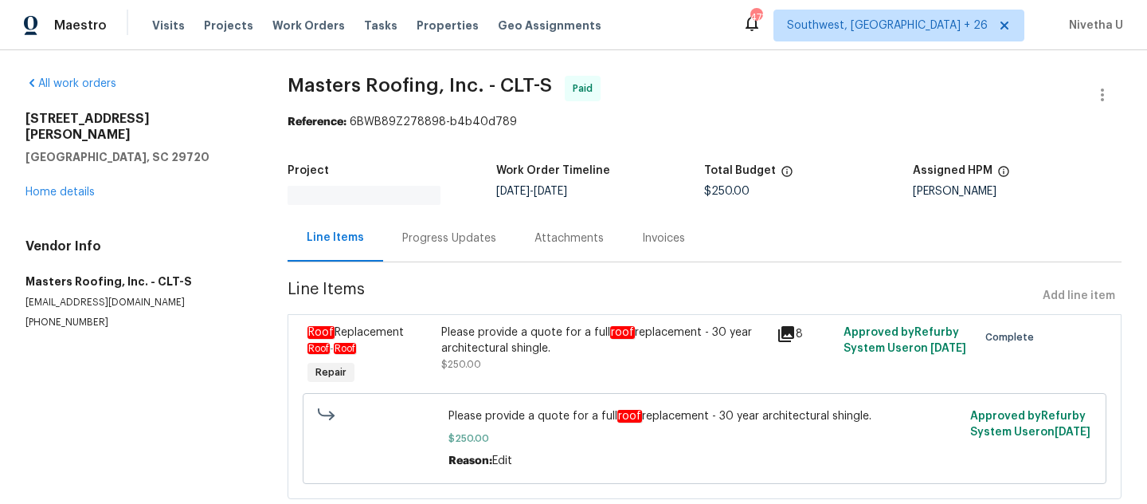
click at [451, 247] on div "Progress Updates" at bounding box center [449, 237] width 132 height 47
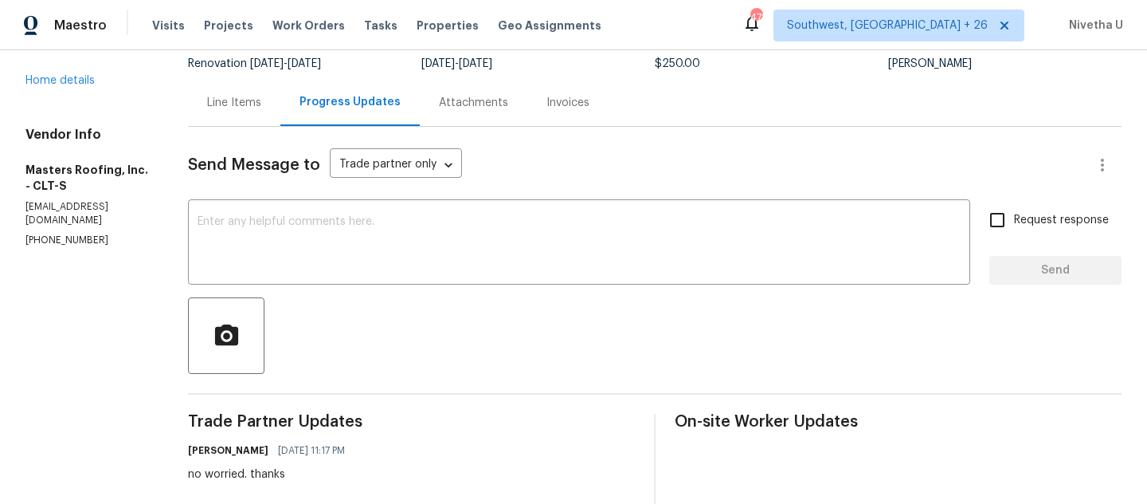
scroll to position [127, 0]
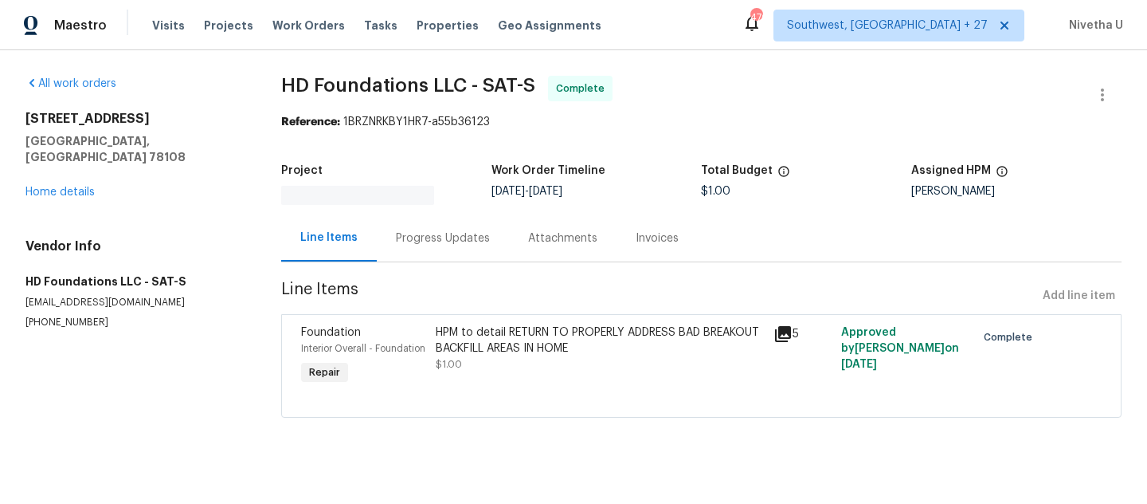
click at [445, 241] on div "Progress Updates" at bounding box center [443, 237] width 132 height 47
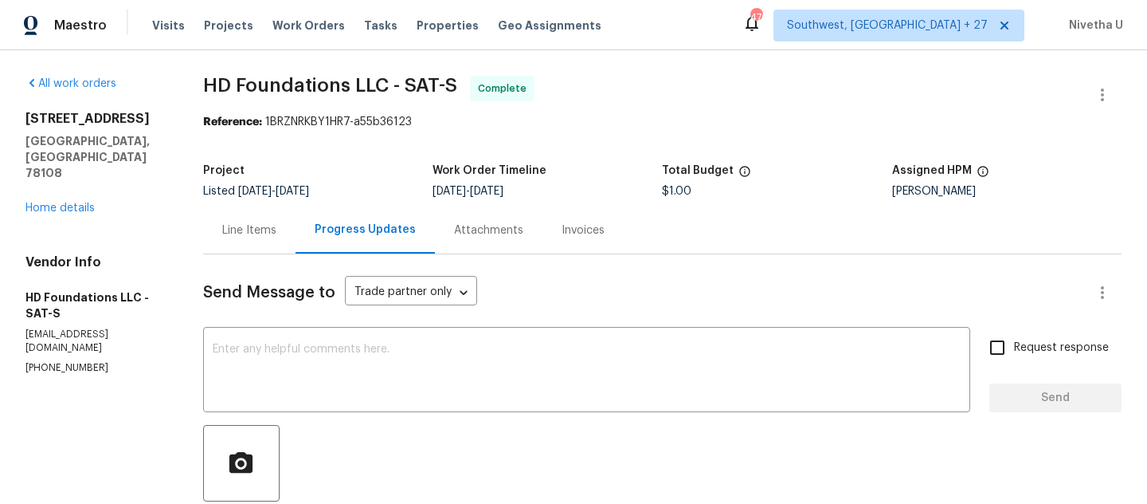
scroll to position [273, 0]
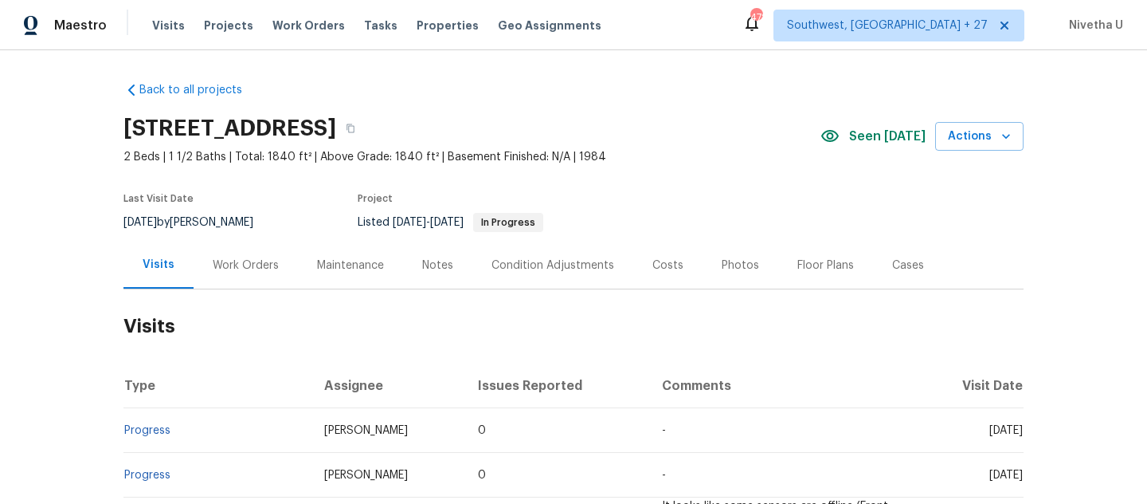
click at [262, 271] on div "Work Orders" at bounding box center [246, 265] width 66 height 16
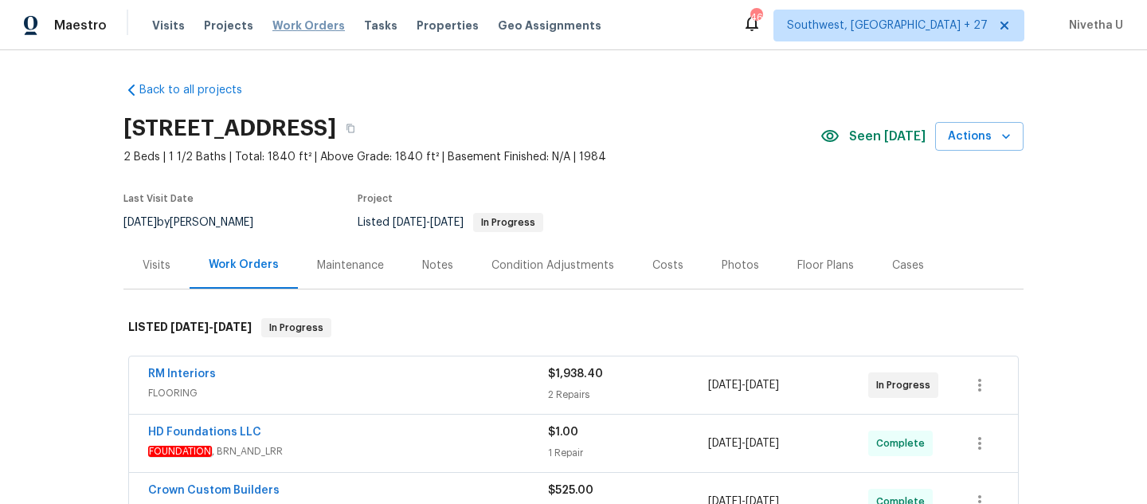
click at [294, 23] on span "Work Orders" at bounding box center [309, 26] width 73 height 16
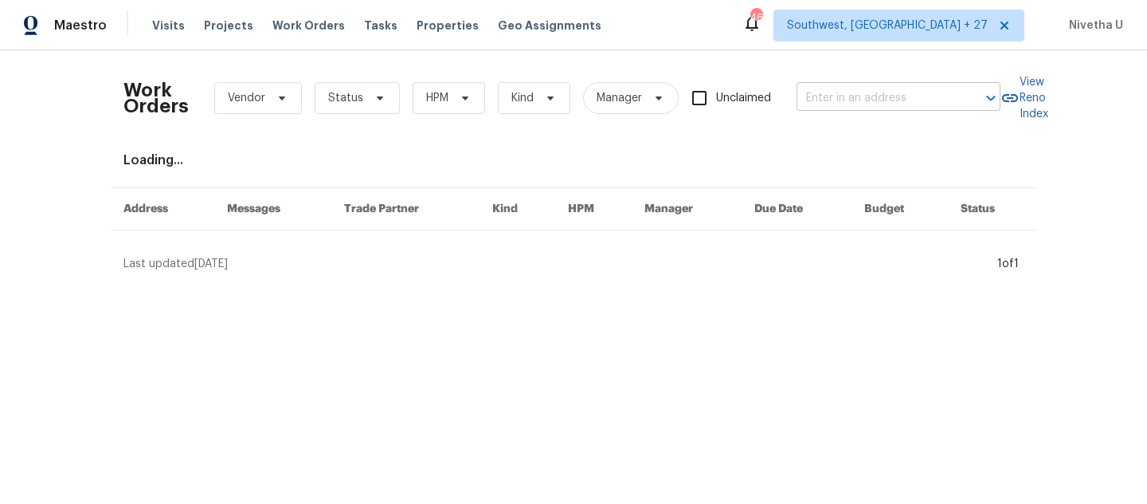
click at [857, 91] on input "text" at bounding box center [876, 98] width 159 height 25
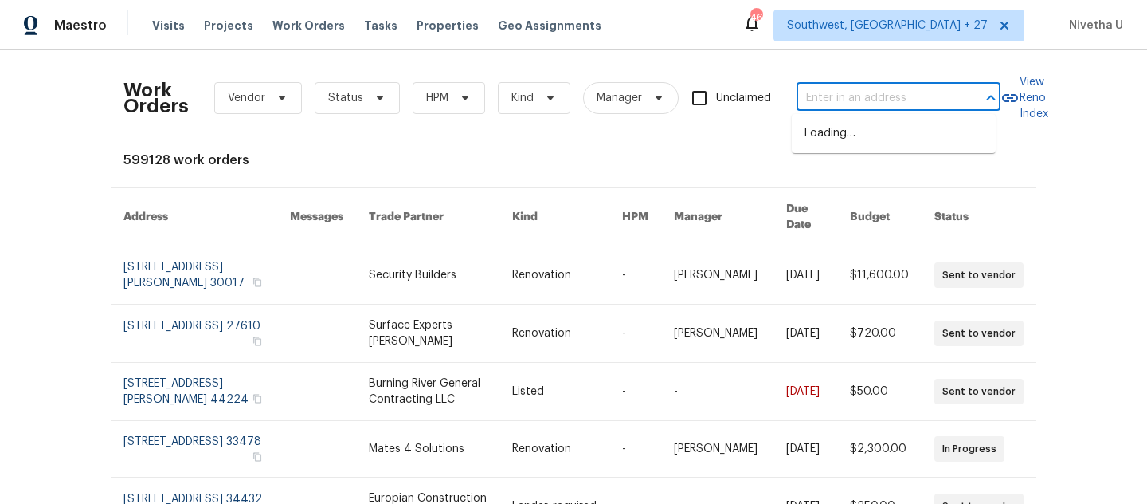
paste input "11525 Ivy Green Dr, Bridgeton, MO 63044"
type input "11525 Ivy Green Dr, Bridgeton, MO 63044"
click at [929, 22] on span "Southwest, [GEOGRAPHIC_DATA] + 27" at bounding box center [887, 26] width 201 height 16
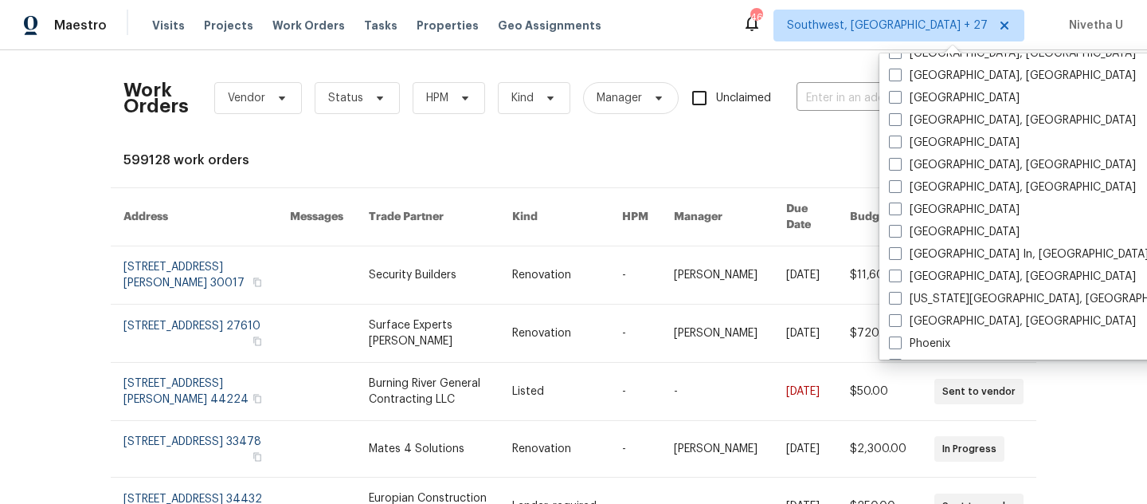
scroll to position [1068, 0]
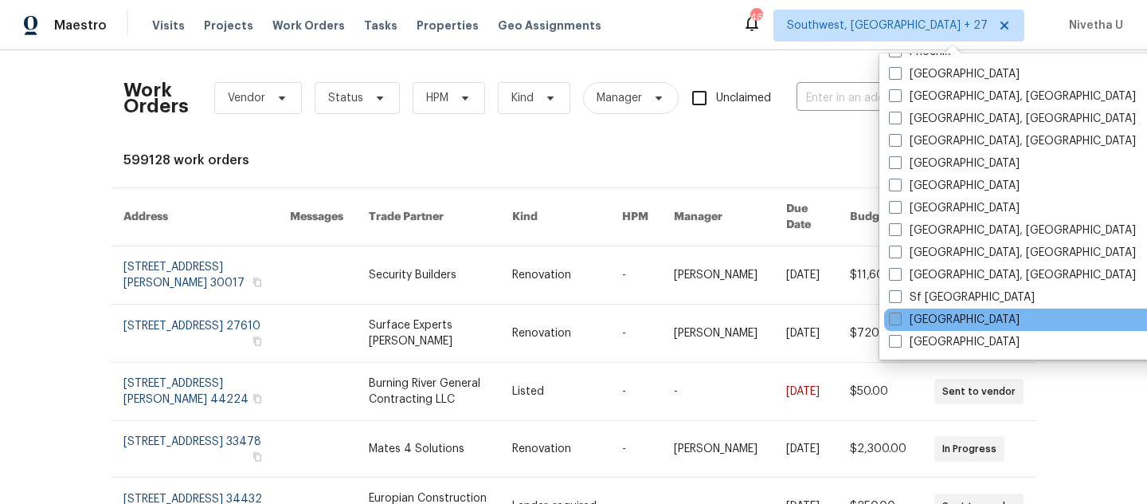
click at [928, 315] on label "[GEOGRAPHIC_DATA]" at bounding box center [954, 320] width 131 height 16
click at [900, 315] on input "[GEOGRAPHIC_DATA]" at bounding box center [894, 317] width 10 height 10
checkbox input "true"
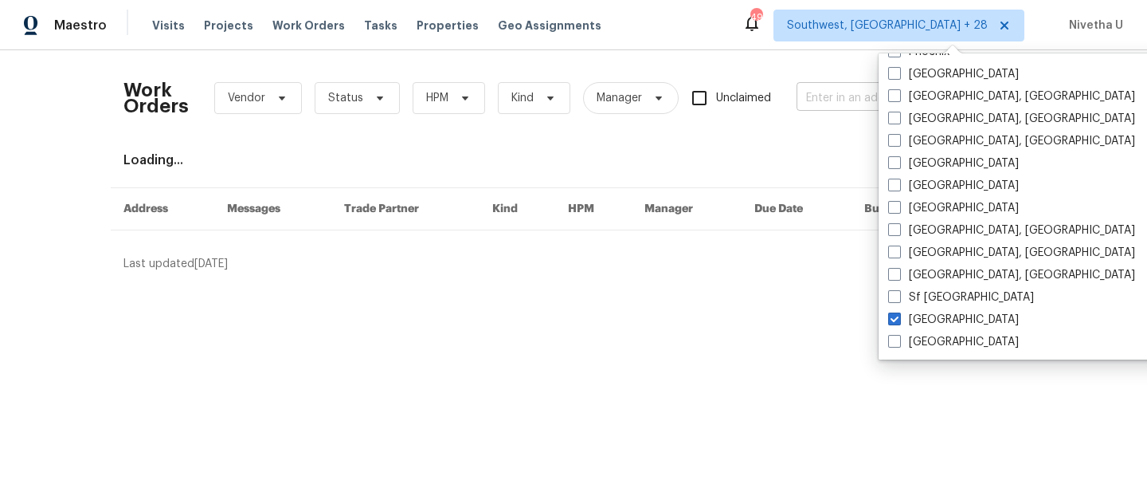
click at [820, 98] on input "text" at bounding box center [876, 98] width 159 height 25
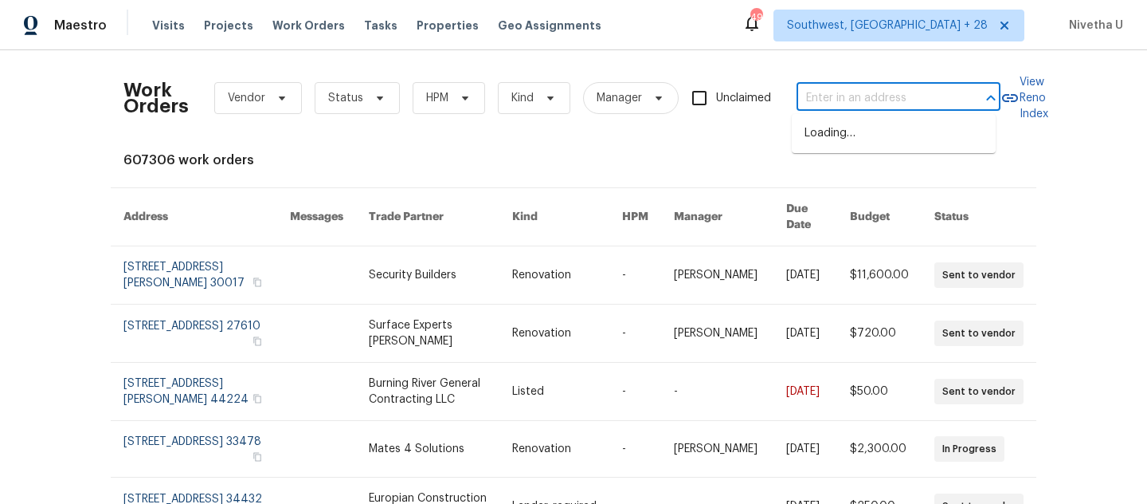
paste input "11525 Ivy Green Dr, Bridgeton, MO 63044"
type input "11525 Ivy Green Dr, Bridgeton, MO 63044"
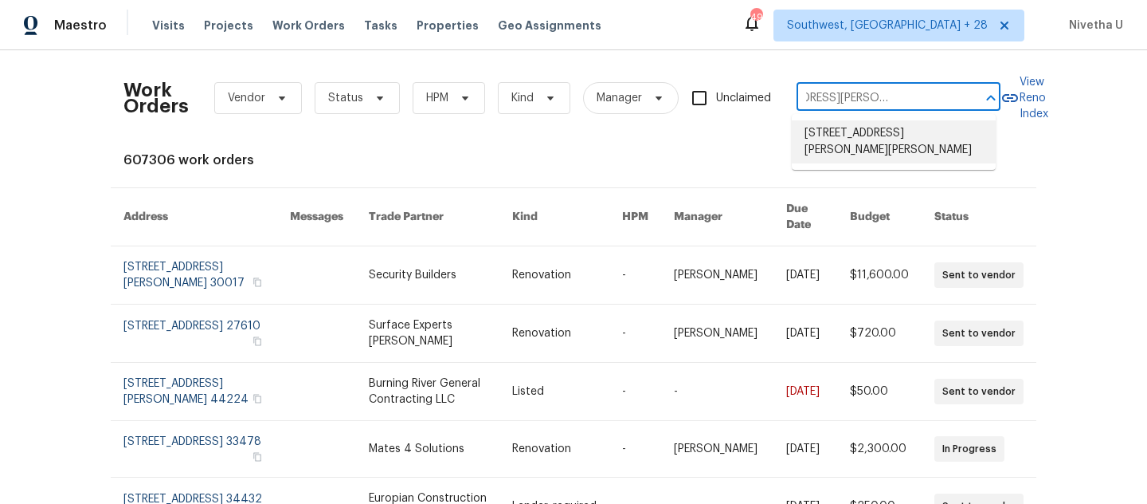
click at [830, 137] on li "11525 Ivy Green Dr, Bridgeton, MO 63044" at bounding box center [894, 141] width 204 height 43
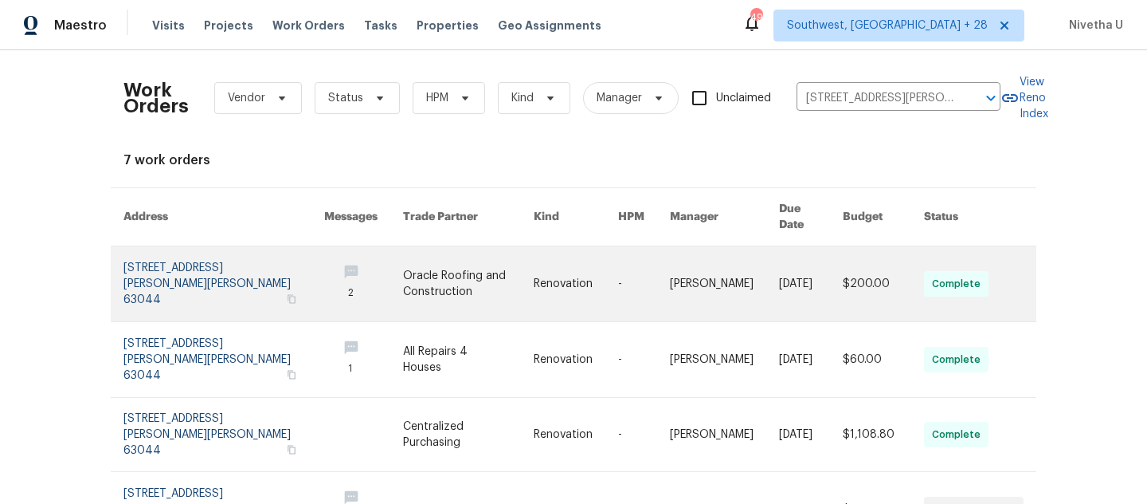
click at [147, 284] on link at bounding box center [224, 283] width 201 height 75
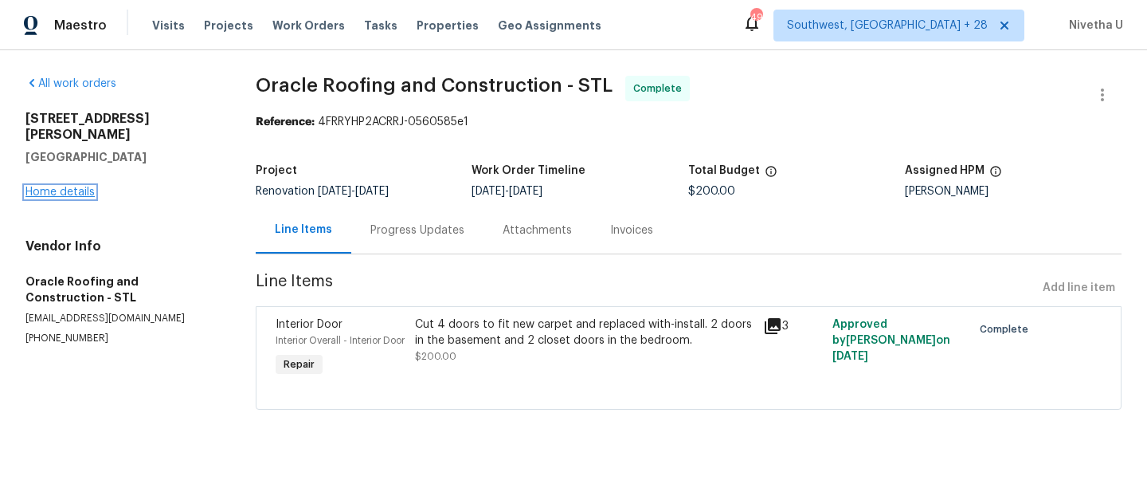
click at [54, 186] on link "Home details" at bounding box center [59, 191] width 69 height 11
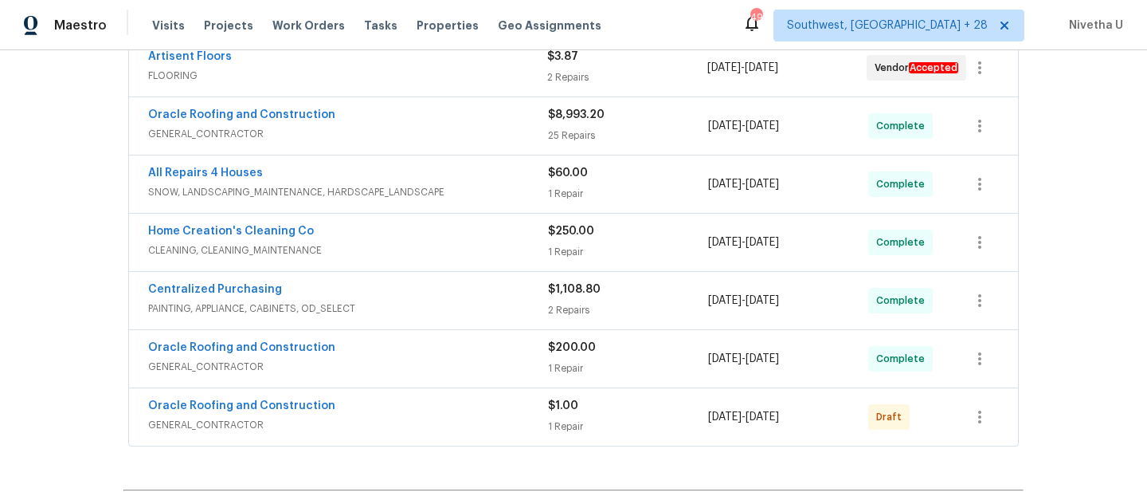
scroll to position [390, 0]
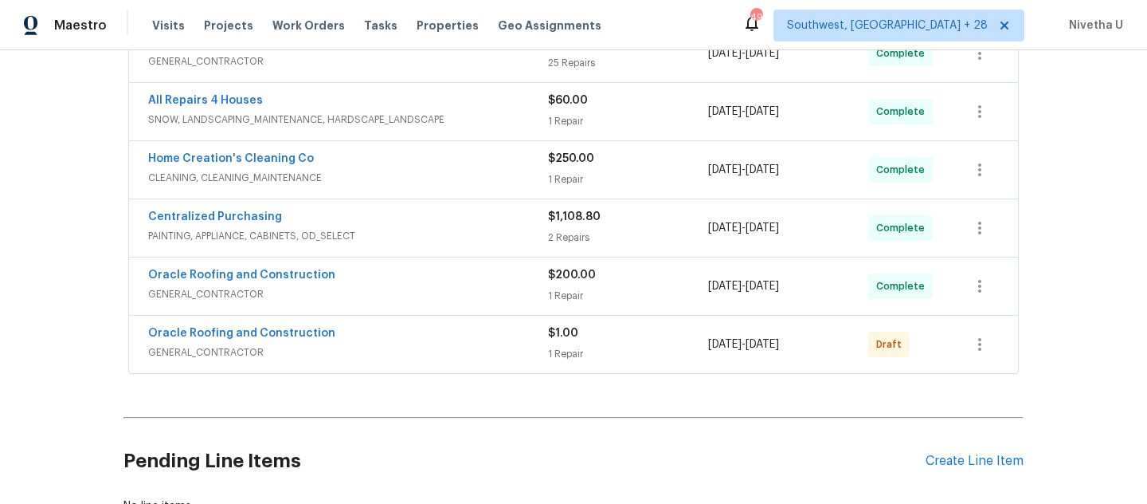
click at [505, 360] on div "Oracle Roofing and Construction GENERAL_CONTRACTOR" at bounding box center [348, 344] width 400 height 38
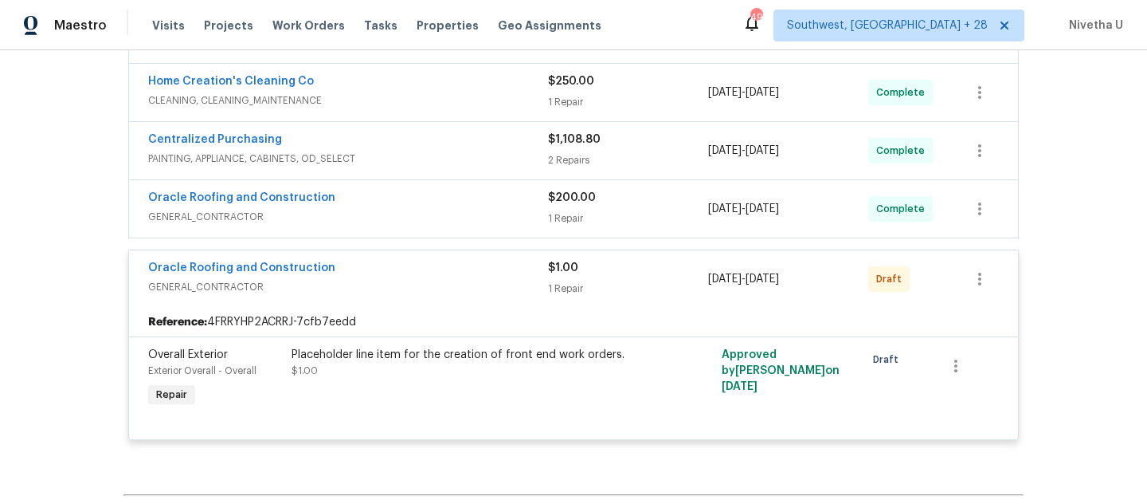
scroll to position [443, 0]
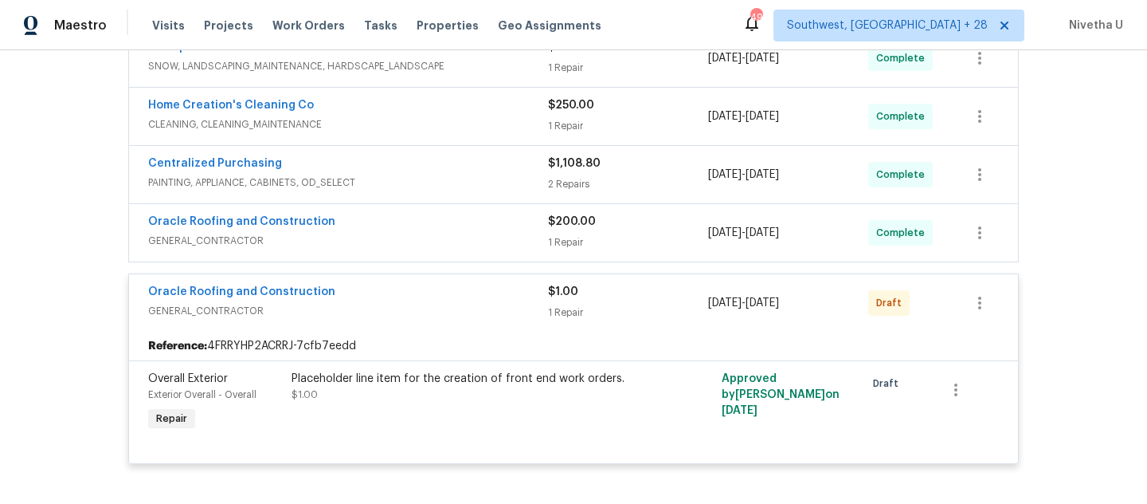
click at [463, 300] on div "Oracle Roofing and Construction" at bounding box center [348, 293] width 400 height 19
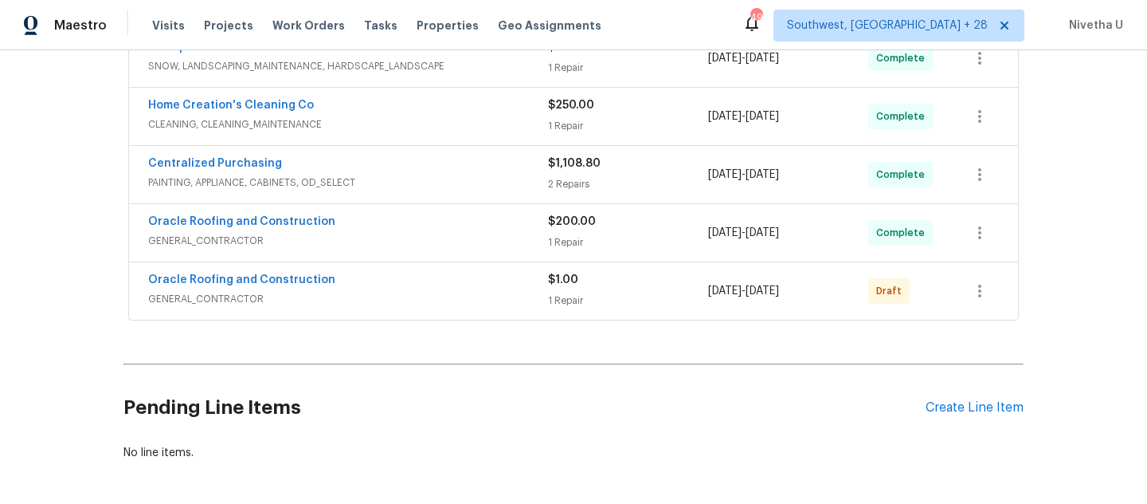
click at [437, 241] on span "GENERAL_CONTRACTOR" at bounding box center [348, 241] width 400 height 16
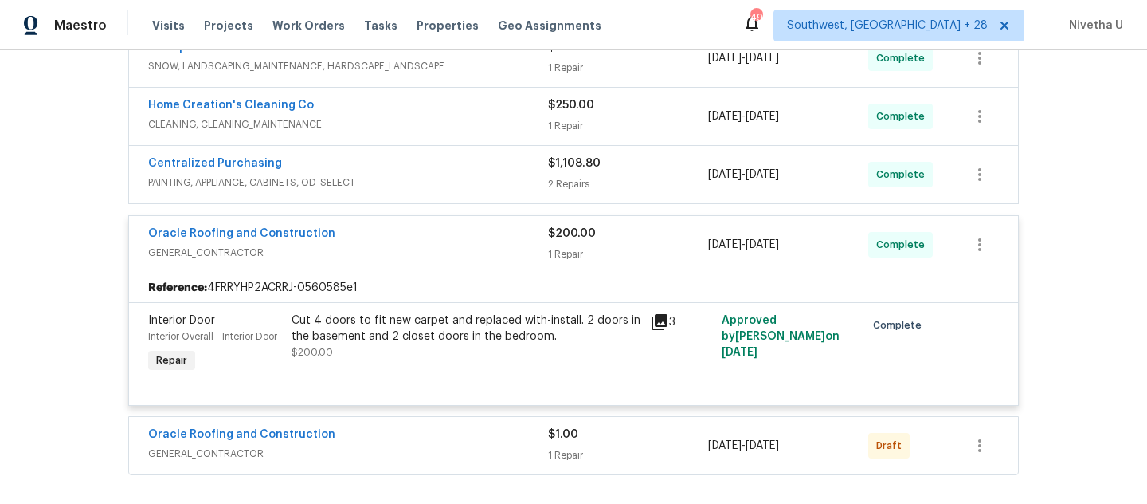
click at [437, 246] on span "GENERAL_CONTRACTOR" at bounding box center [348, 253] width 400 height 16
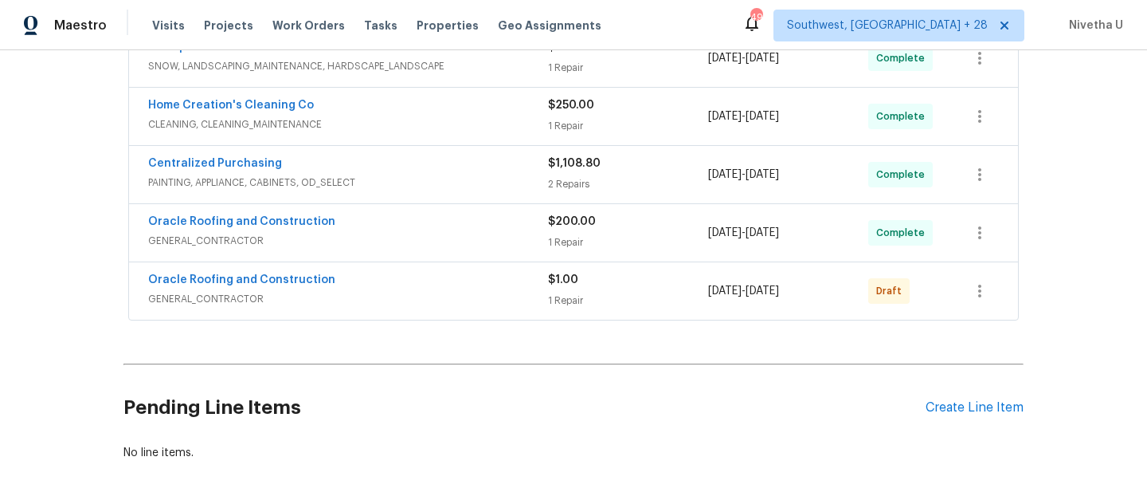
click at [418, 181] on span "PAINTING, APPLIANCE, CABINETS, OD_SELECT" at bounding box center [348, 183] width 400 height 16
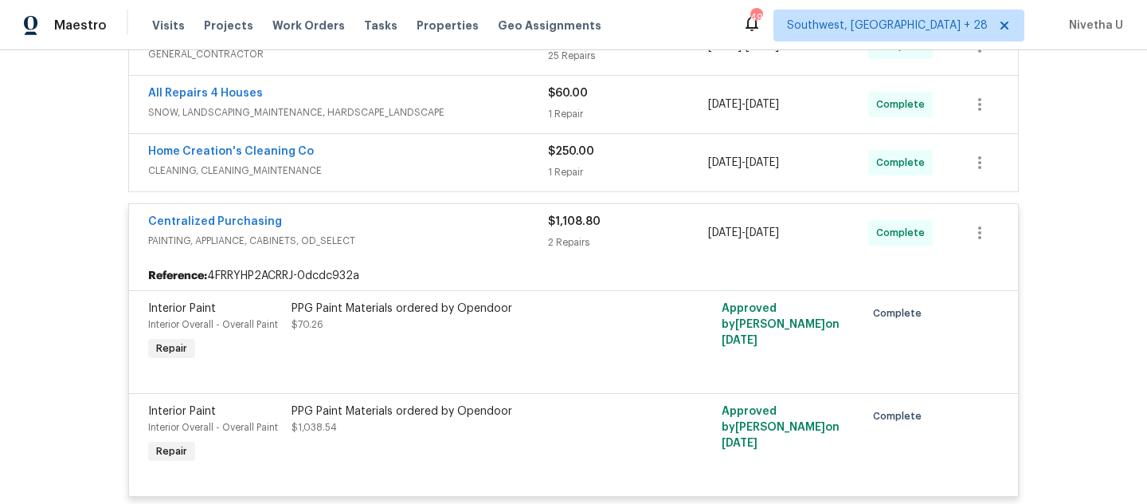
scroll to position [396, 0]
click at [408, 240] on span "PAINTING, APPLIANCE, CABINETS, OD_SELECT" at bounding box center [348, 241] width 400 height 16
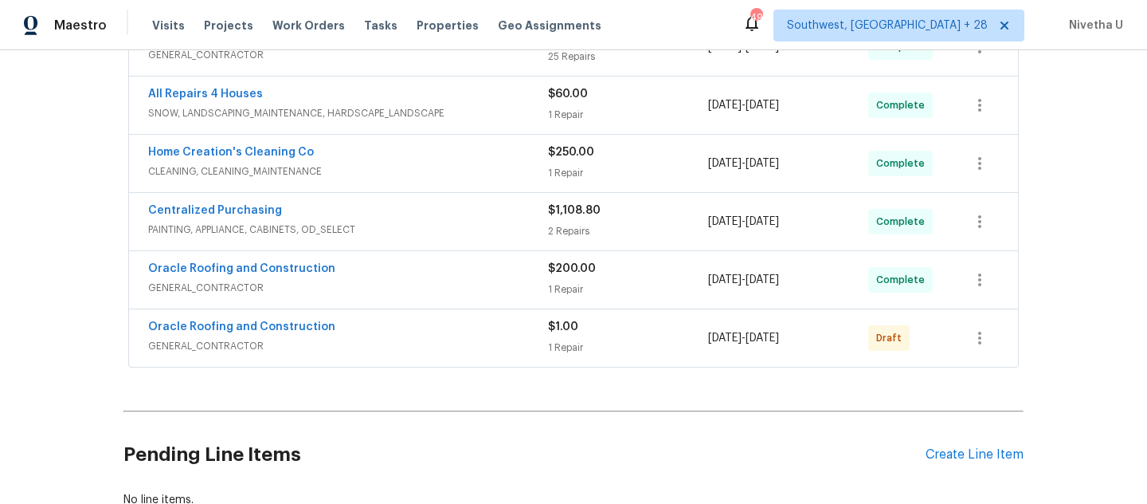
click at [414, 182] on div "Home Creation's Cleaning Co CLEANING, CLEANING_MAINTENANCE" at bounding box center [348, 163] width 400 height 38
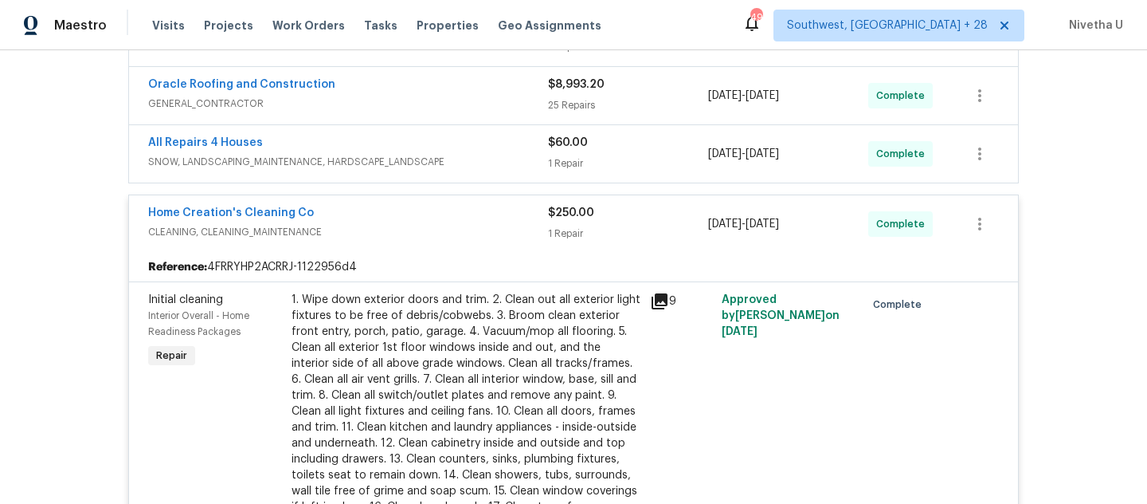
scroll to position [346, 0]
click at [405, 228] on span "CLEANING, CLEANING_MAINTENANCE" at bounding box center [348, 234] width 400 height 16
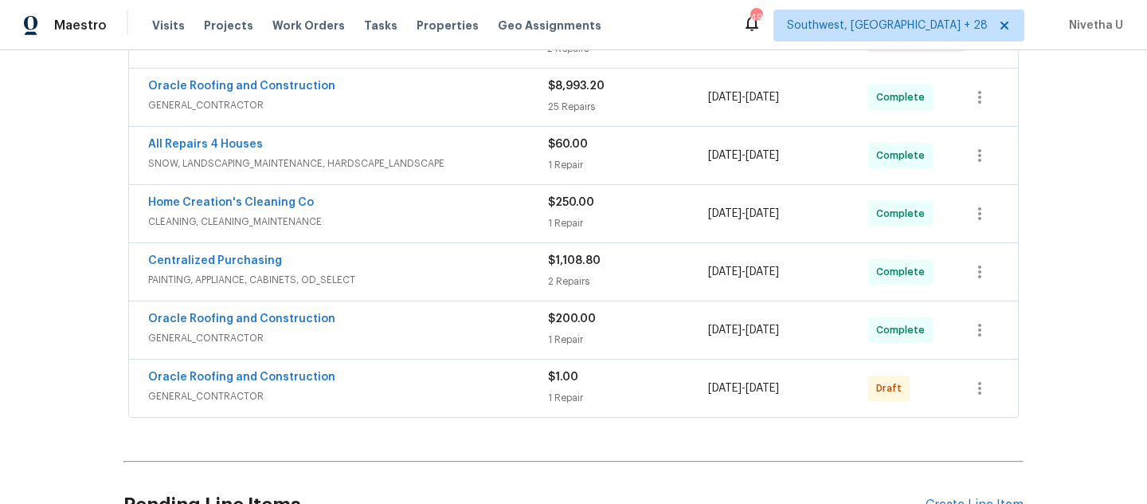
click at [517, 160] on span "SNOW, LANDSCAPING_MAINTENANCE, HARDSCAPE_LANDSCAPE" at bounding box center [348, 163] width 400 height 16
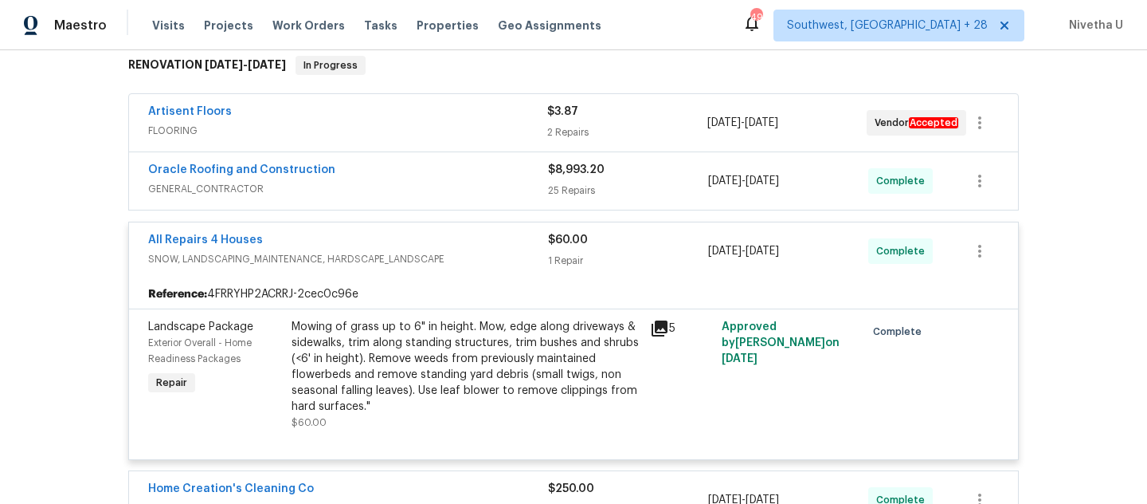
click at [465, 243] on div "All Repairs 4 Houses" at bounding box center [348, 241] width 400 height 19
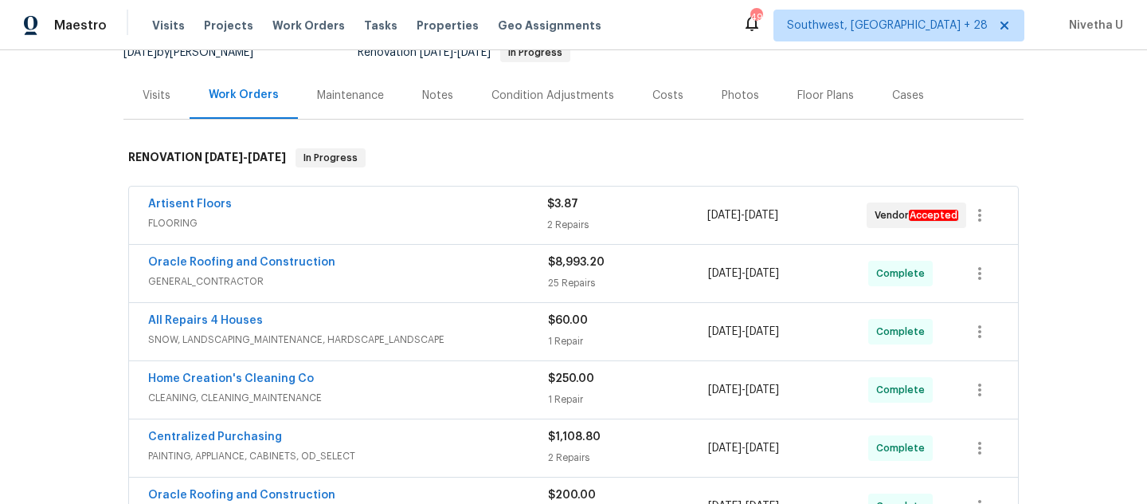
scroll to position [167, 0]
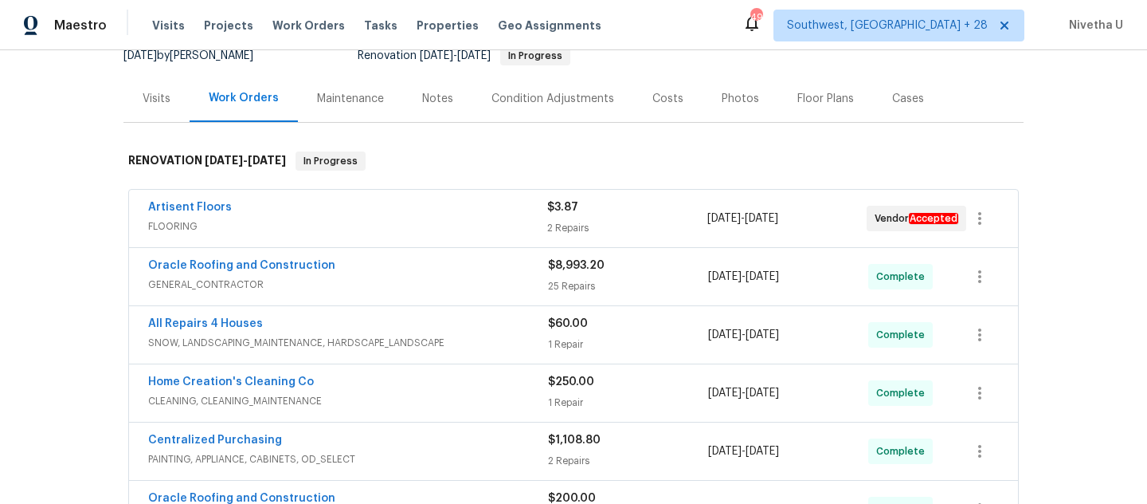
click at [457, 280] on span "GENERAL_CONTRACTOR" at bounding box center [348, 285] width 400 height 16
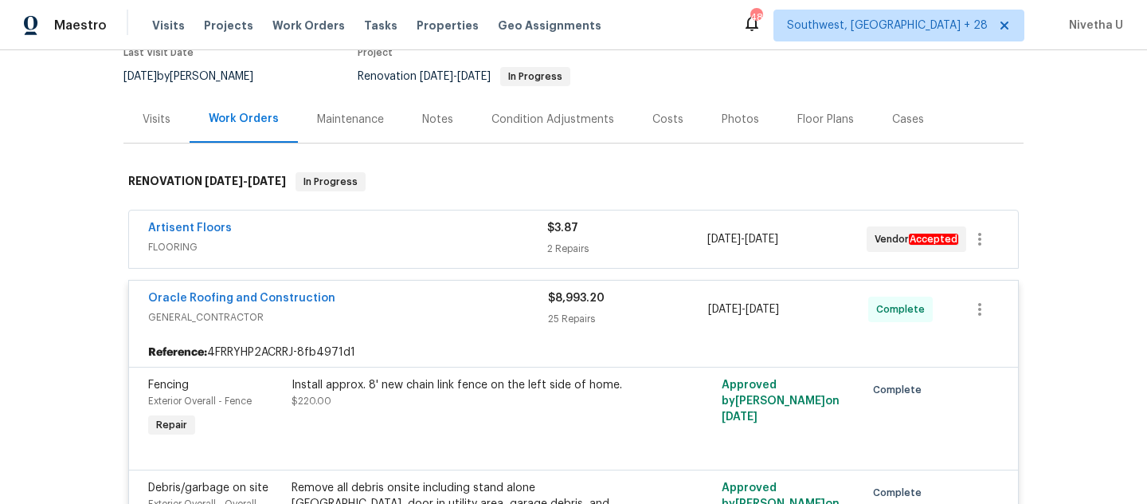
scroll to position [147, 0]
click at [460, 314] on span "GENERAL_CONTRACTOR" at bounding box center [348, 316] width 400 height 16
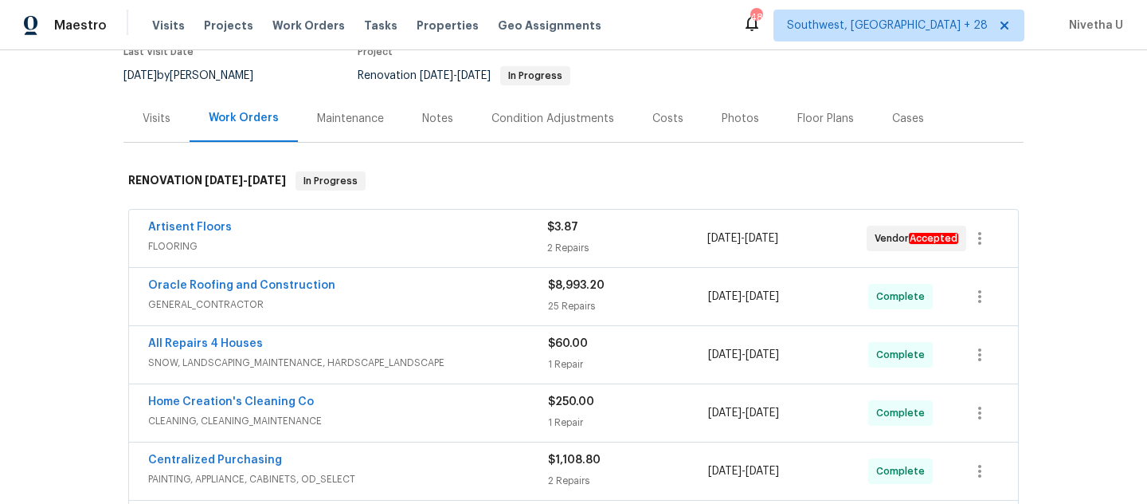
click at [448, 240] on span "FLOORING" at bounding box center [347, 246] width 399 height 16
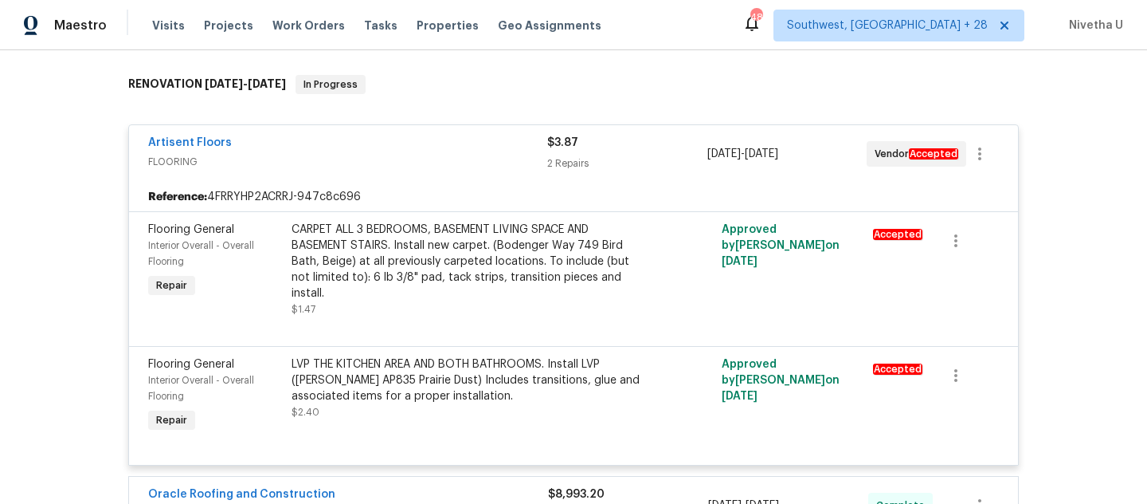
scroll to position [239, 0]
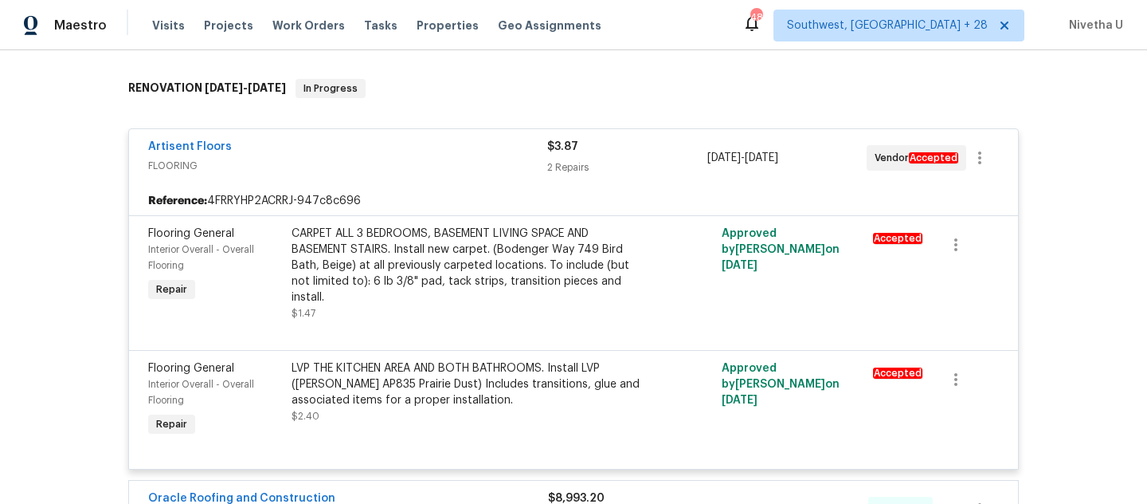
click at [442, 131] on div "Artisent Floors FLOORING $3.87 2 Repairs 9/5/2025 - 9/19/2025 Vendor Accepted" at bounding box center [573, 157] width 889 height 57
click at [442, 145] on div "Artisent Floors" at bounding box center [347, 148] width 399 height 19
